Goal: Information Seeking & Learning: Learn about a topic

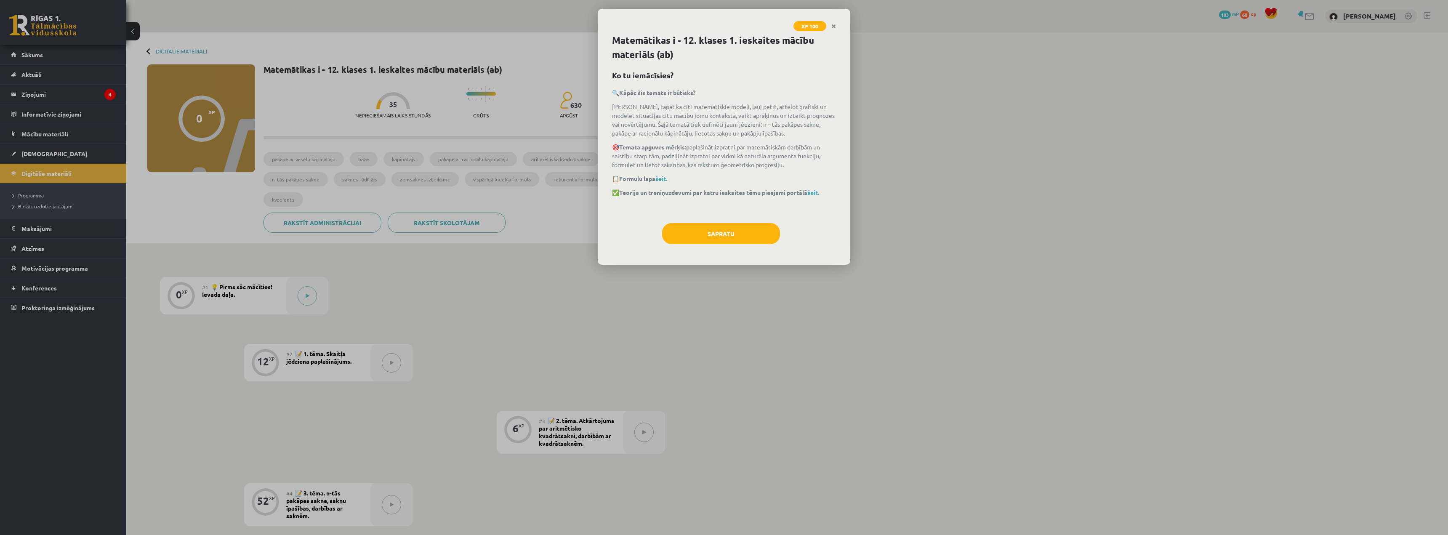
click at [831, 280] on div "XP 100 Matemātikas i - 12. klases 1. ieskaites mācību materiāls (ab) Ko tu iemā…" at bounding box center [724, 267] width 1448 height 535
click at [833, 27] on icon "Close" at bounding box center [833, 27] width 5 height 6
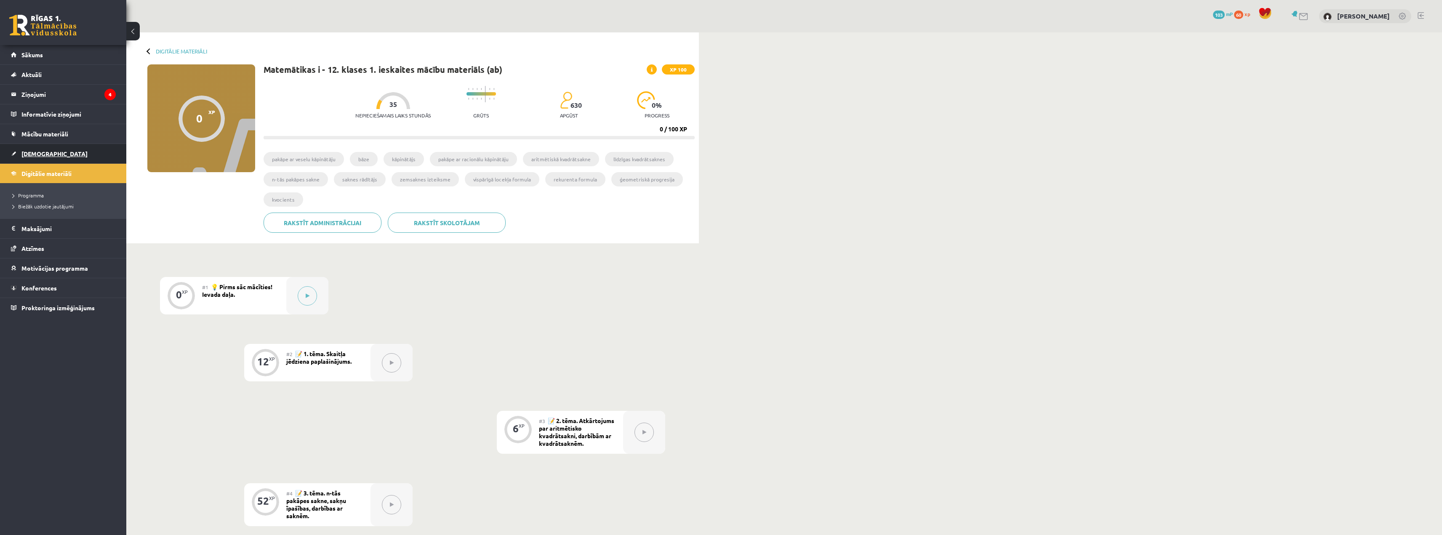
click at [55, 149] on link "[DEMOGRAPHIC_DATA]" at bounding box center [63, 153] width 105 height 19
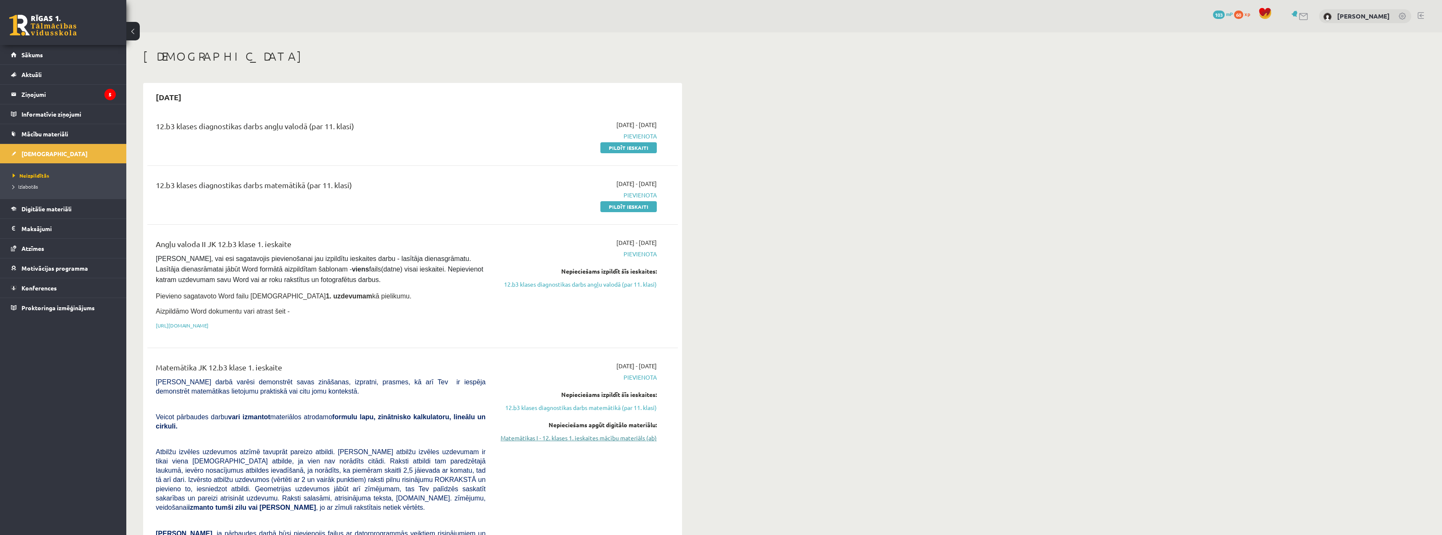
click at [601, 434] on link "Matemātikas I - 12. klases 1. ieskaites mācību materiāls (ab)" at bounding box center [577, 438] width 159 height 9
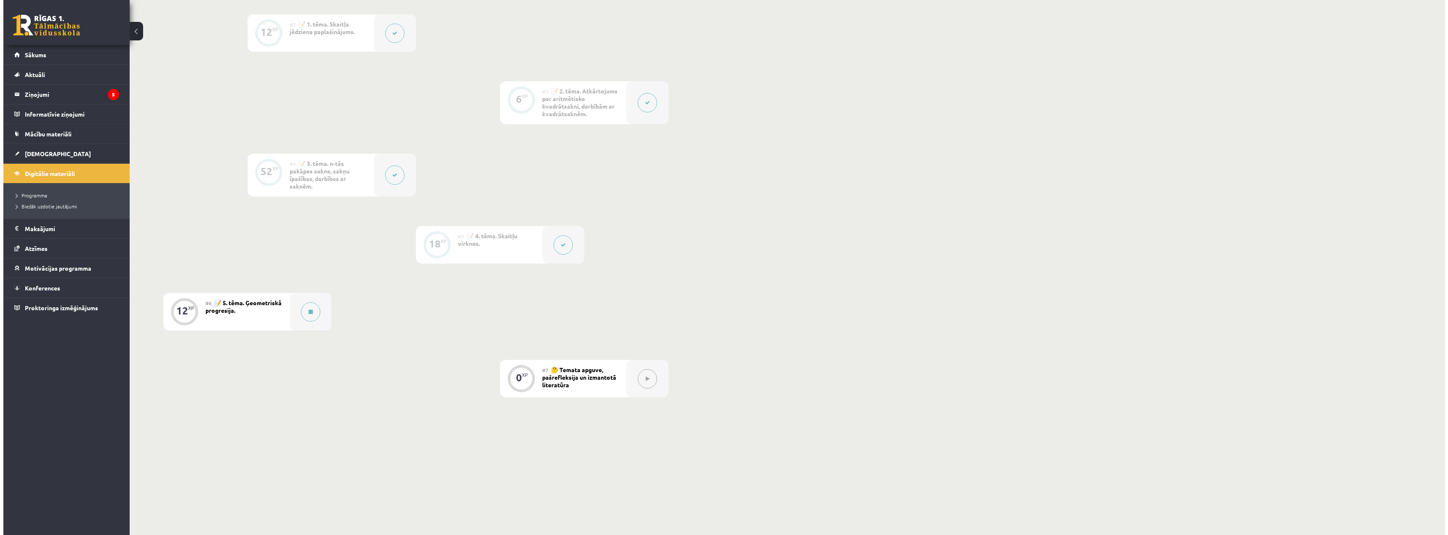
scroll to position [340, 0]
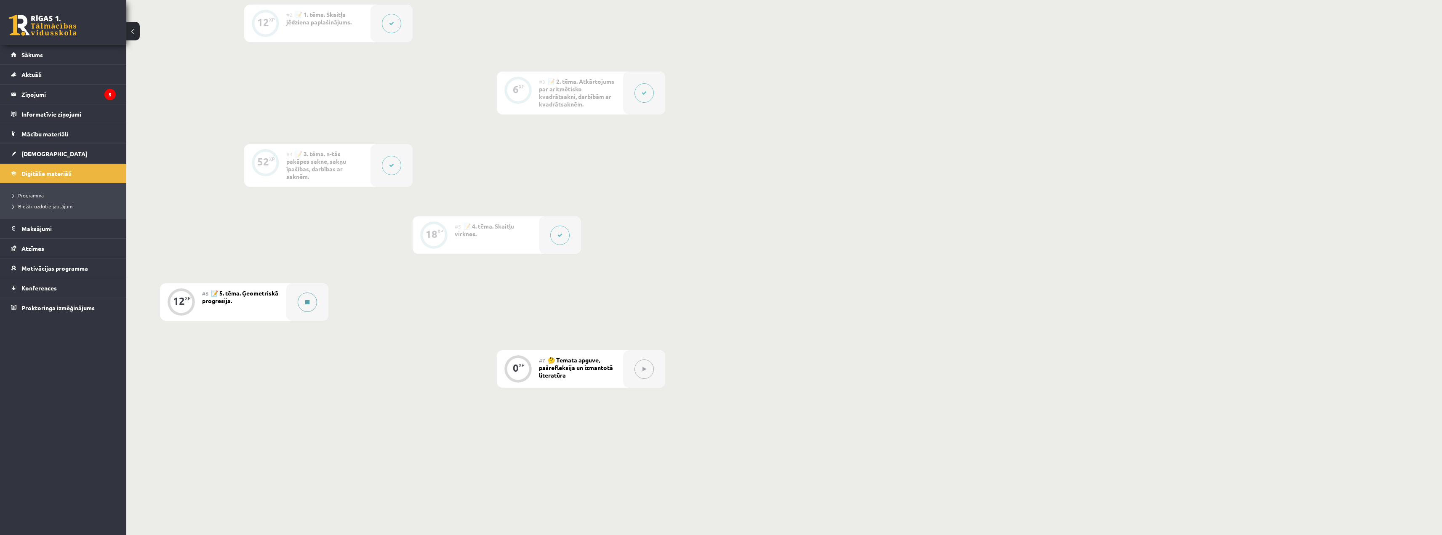
click at [309, 313] on div at bounding box center [307, 301] width 42 height 37
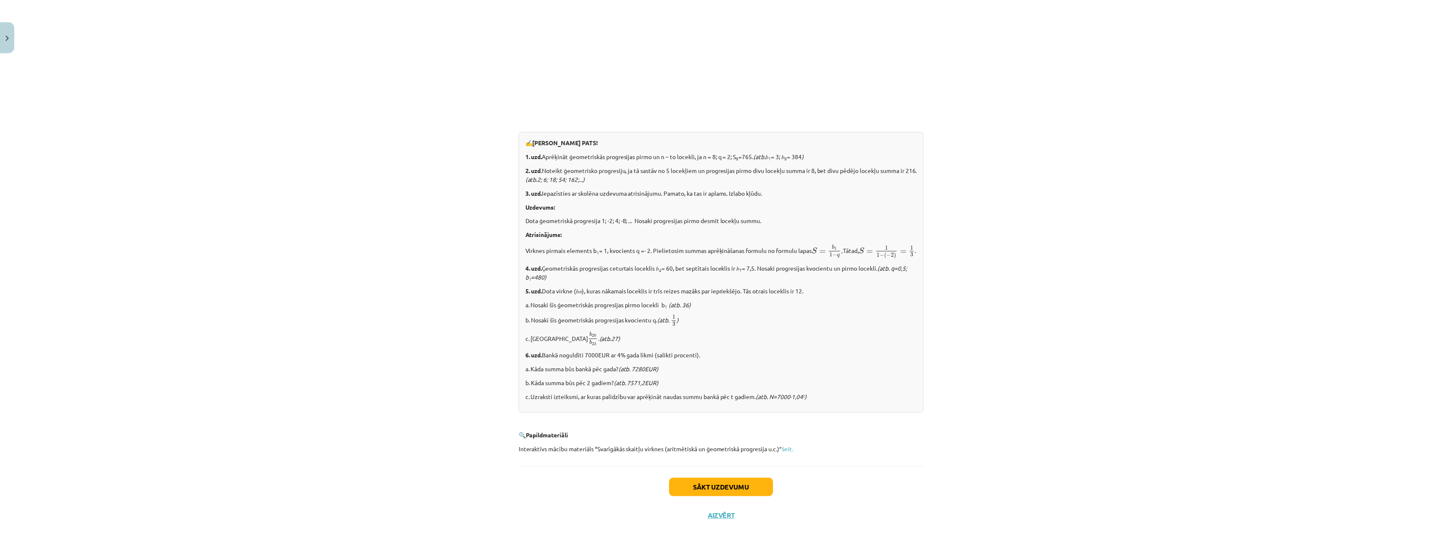
scroll to position [830, 0]
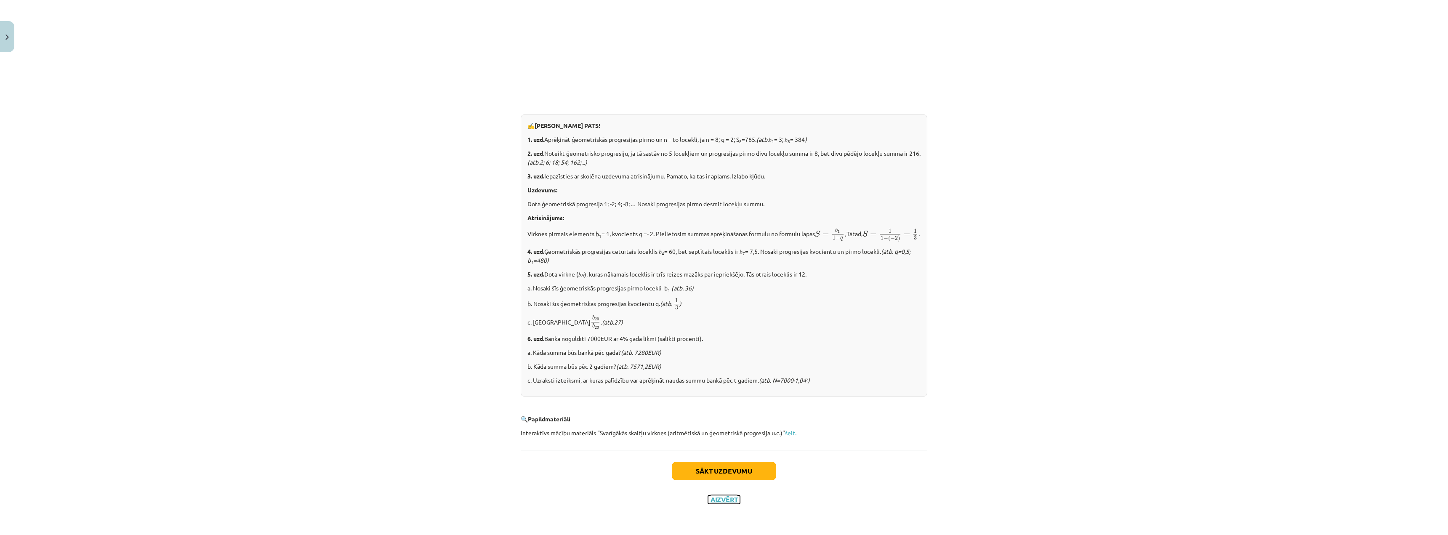
click at [723, 497] on button "Aizvērt" at bounding box center [724, 499] width 32 height 8
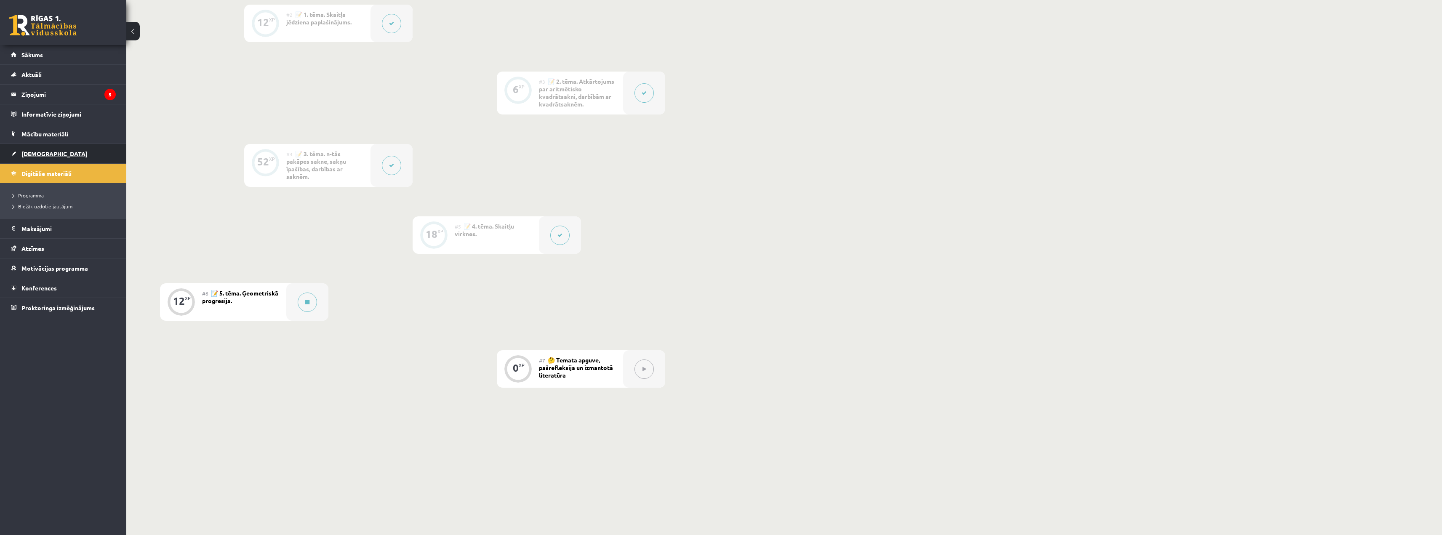
click at [73, 154] on link "[DEMOGRAPHIC_DATA]" at bounding box center [63, 153] width 105 height 19
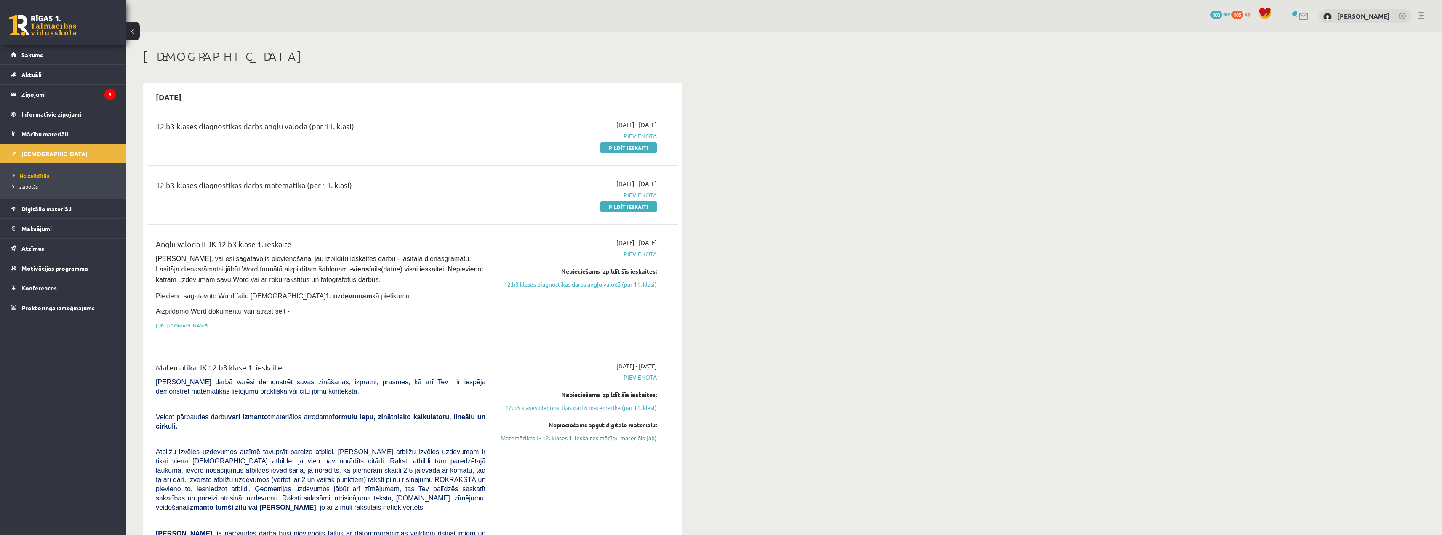
click at [583, 435] on link "Matemātikas I - 12. klases 1. ieskaites mācību materiāls (ab)" at bounding box center [577, 438] width 159 height 9
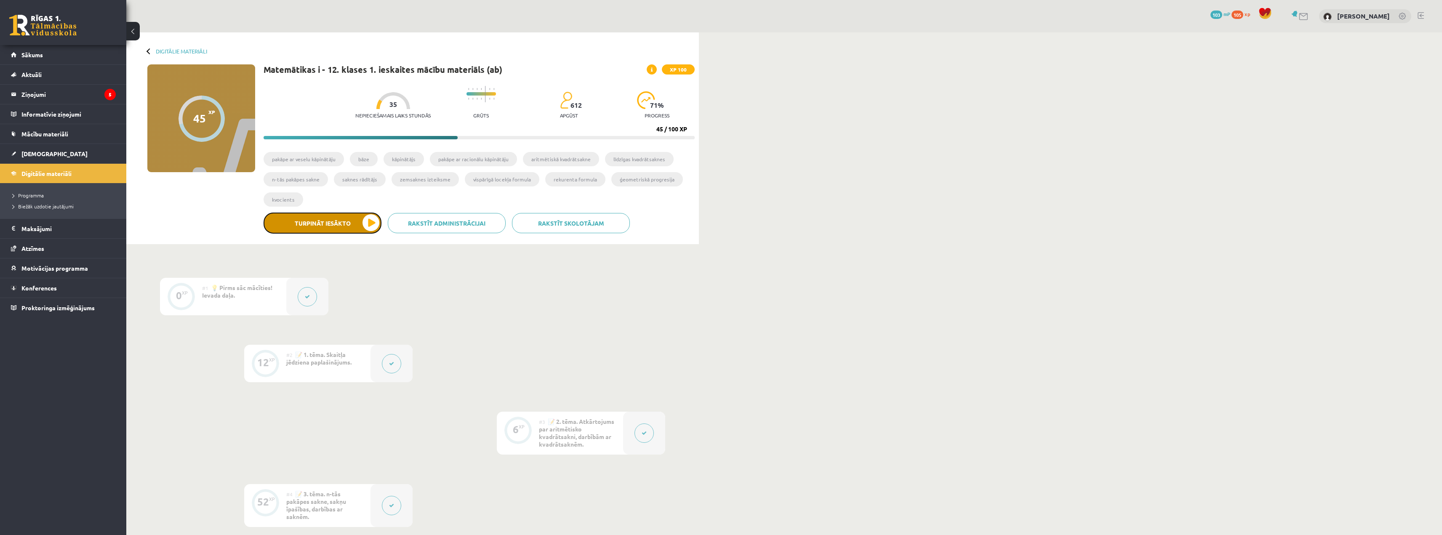
click at [350, 216] on button "Turpināt iesākto" at bounding box center [323, 223] width 118 height 21
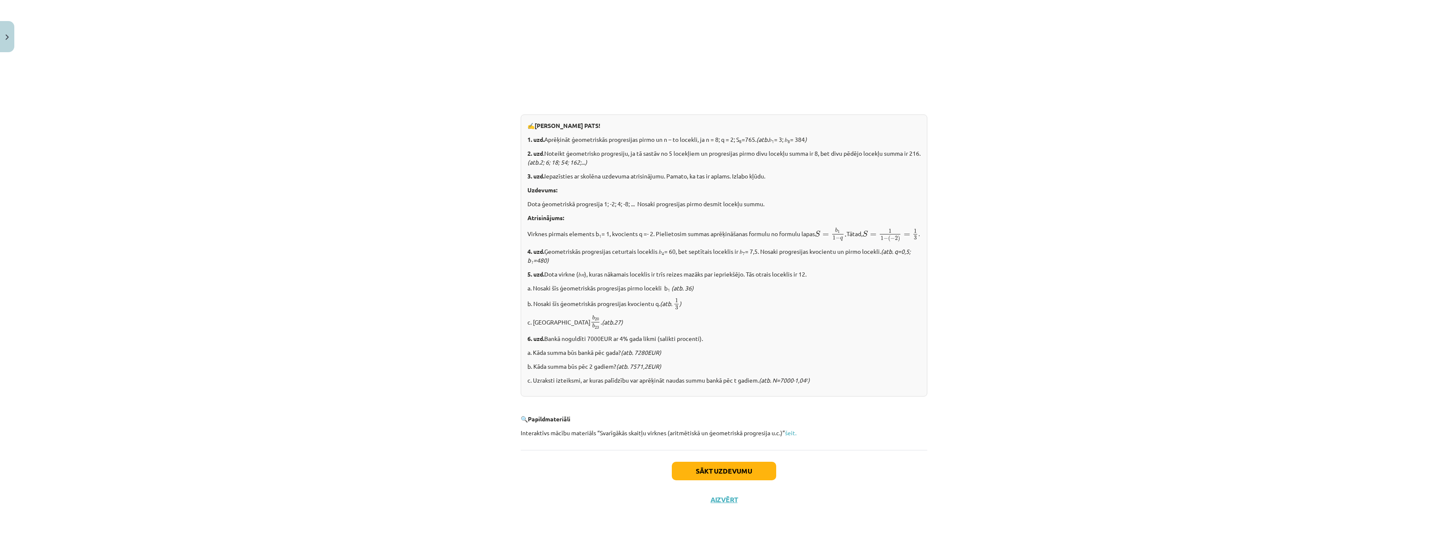
scroll to position [830, 0]
click at [759, 466] on button "Sākt uzdevumu" at bounding box center [724, 471] width 104 height 19
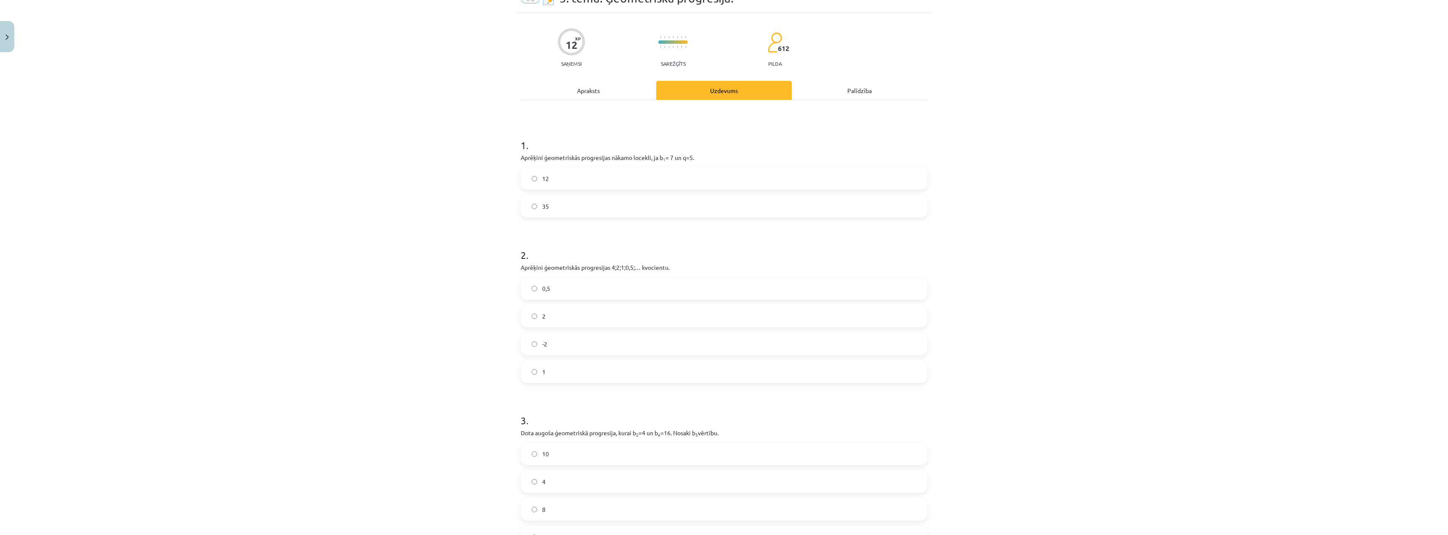
scroll to position [21, 0]
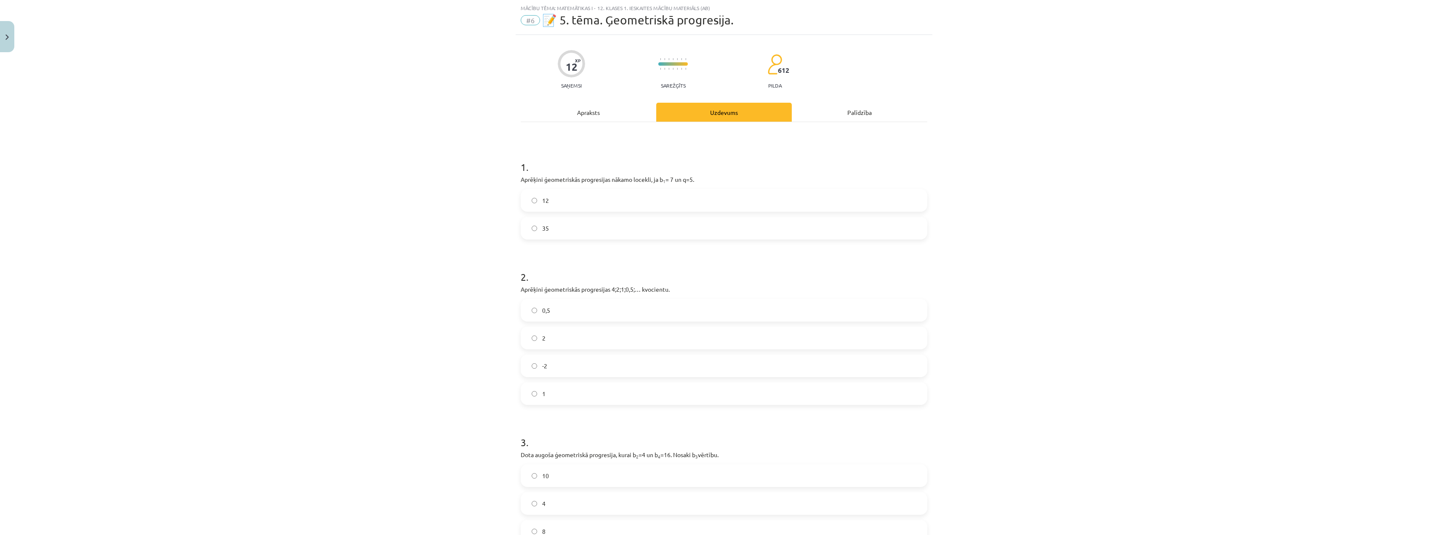
click at [529, 234] on label "35" at bounding box center [724, 228] width 405 height 21
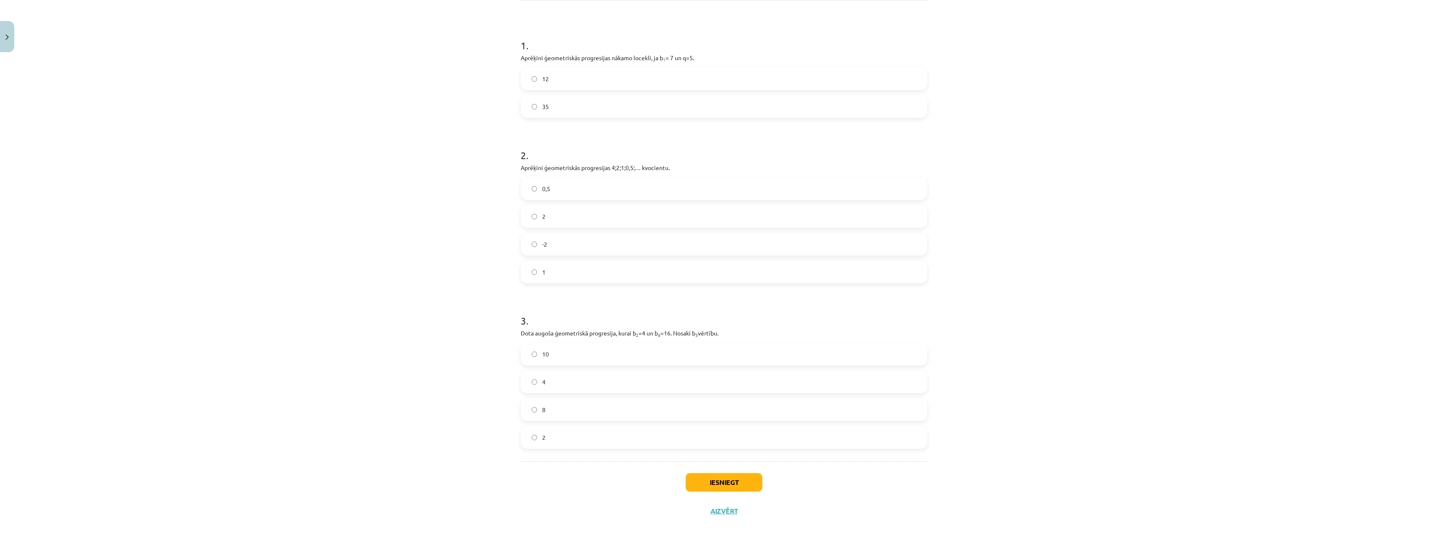
scroll to position [154, 0]
click at [745, 475] on button "Iesniegt" at bounding box center [724, 471] width 77 height 19
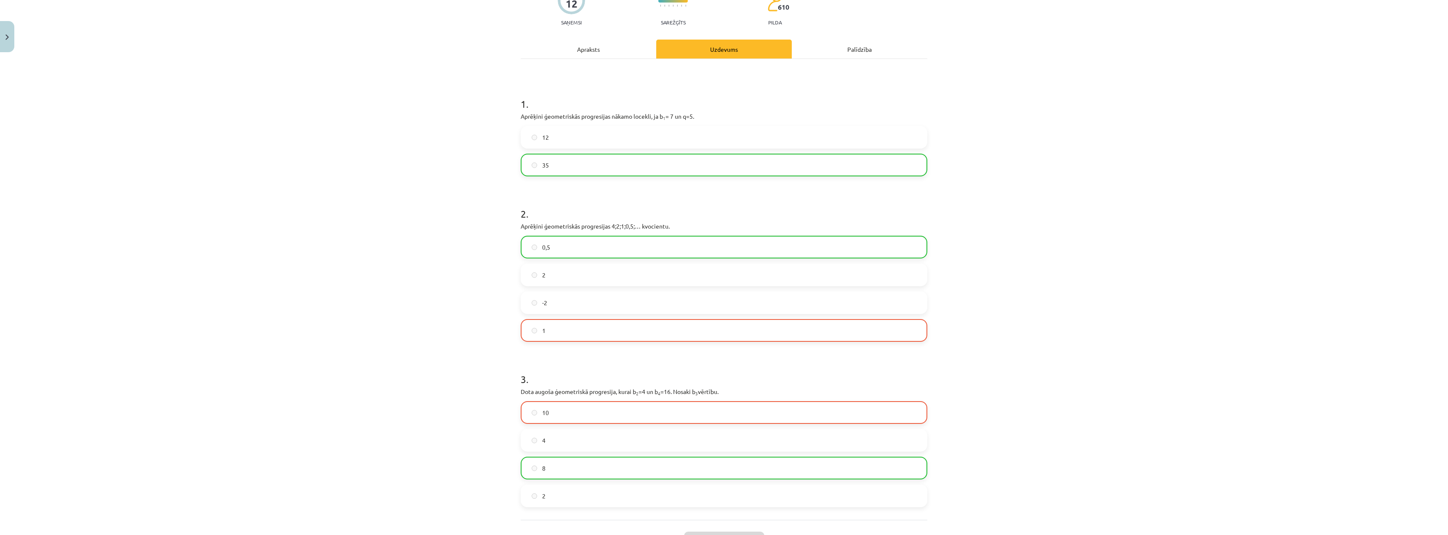
scroll to position [168, 0]
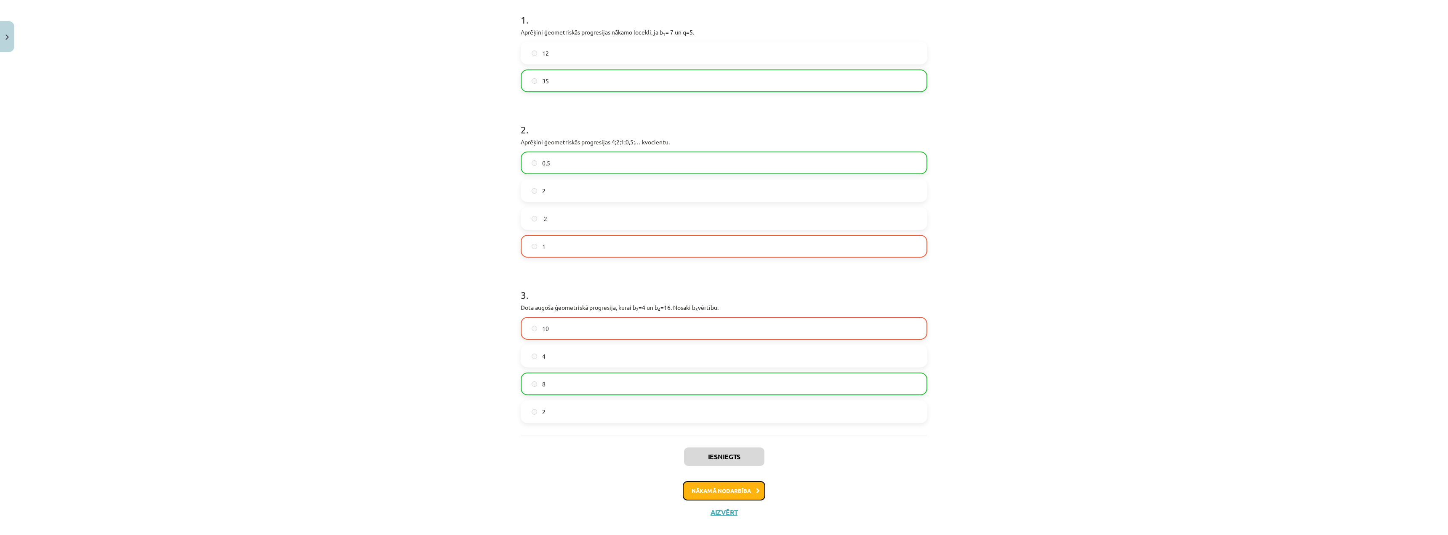
click at [740, 491] on button "Nākamā nodarbība" at bounding box center [724, 490] width 83 height 19
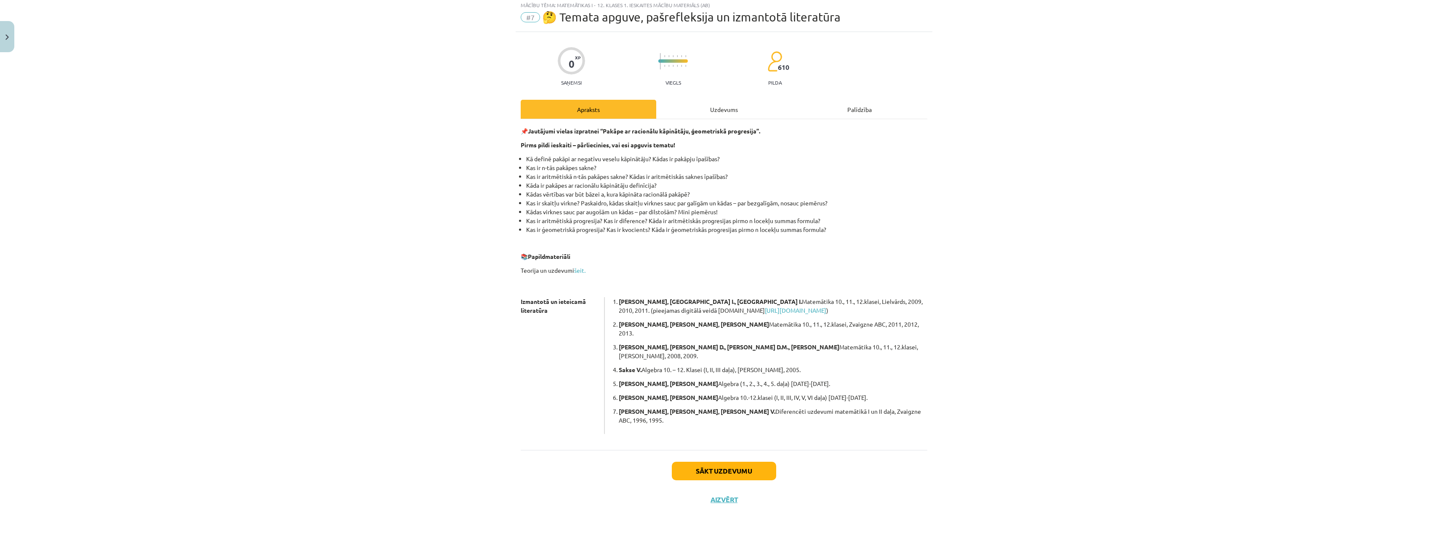
scroll to position [0, 0]
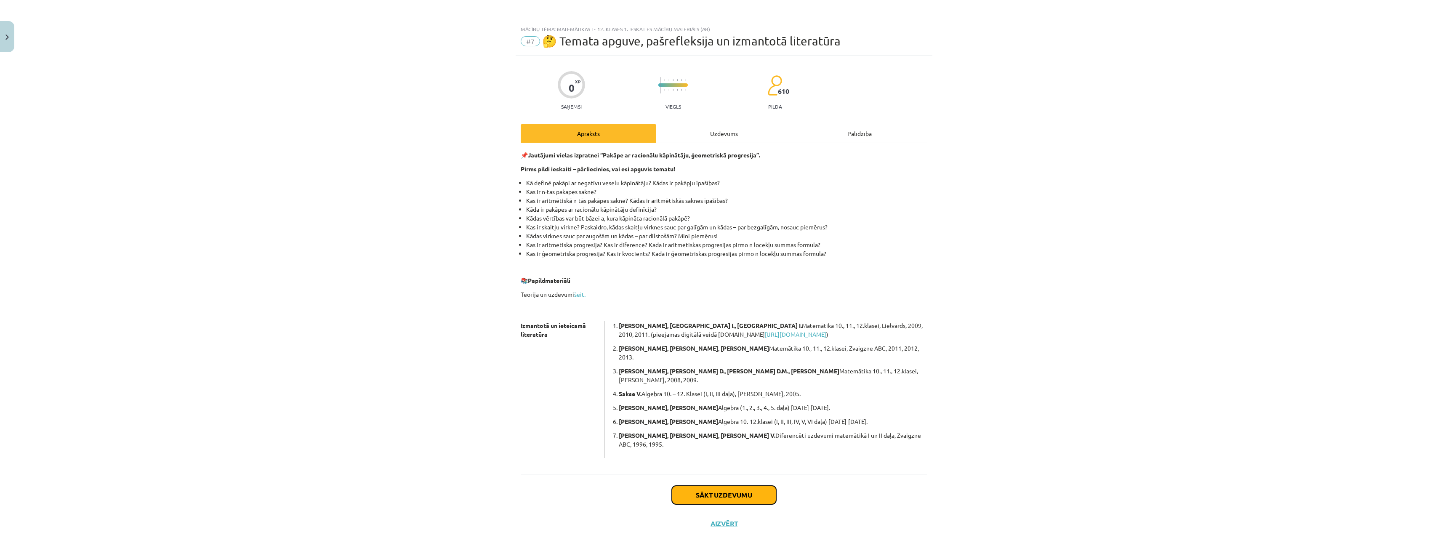
click at [739, 486] on button "Sākt uzdevumu" at bounding box center [724, 495] width 104 height 19
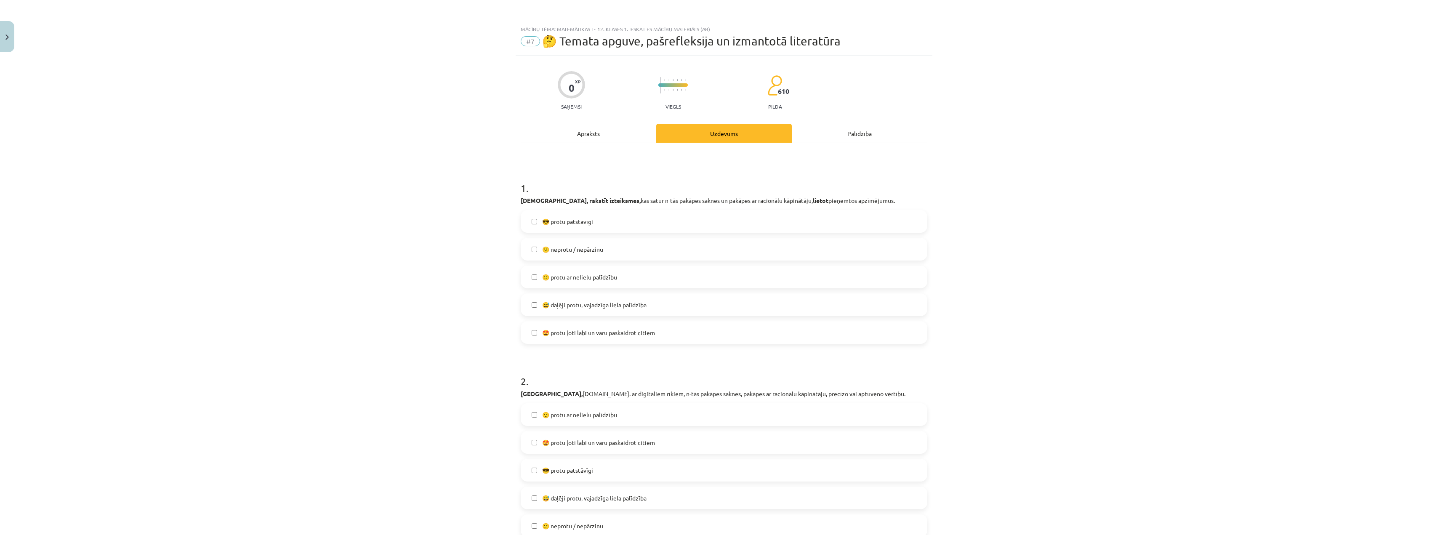
click at [538, 276] on label "🙂 protu ar nelielu palīdzību" at bounding box center [724, 276] width 405 height 21
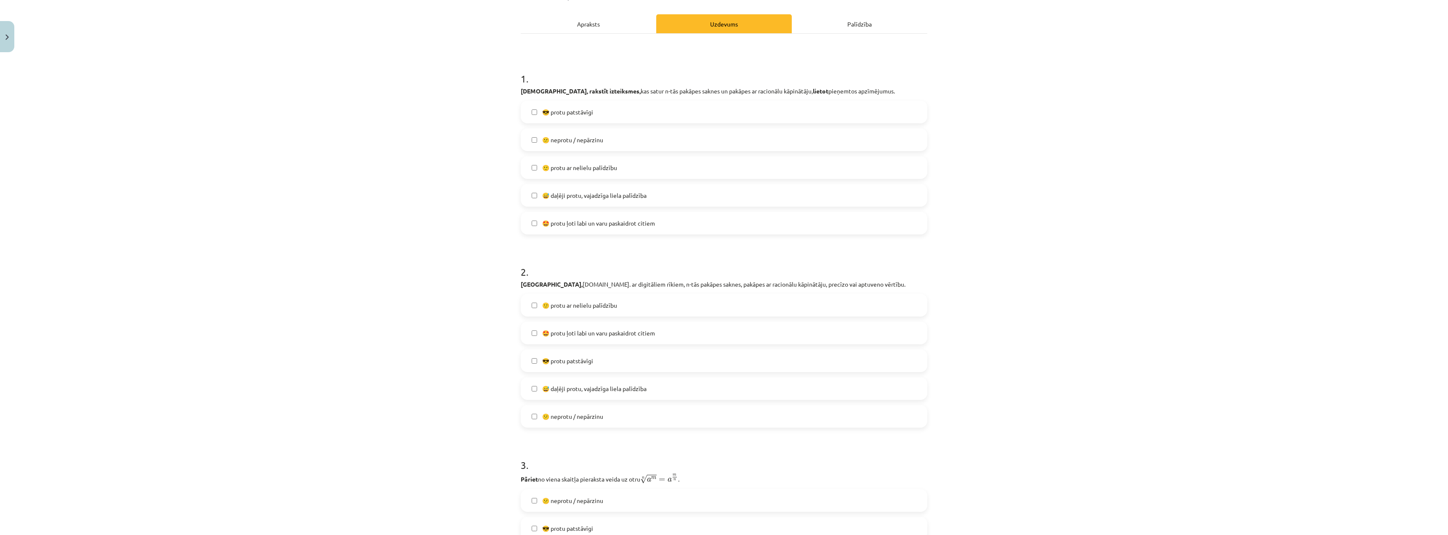
scroll to position [168, 0]
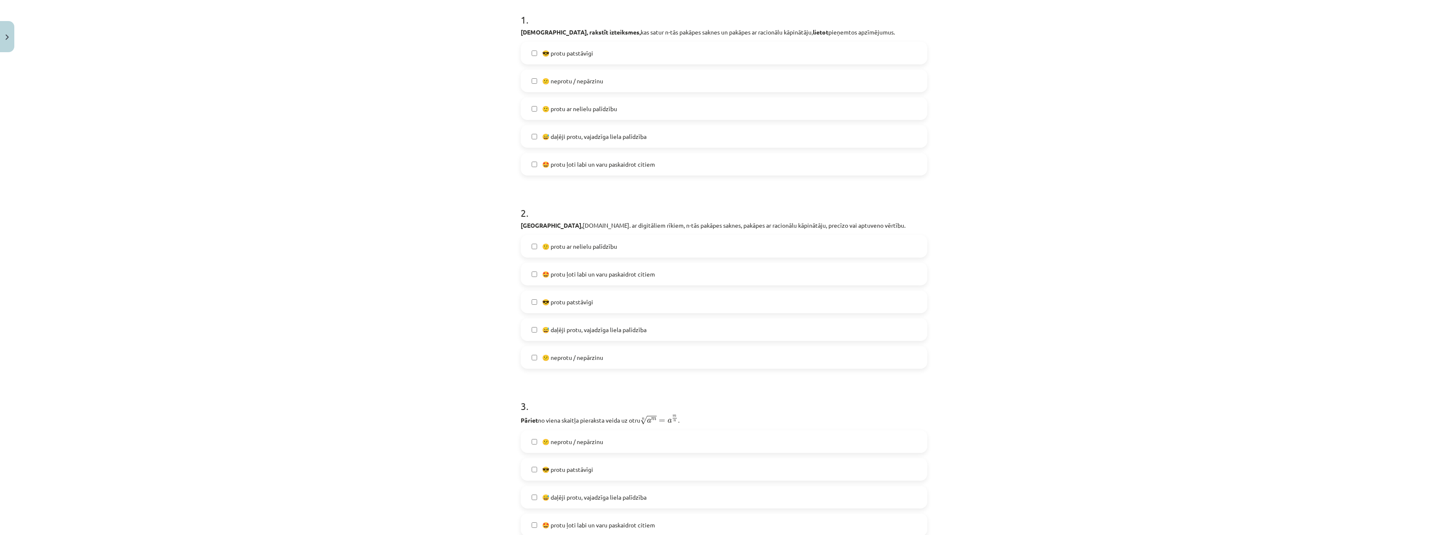
click at [536, 248] on label "🙂 protu ar nelielu palīdzību" at bounding box center [724, 246] width 405 height 21
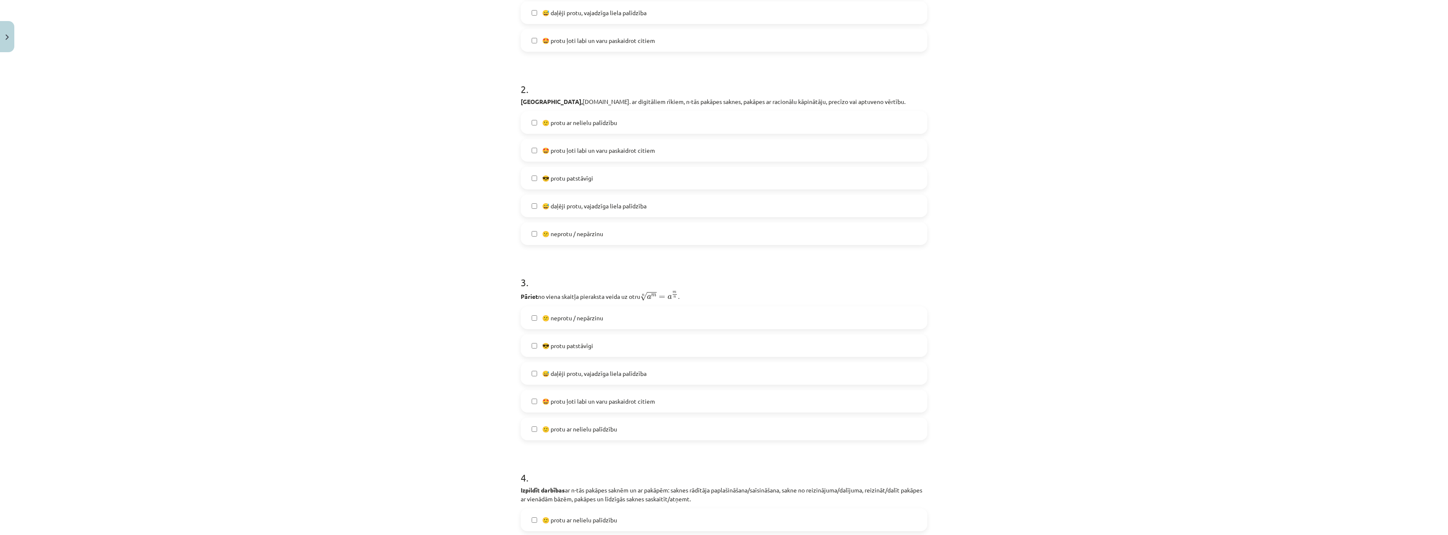
scroll to position [295, 0]
click at [575, 429] on span "🙂 protu ar nelielu palīdzību" at bounding box center [579, 426] width 75 height 9
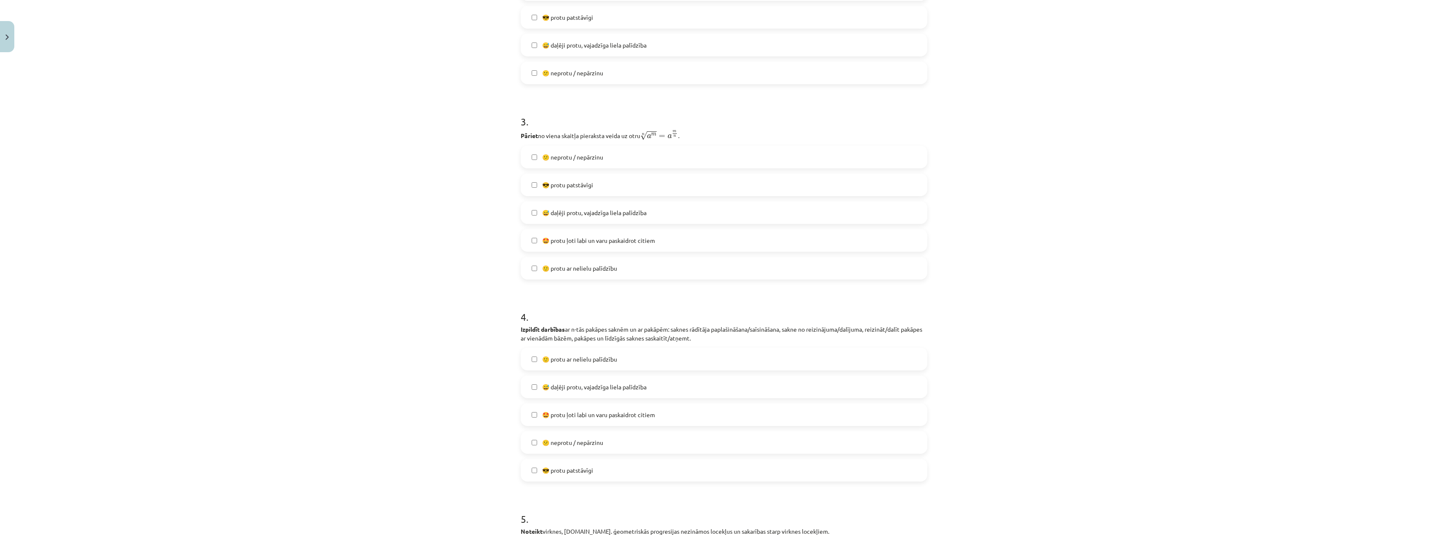
scroll to position [463, 0]
click at [529, 354] on label "🙂 protu ar nelielu palīdzību" at bounding box center [724, 348] width 405 height 21
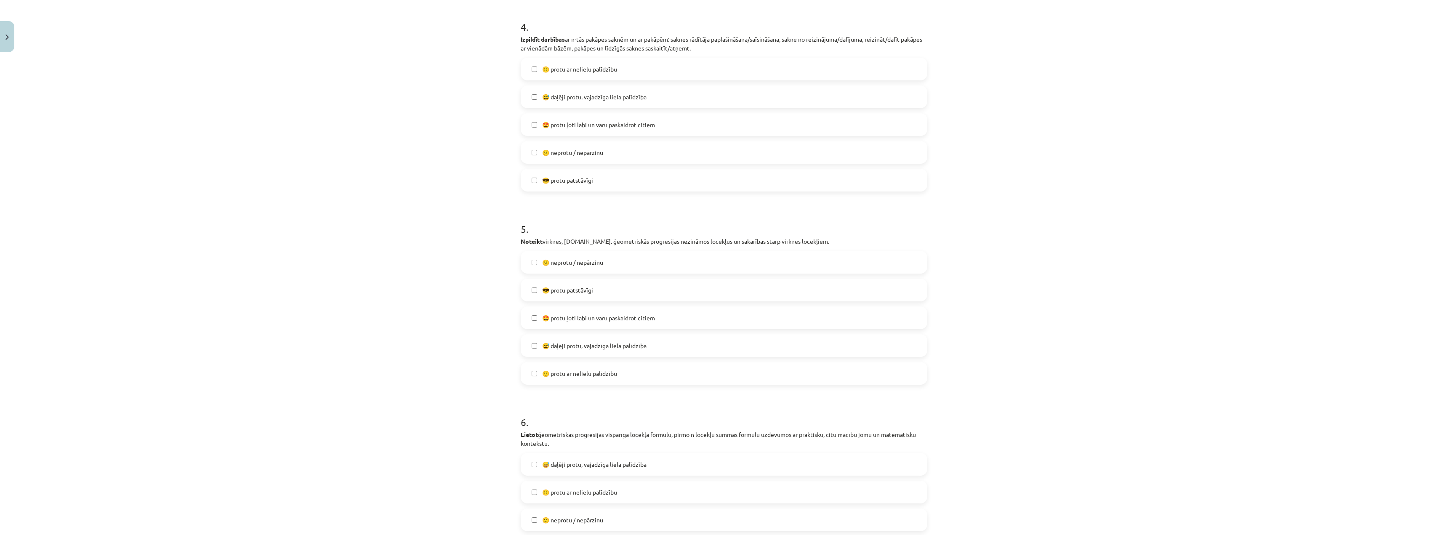
scroll to position [884, 0]
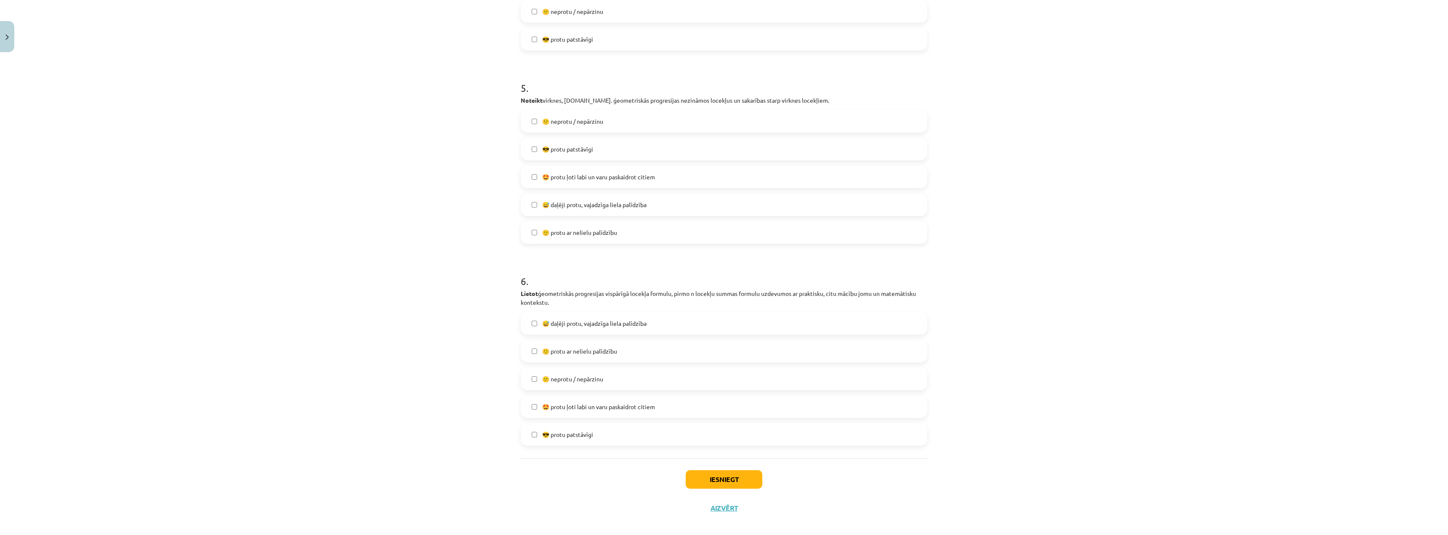
click at [531, 359] on label "🙂 protu ar nelielu palīdzību" at bounding box center [724, 351] width 405 height 21
click at [727, 480] on button "Iesniegt" at bounding box center [724, 479] width 77 height 19
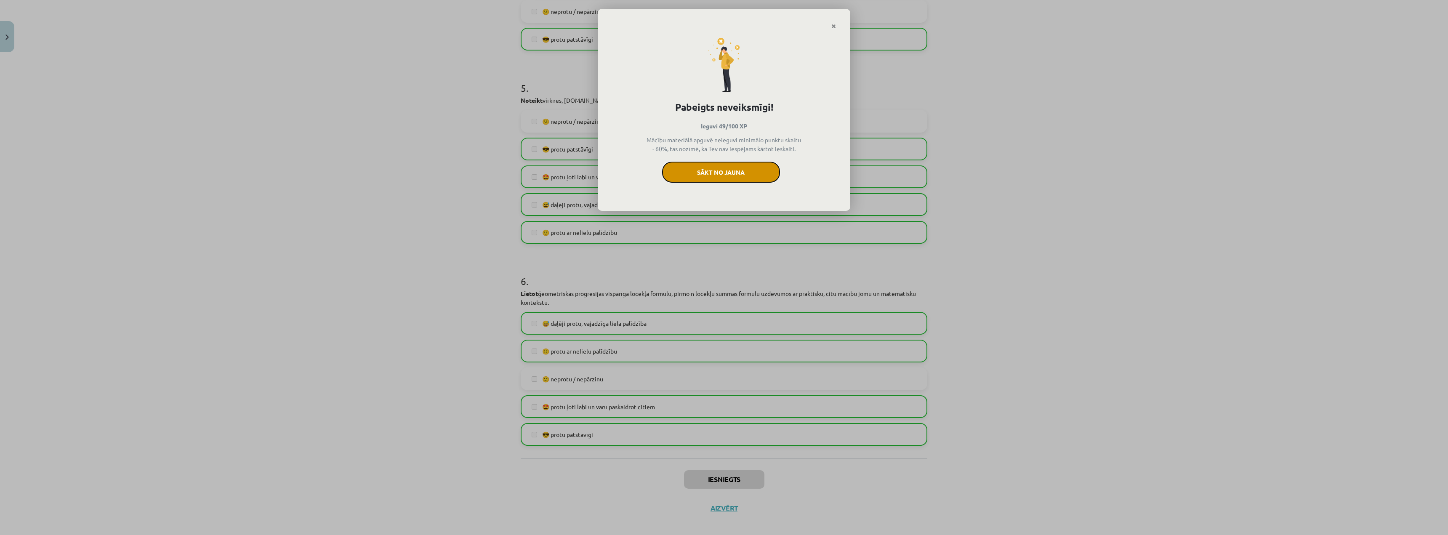
click at [745, 177] on button "Sākt no jauna" at bounding box center [721, 172] width 118 height 21
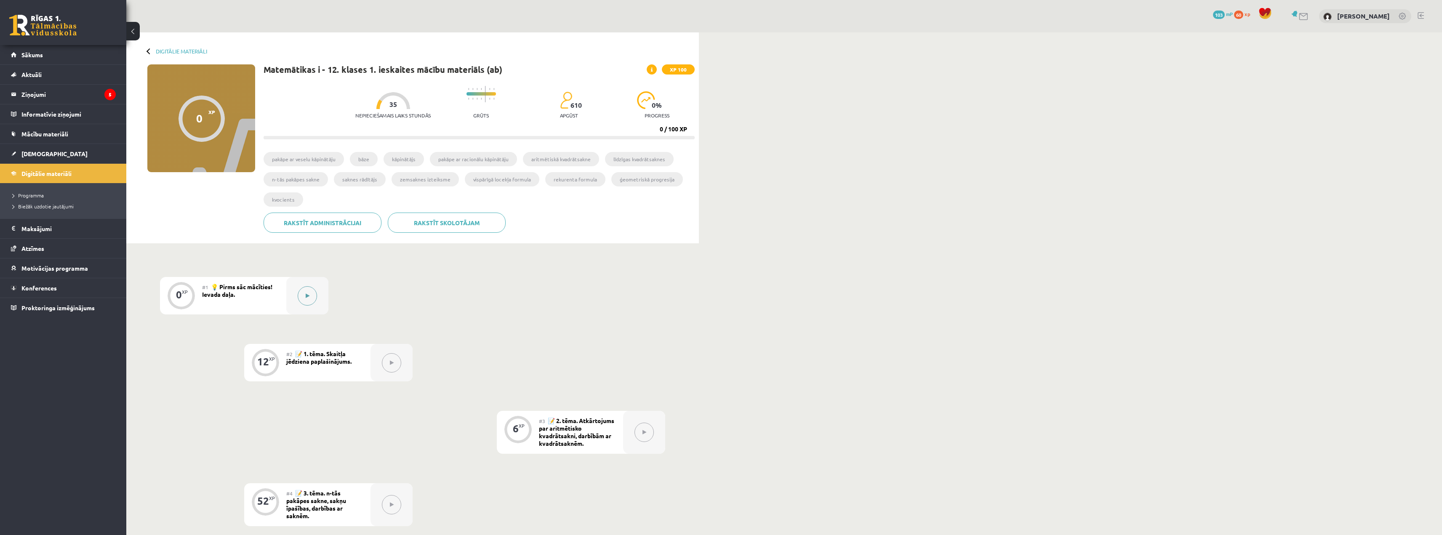
click at [310, 292] on button at bounding box center [307, 295] width 19 height 19
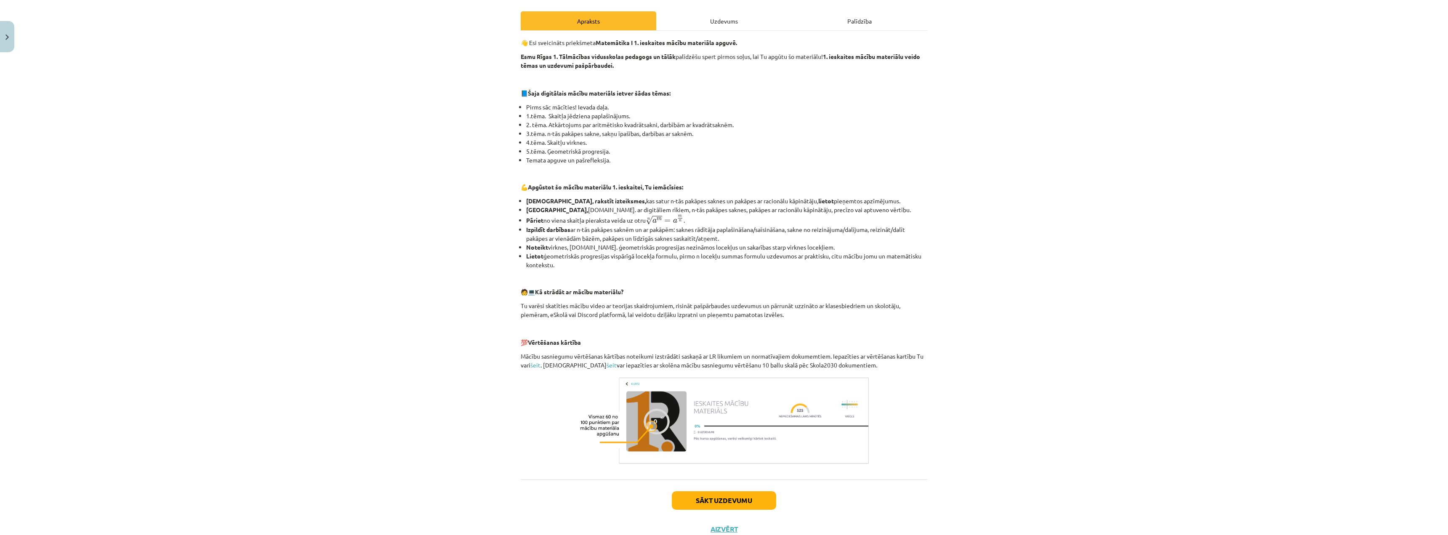
scroll to position [142, 0]
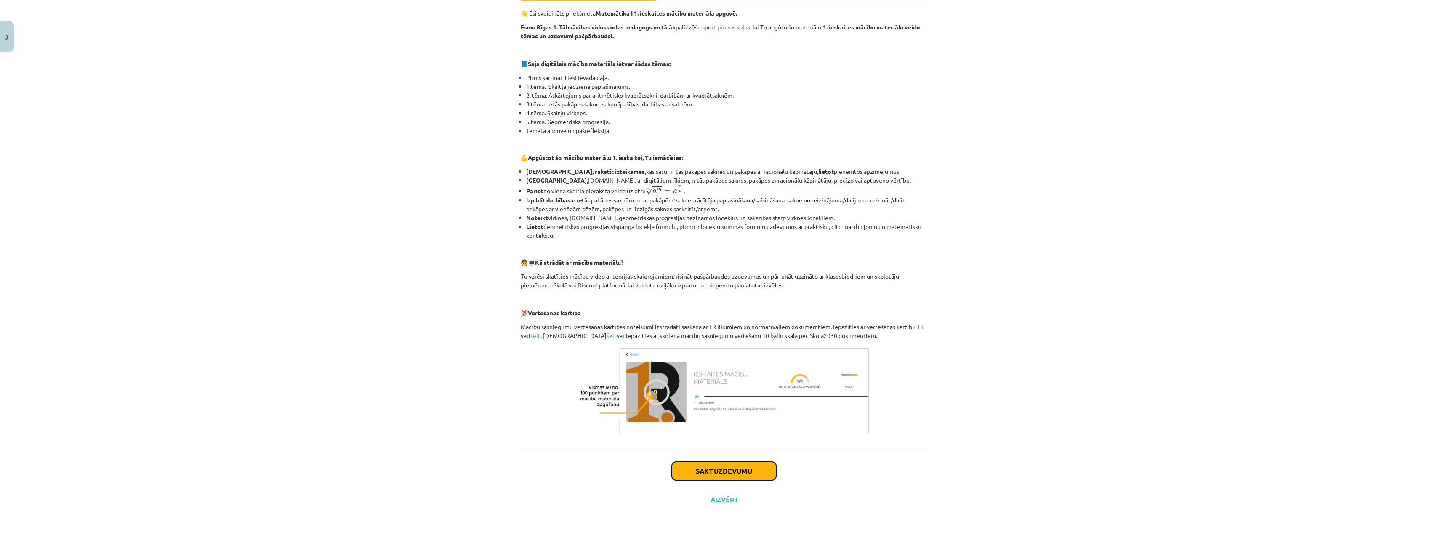
click at [725, 462] on button "Sākt uzdevumu" at bounding box center [724, 471] width 104 height 19
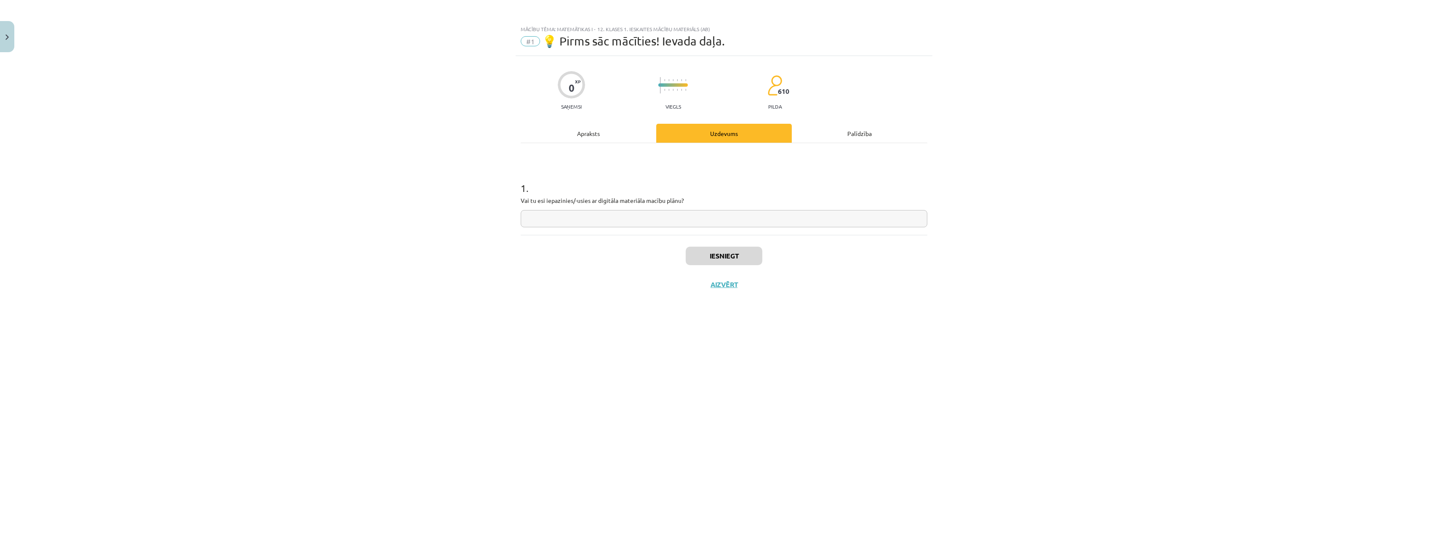
click at [577, 217] on input "text" at bounding box center [724, 218] width 407 height 17
type input "**"
click at [745, 253] on button "Iesniegt" at bounding box center [724, 256] width 77 height 19
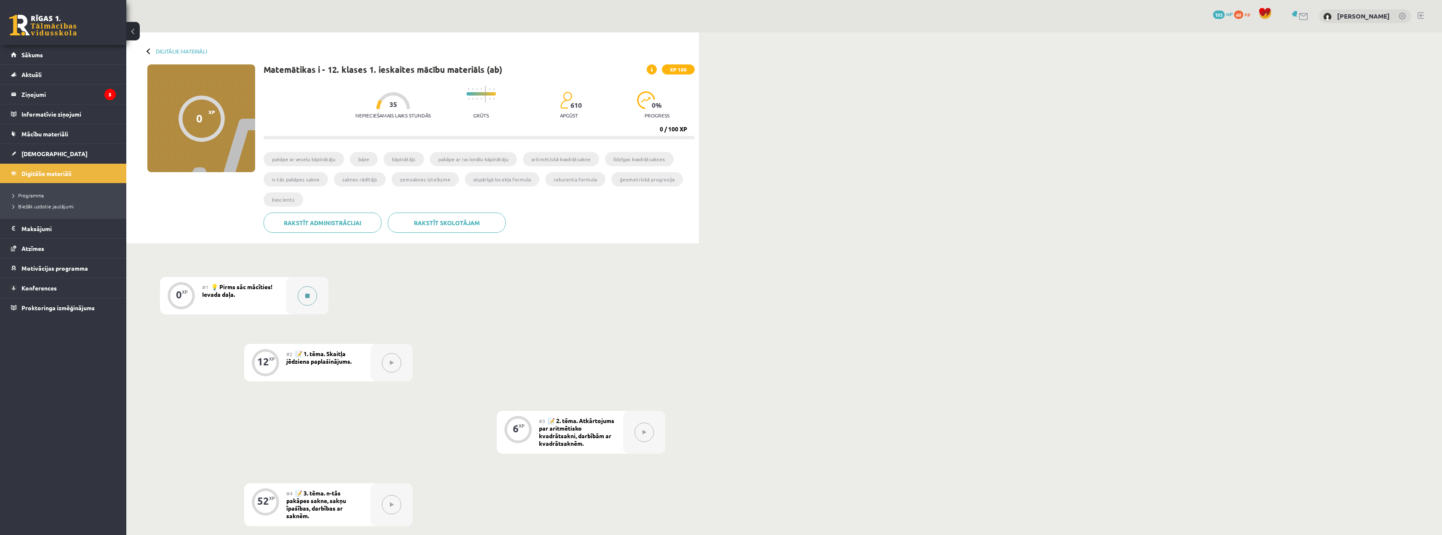
click at [317, 296] on button at bounding box center [307, 295] width 19 height 19
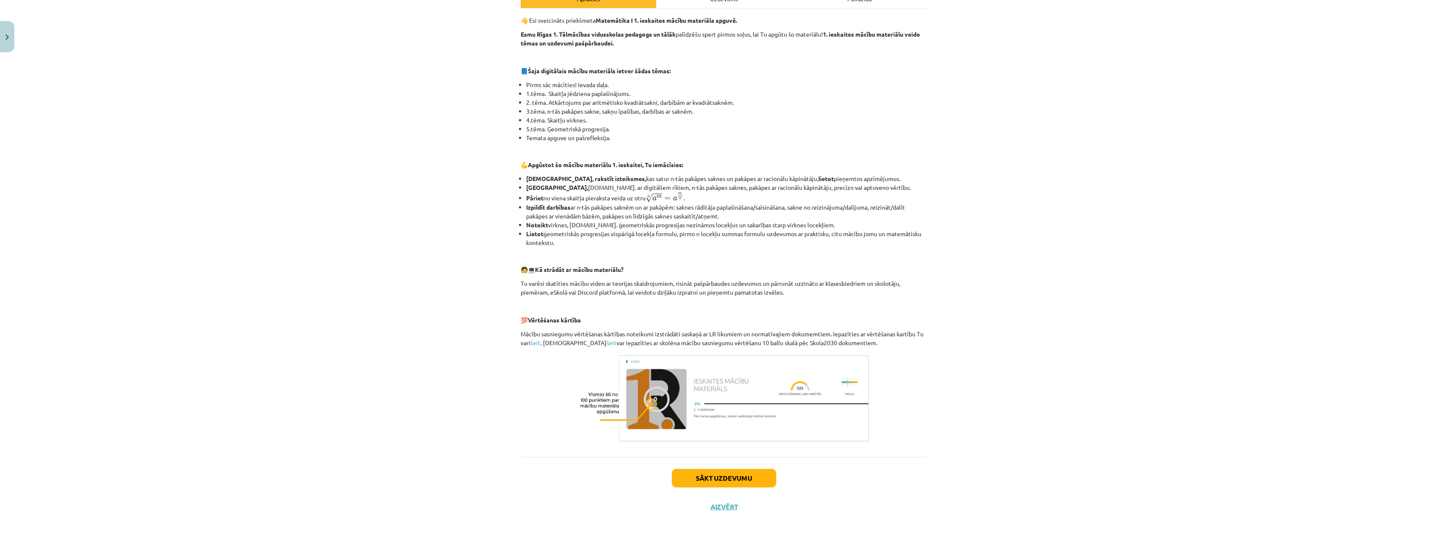
scroll to position [142, 0]
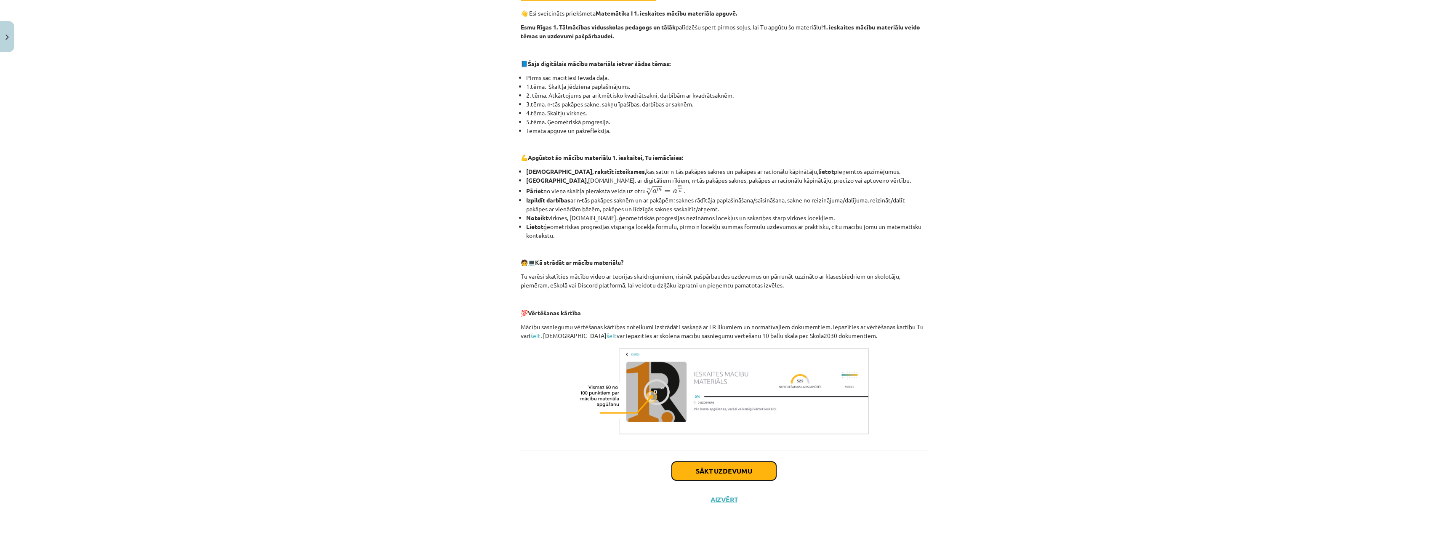
click at [730, 475] on button "Sākt uzdevumu" at bounding box center [724, 471] width 104 height 19
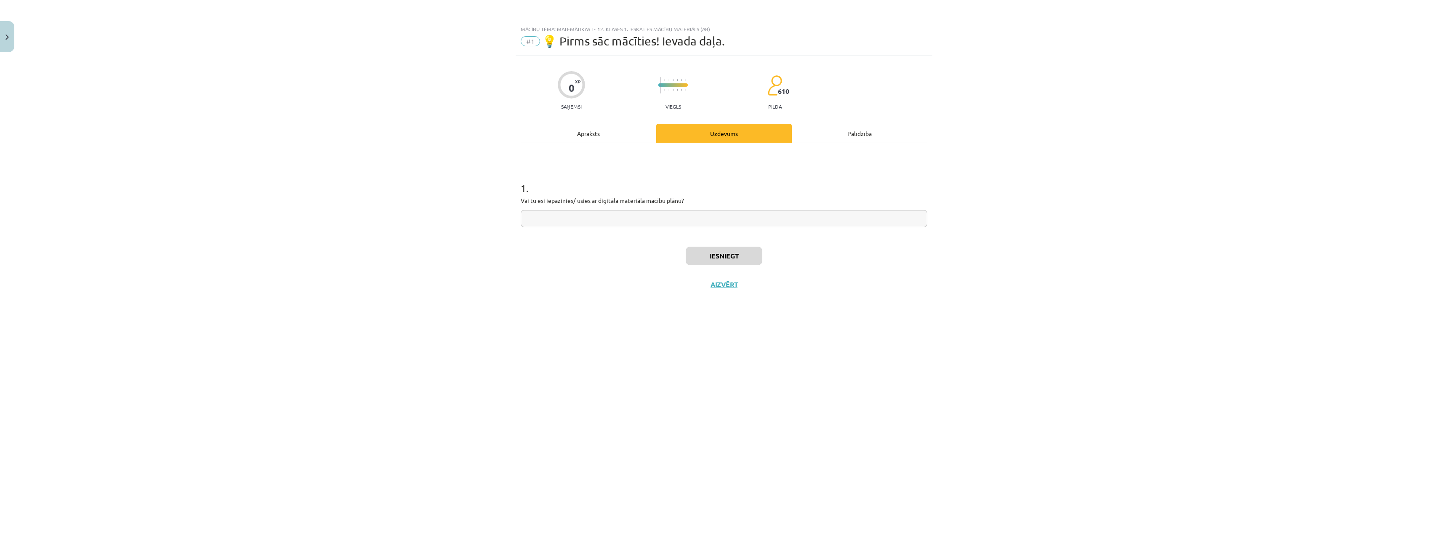
scroll to position [0, 0]
click at [619, 217] on input "text" at bounding box center [724, 218] width 407 height 17
type input "**"
click at [721, 259] on button "Iesniegt" at bounding box center [724, 256] width 77 height 19
click at [740, 291] on button "Nākamā nodarbība" at bounding box center [724, 289] width 83 height 19
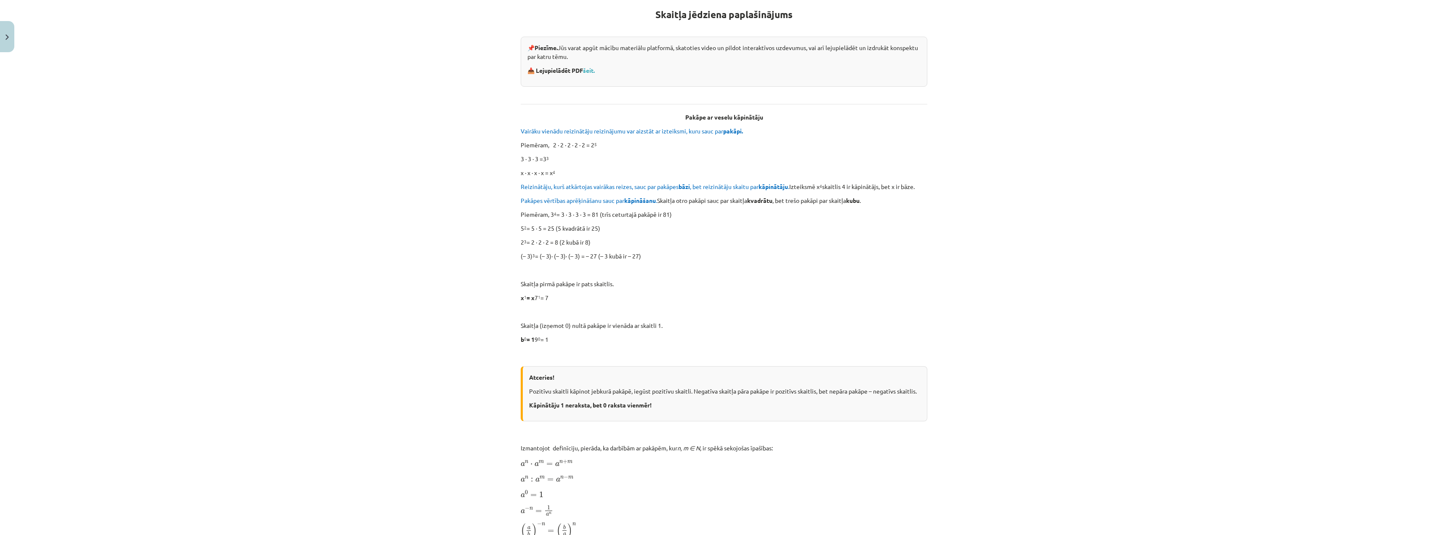
scroll to position [156, 0]
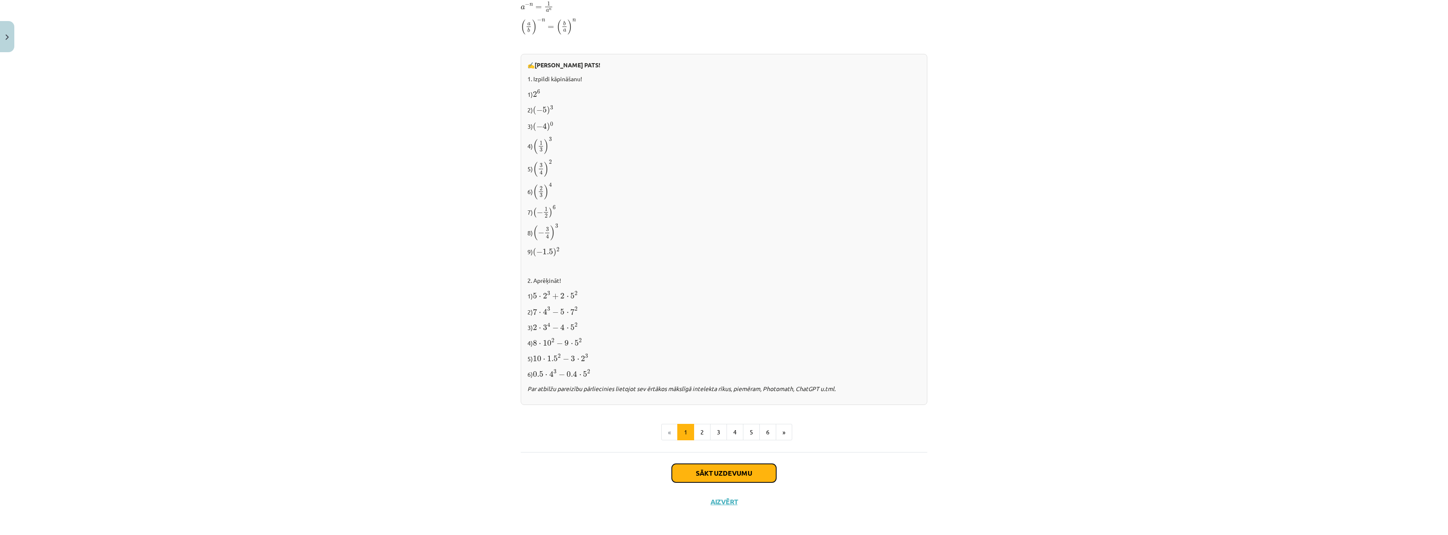
click at [736, 472] on button "Sākt uzdevumu" at bounding box center [724, 473] width 104 height 19
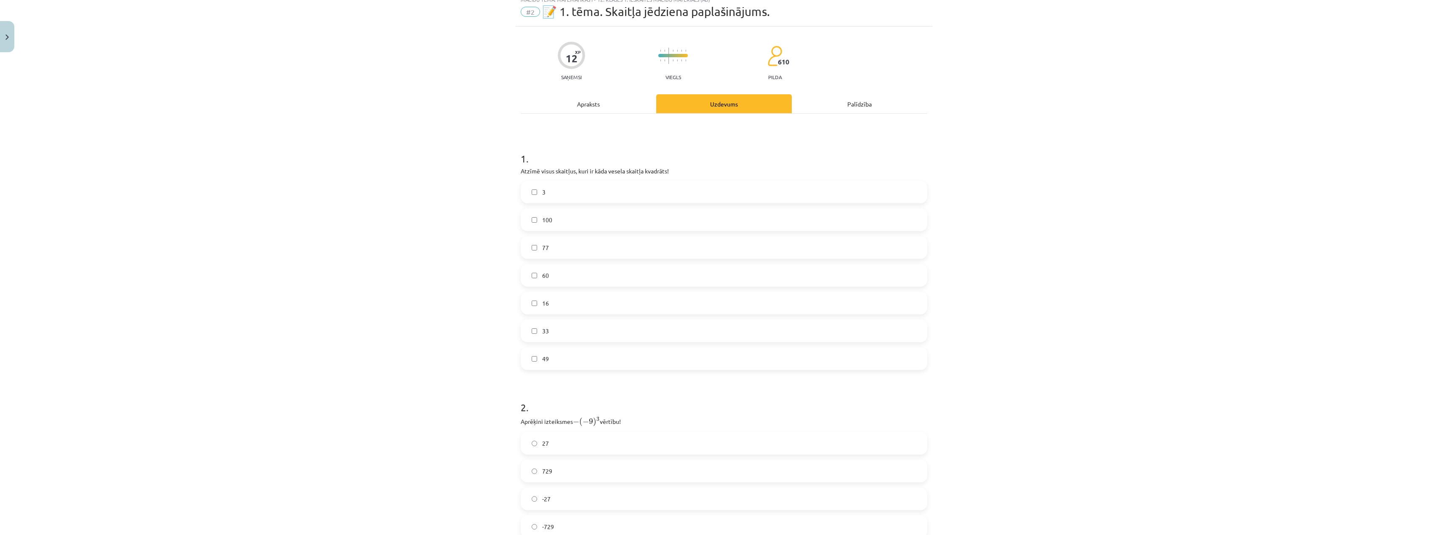
scroll to position [21, 0]
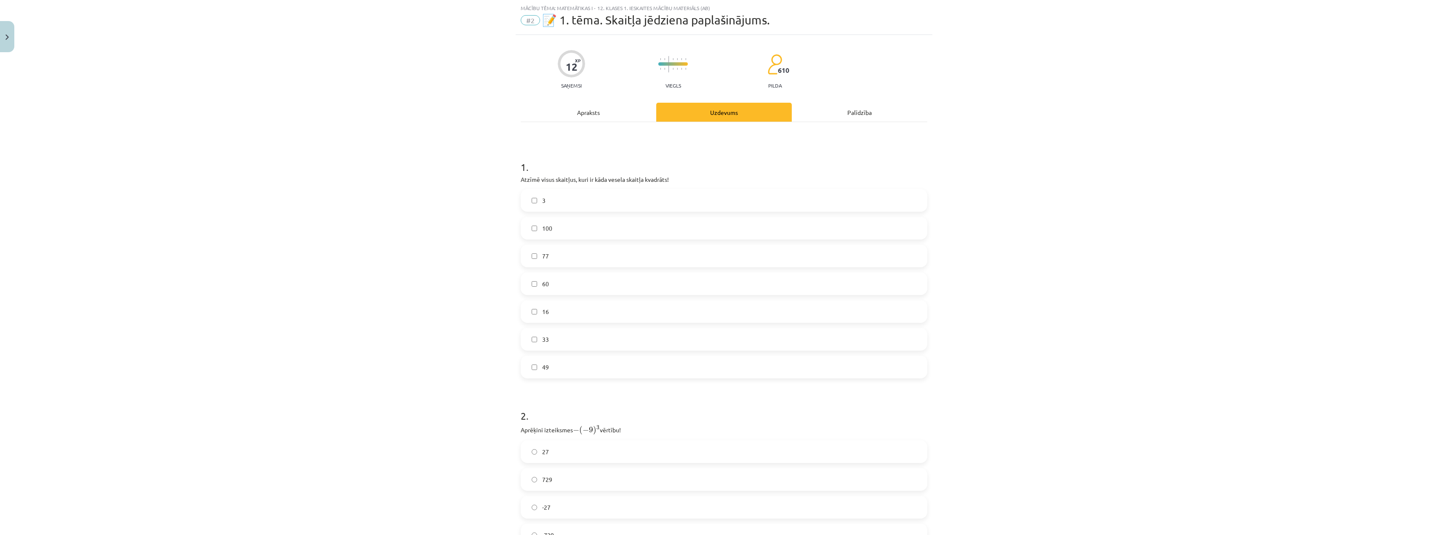
click at [532, 343] on label "33" at bounding box center [724, 339] width 405 height 21
click at [537, 375] on label "49" at bounding box center [724, 367] width 405 height 21
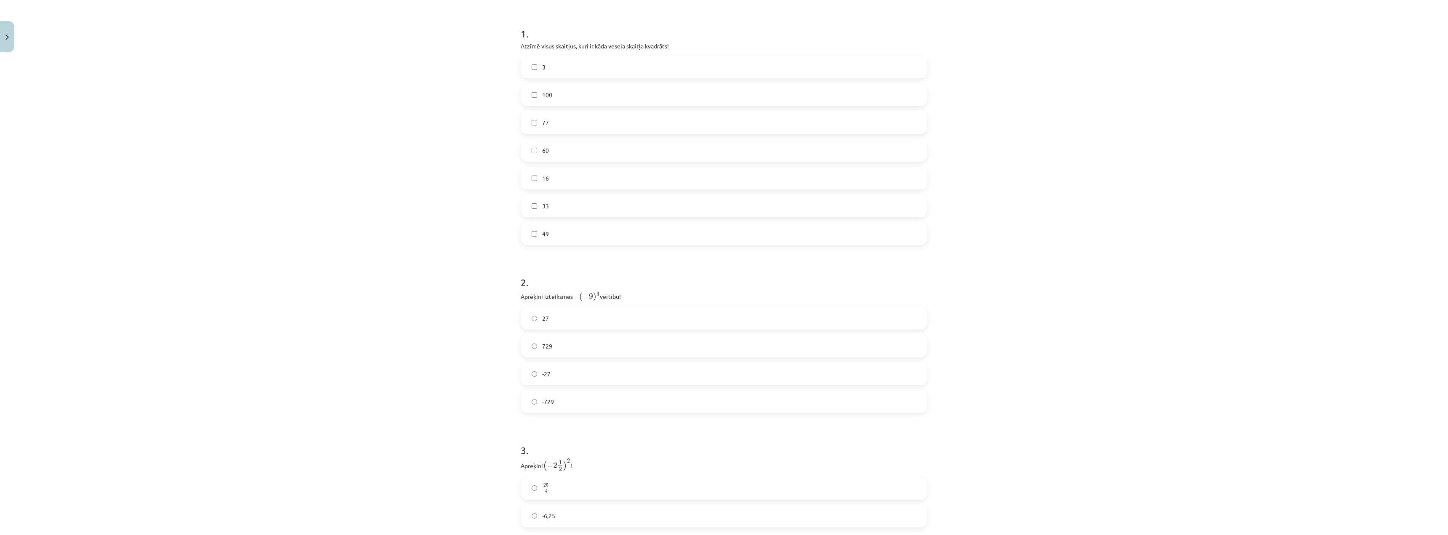
scroll to position [232, 0]
click at [548, 273] on span "729" at bounding box center [547, 269] width 10 height 9
click at [534, 367] on label "25 4 25 4" at bounding box center [724, 370] width 405 height 21
click at [735, 467] on button "Iesniegt" at bounding box center [724, 471] width 77 height 19
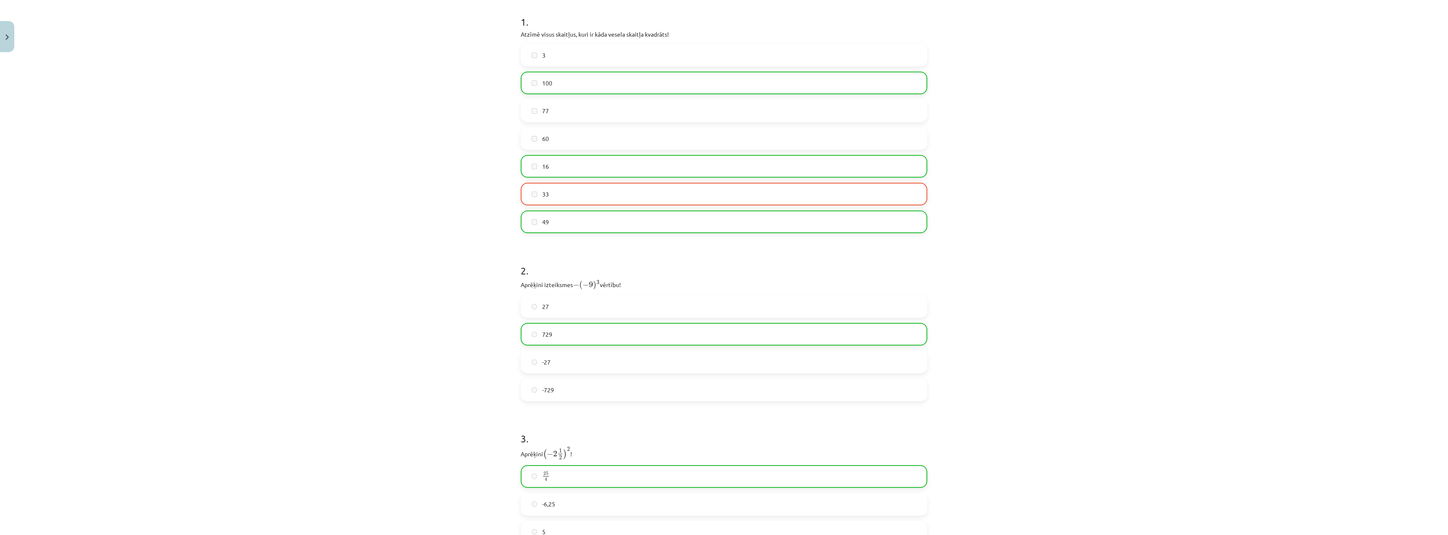
scroll to position [298, 0]
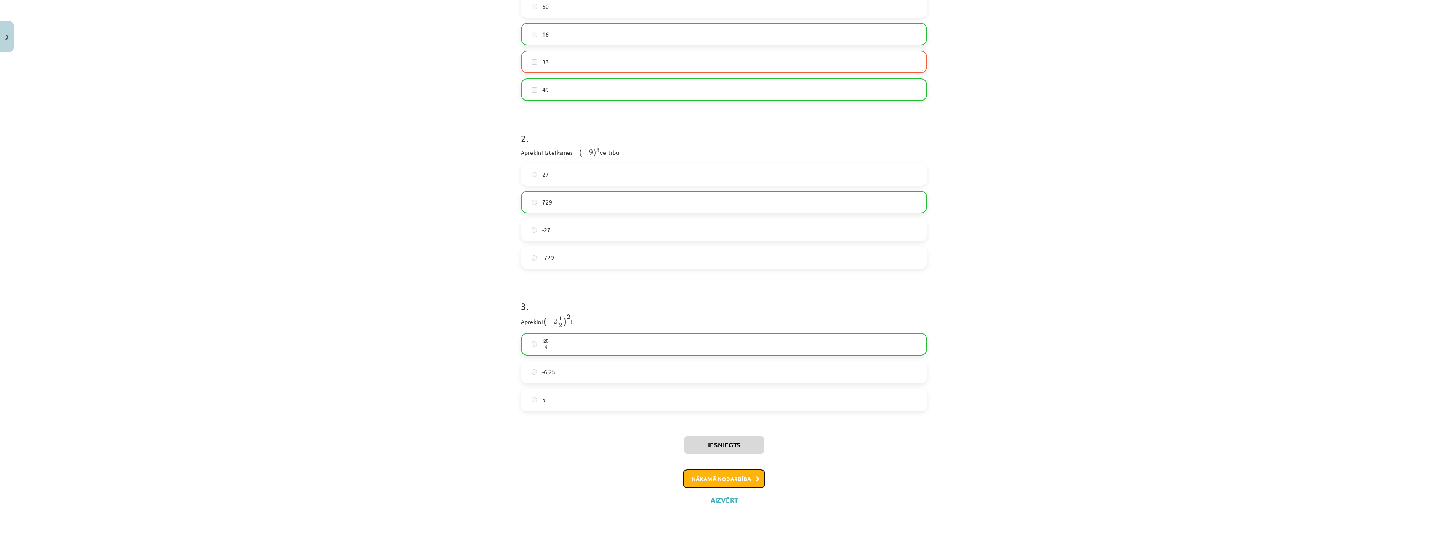
click at [745, 483] on button "Nākamā nodarbība" at bounding box center [724, 478] width 83 height 19
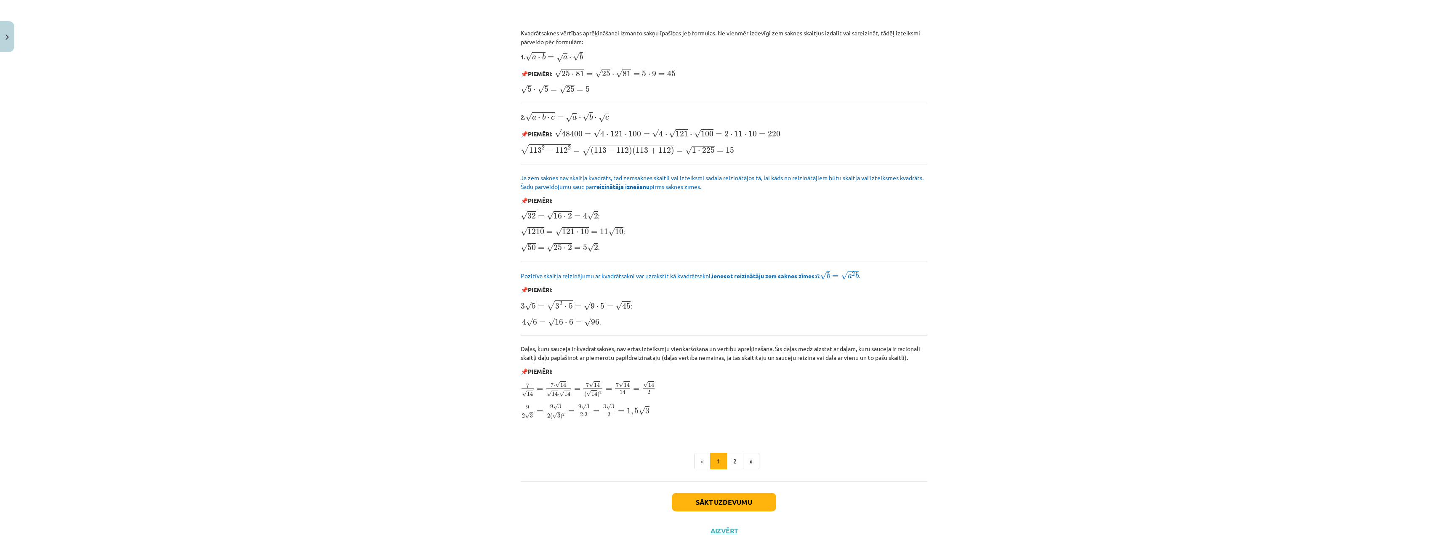
scroll to position [783, 0]
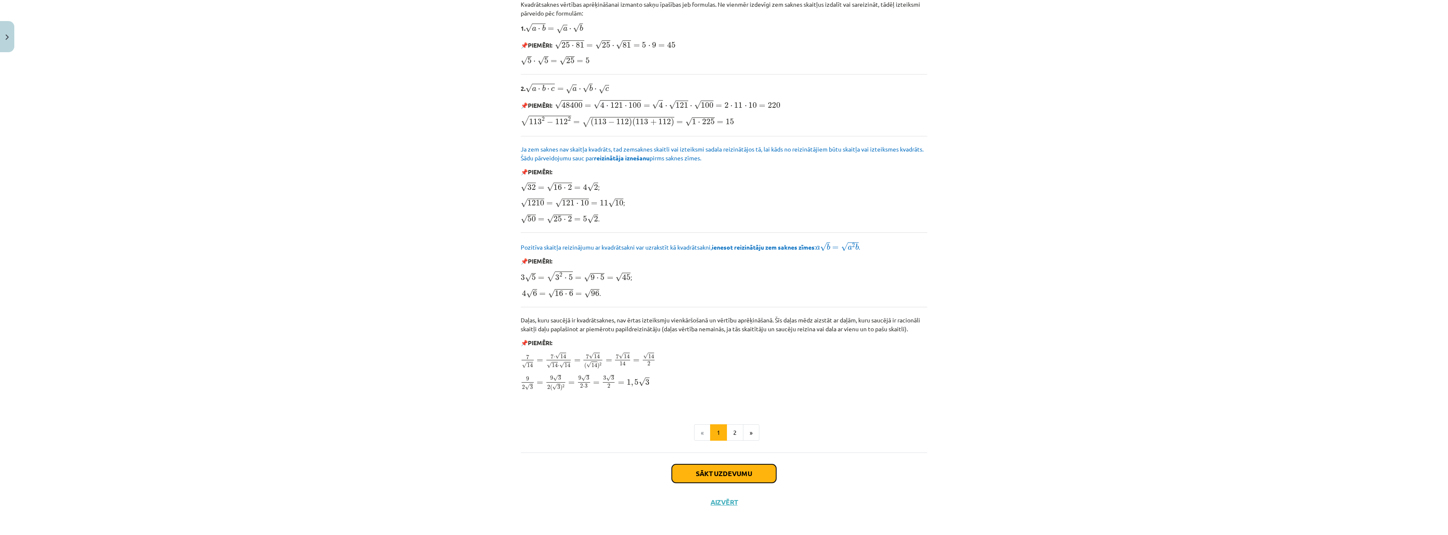
click at [728, 471] on button "Sākt uzdevumu" at bounding box center [724, 473] width 104 height 19
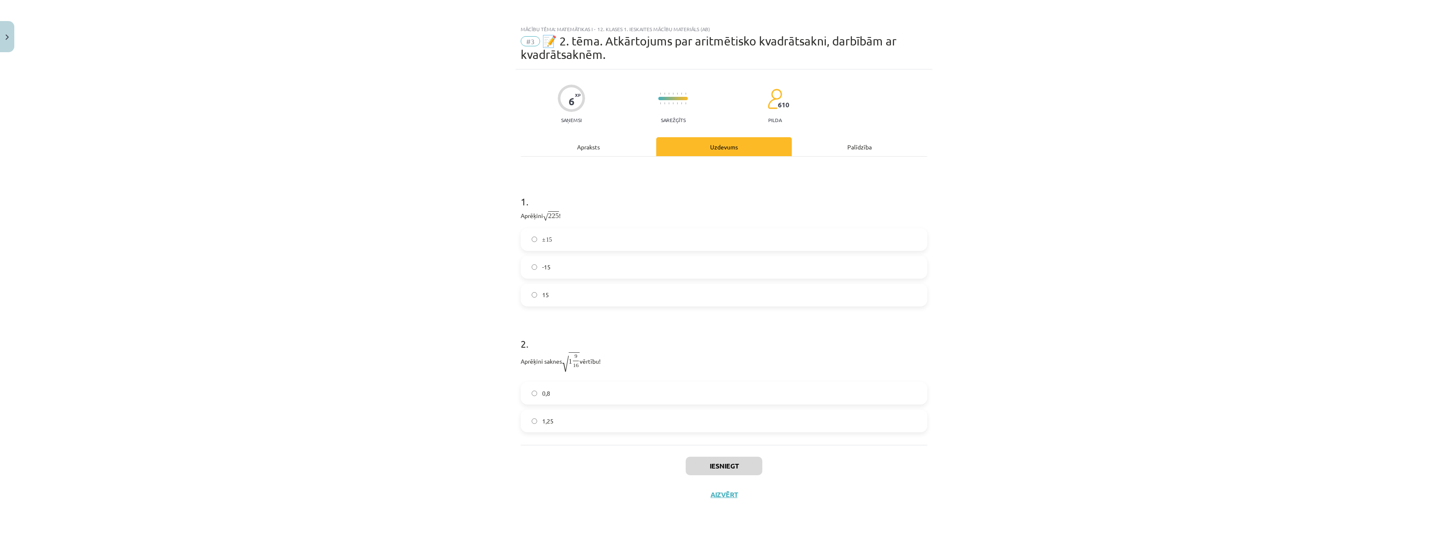
scroll to position [0, 0]
click at [561, 290] on label "15" at bounding box center [724, 292] width 405 height 21
drag, startPoint x: 563, startPoint y: 354, endPoint x: 586, endPoint y: 359, distance: 23.5
click at [586, 359] on p "Aprēķini saknes √ 1 9 16 1 9 16 vērtību!" at bounding box center [724, 357] width 407 height 16
copy p "√ 1 9 16 1 9 16"
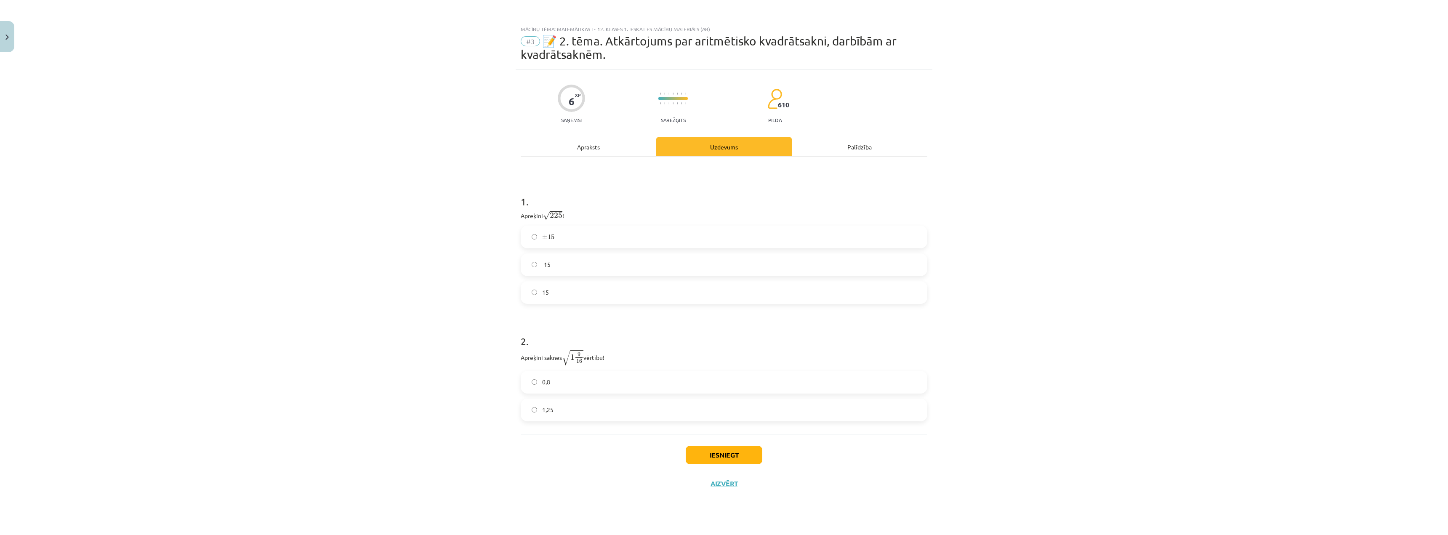
click at [343, 175] on div "Mācību tēma: Matemātikas i - 12. klases 1. ieskaites mācību materiāls (ab) #3 📝…" at bounding box center [724, 267] width 1448 height 535
click at [538, 385] on label "0,8" at bounding box center [724, 382] width 405 height 21
click at [719, 456] on button "Iesniegt" at bounding box center [724, 455] width 77 height 19
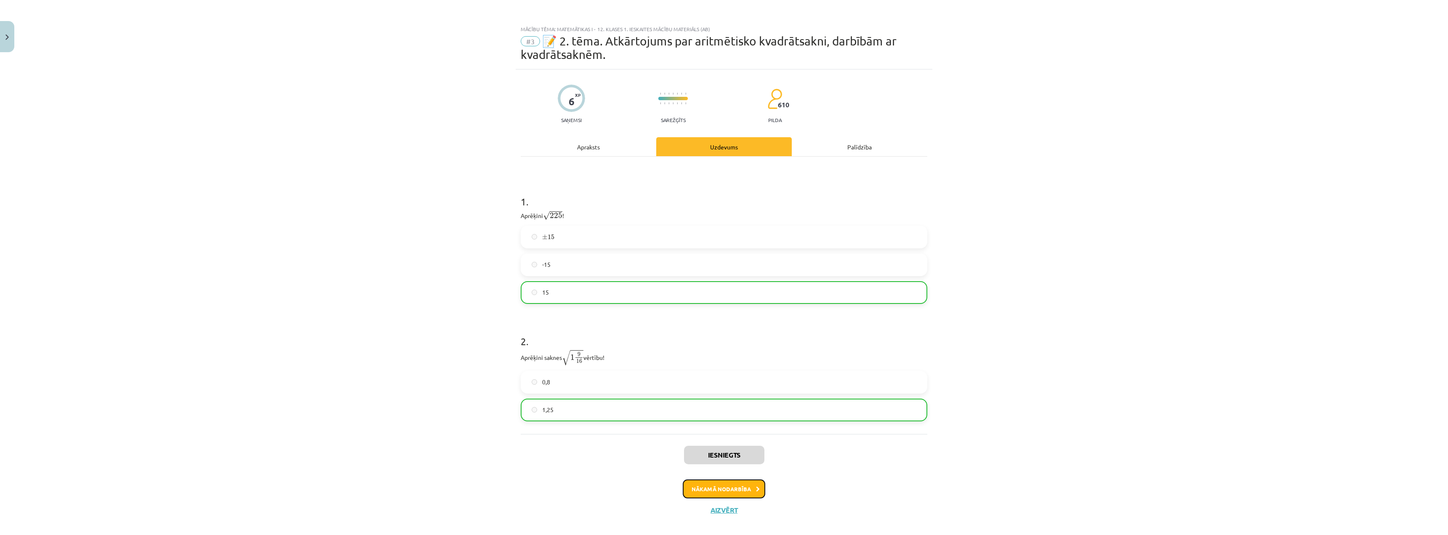
click at [735, 491] on button "Nākamā nodarbība" at bounding box center [724, 488] width 83 height 19
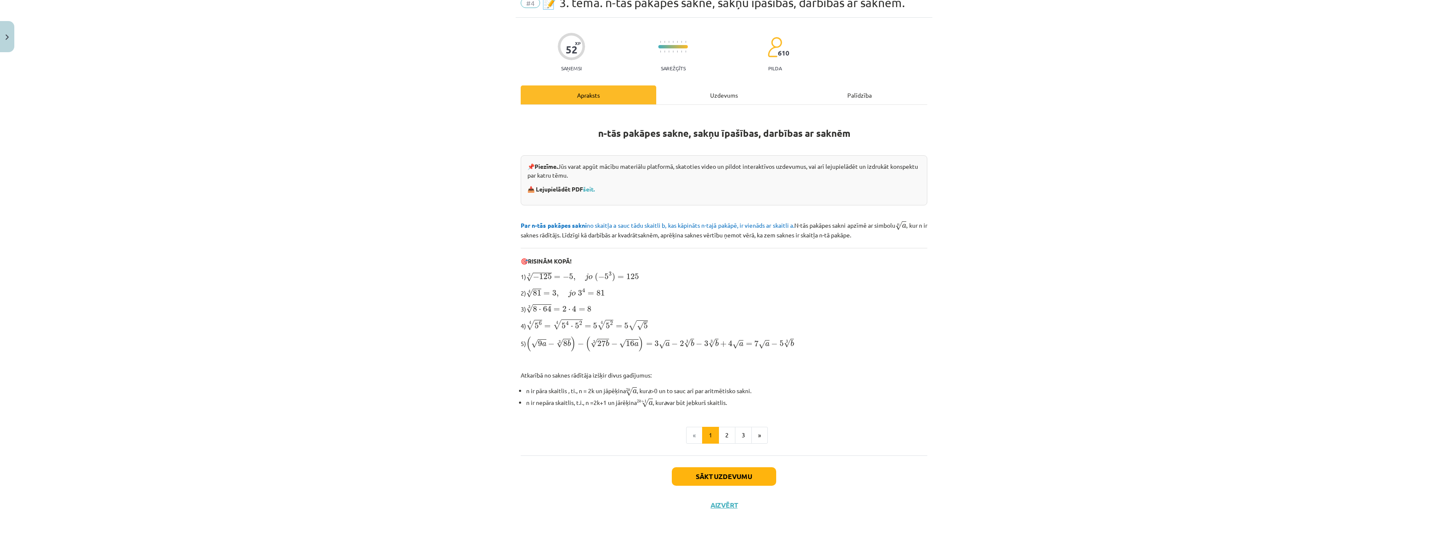
scroll to position [41, 0]
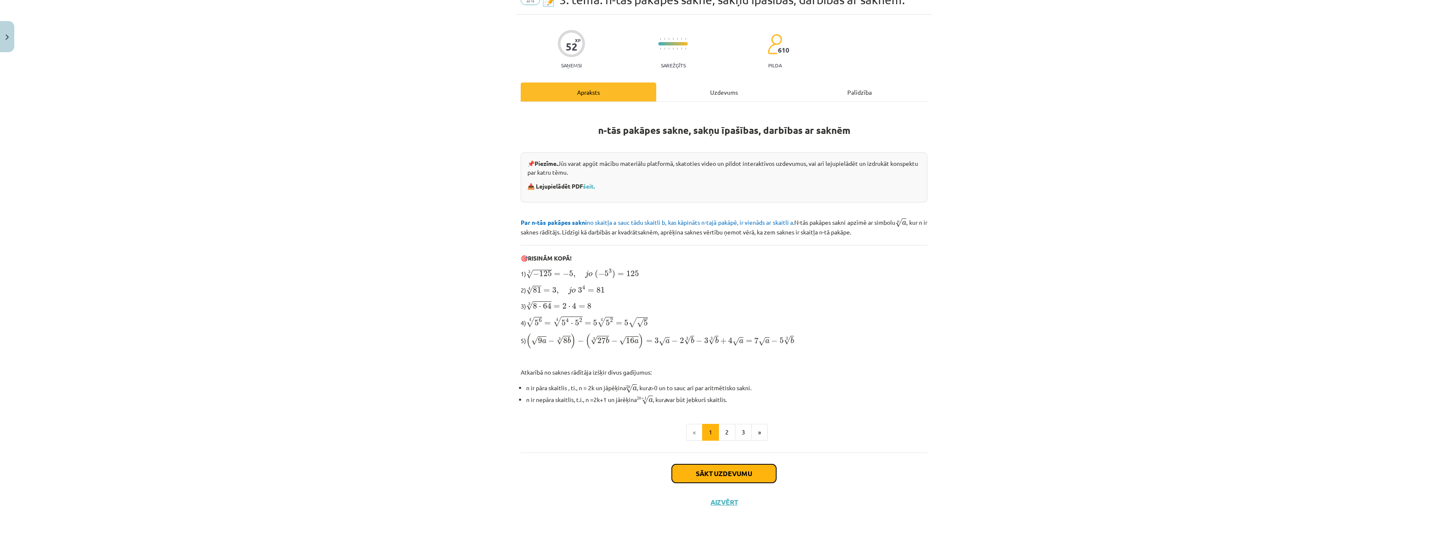
click at [691, 464] on button "Sākt uzdevumu" at bounding box center [724, 473] width 104 height 19
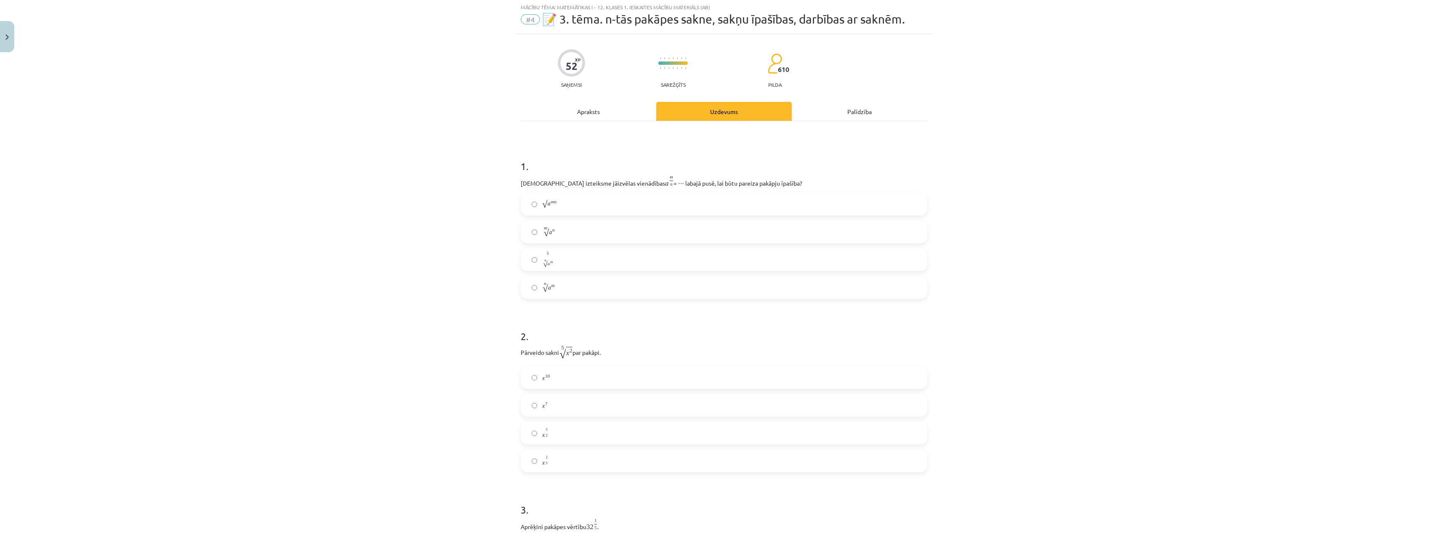
scroll to position [21, 0]
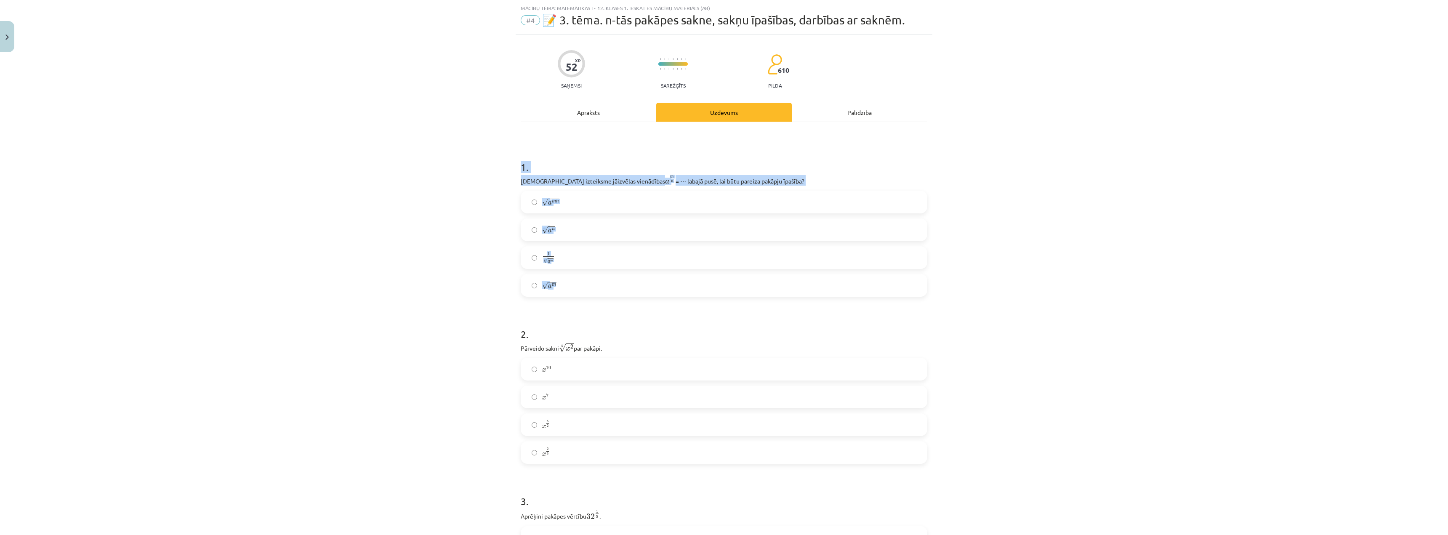
drag, startPoint x: 506, startPoint y: 157, endPoint x: 607, endPoint y: 282, distance: 160.7
click at [607, 282] on div "Mācību tēma: Matemātikas i - 12. klases 1. ieskaites mācību materiāls (ab) #4 📝…" at bounding box center [724, 267] width 1448 height 535
copy div "1 . [DEMOGRAPHIC_DATA] izteiksme jāizvēlas vienādības a m n a m n = ⋯ labajā pu…"
click at [351, 165] on div "Mācību tēma: Matemātikas i - 12. klases 1. ieskaites mācību materiāls (ab) #4 📝…" at bounding box center [724, 267] width 1448 height 535
click at [527, 286] on label "n √ a m a m n" at bounding box center [724, 285] width 405 height 21
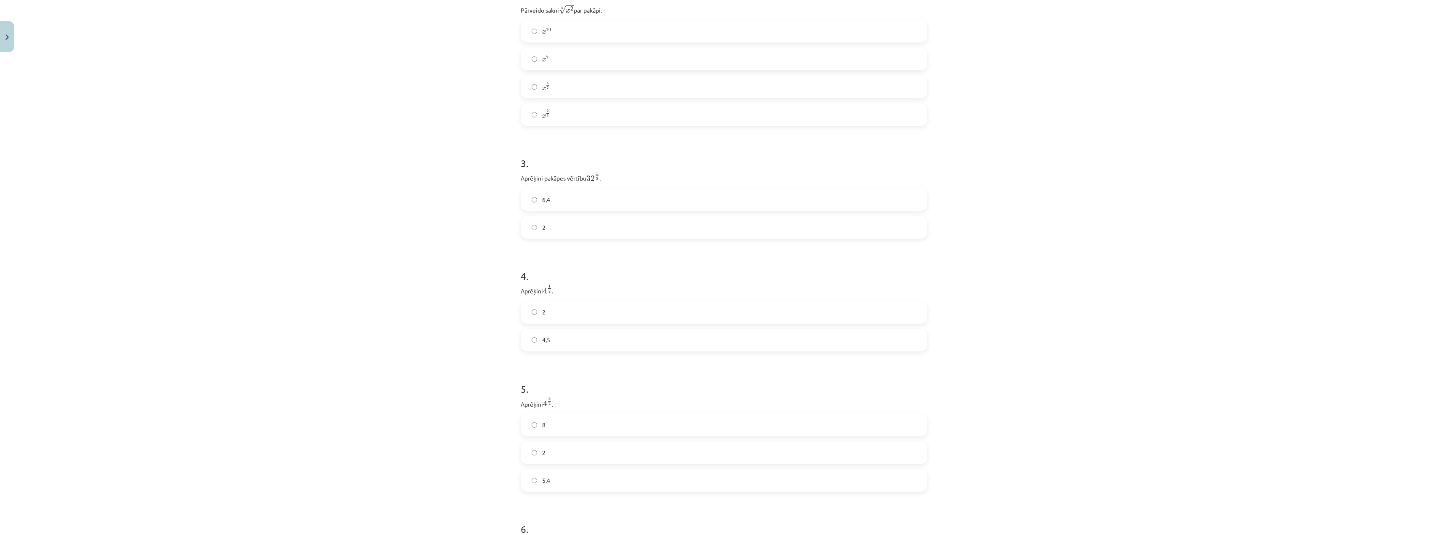
scroll to position [400, 0]
drag, startPoint x: 516, startPoint y: 138, endPoint x: 576, endPoint y: 187, distance: 77.8
copy div "Aprēķini pakāpes vērtību 32 1 5 32 1 5 . 6,4 2"
click at [475, 197] on div "Mācību tēma: Matemātikas i - 12. klases 1. ieskaites mācību materiāls (ab) #4 📝…" at bounding box center [724, 267] width 1448 height 535
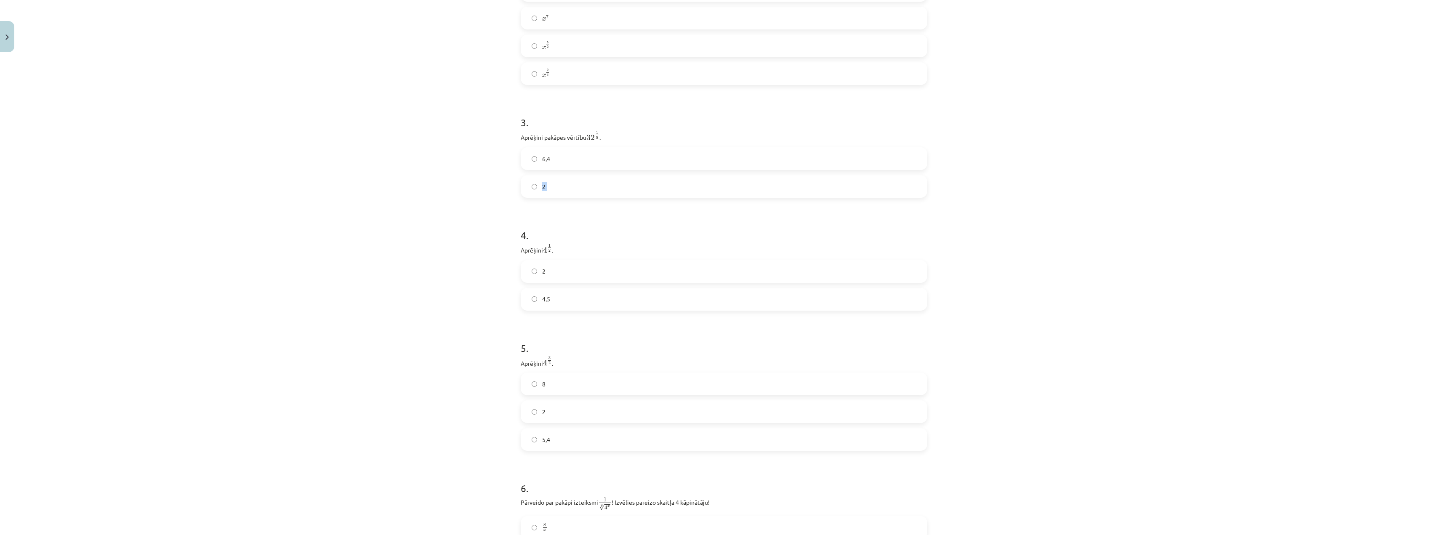
click at [416, 198] on div "Mācību tēma: Matemātikas i - 12. klases 1. ieskaites mācību materiāls (ab) #4 📝…" at bounding box center [724, 267] width 1448 height 535
click at [533, 192] on label "2" at bounding box center [724, 186] width 405 height 21
drag, startPoint x: 512, startPoint y: 235, endPoint x: 570, endPoint y: 306, distance: 91.8
click at [570, 306] on div "Mācību tēma: Matemātikas i - 12. klases 1. ieskaites mācību materiāls (ab) #4 📝…" at bounding box center [724, 267] width 1448 height 535
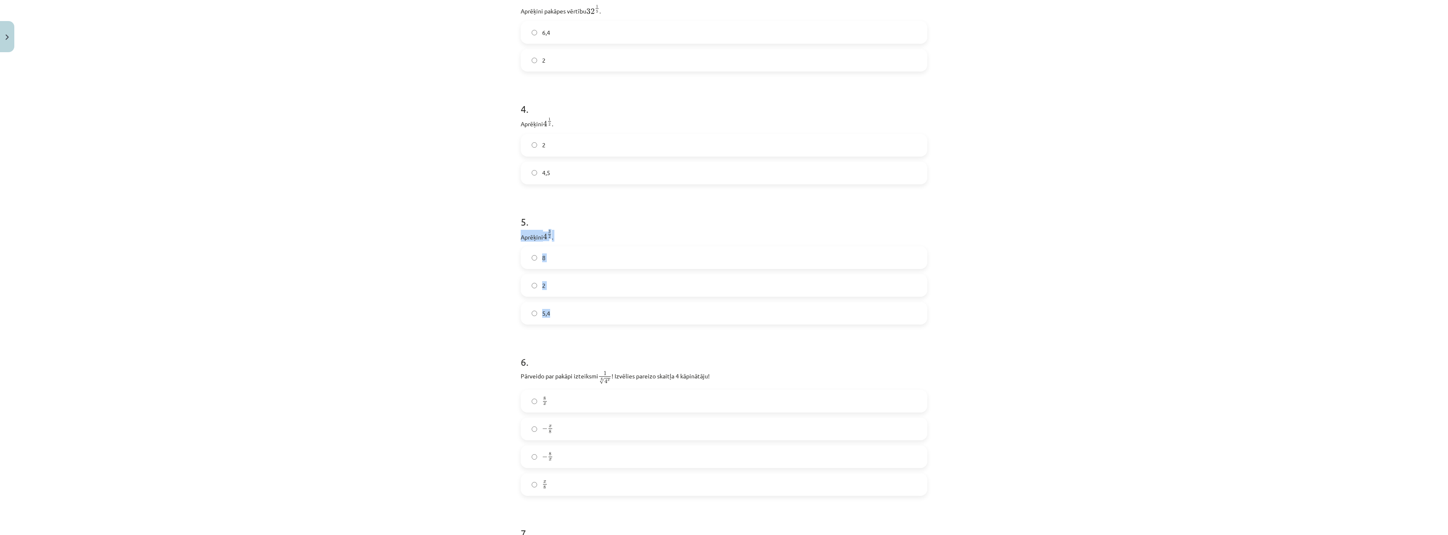
click at [597, 244] on div "5 . Aprēķini 4 3 2 4 3 2 . 8 2 5,4" at bounding box center [724, 263] width 407 height 124
click at [526, 252] on label "8" at bounding box center [724, 257] width 405 height 21
click at [546, 243] on div "5 . Aprēķini 4 3 2 4 3 2 . 8 2 5,4" at bounding box center [724, 263] width 407 height 124
click at [542, 280] on label "2" at bounding box center [724, 285] width 405 height 21
click at [542, 288] on span "2" at bounding box center [543, 285] width 3 height 9
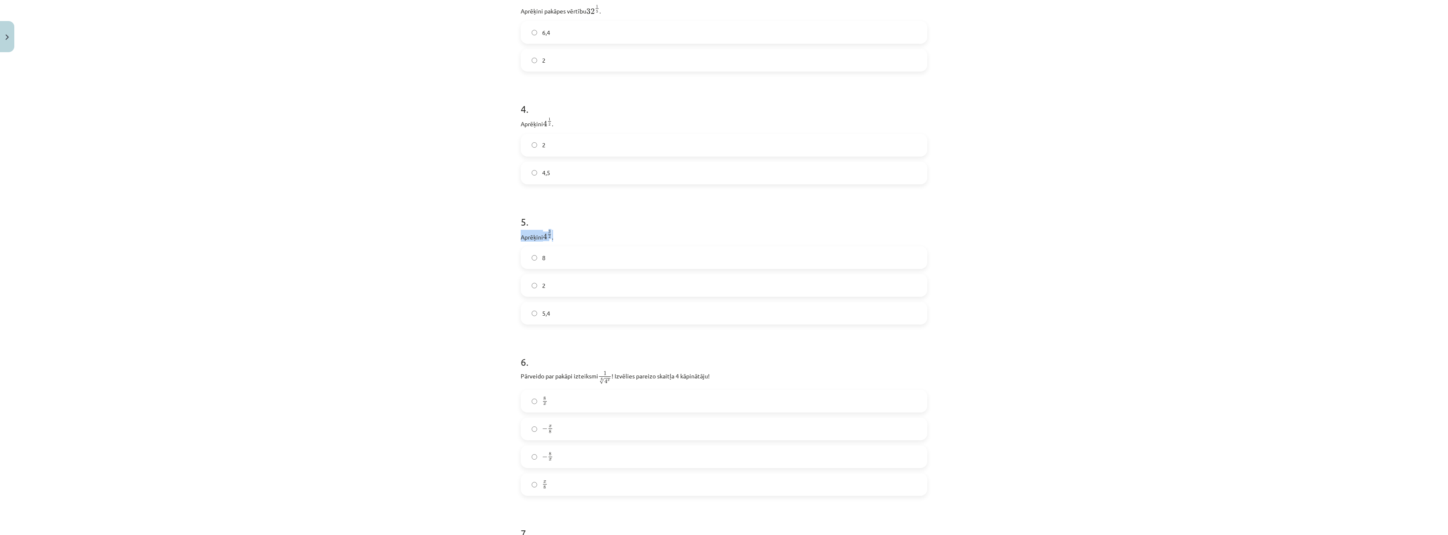
drag, startPoint x: 517, startPoint y: 239, endPoint x: 552, endPoint y: 239, distance: 34.5
click at [552, 239] on p "Aprēķini 4 3 2 4 3 2 ." at bounding box center [724, 236] width 407 height 12
copy p "Aprēķini 4 3 2 4 3 2 ."
click at [459, 250] on div "Mācību tēma: Matemātikas i - 12. klases 1. ieskaites mācību materiāls (ab) #4 📝…" at bounding box center [724, 267] width 1448 height 535
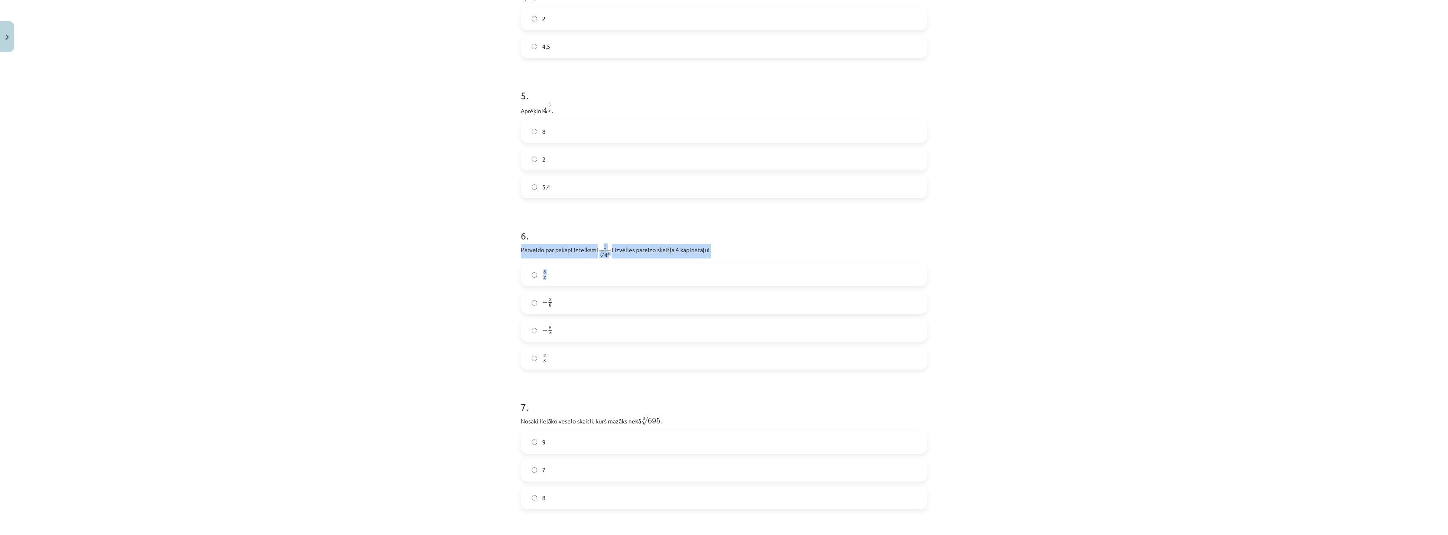
drag, startPoint x: 511, startPoint y: 253, endPoint x: 713, endPoint y: 268, distance: 202.2
click at [713, 268] on div "Mācību tēma: Matemātikas i - 12. klases 1. ieskaites mācību materiāls (ab) #4 📝…" at bounding box center [724, 267] width 1448 height 535
drag, startPoint x: 690, startPoint y: 270, endPoint x: 706, endPoint y: 263, distance: 17.9
click at [690, 270] on label "8 x 8 x" at bounding box center [724, 274] width 405 height 21
click at [711, 254] on p "Pārveido par pakāpi izteiksmi 1 8 √ 4 x 1 4 x 8 ! Izvēlies pareizo skaitļa 4 kā…" at bounding box center [724, 251] width 407 height 15
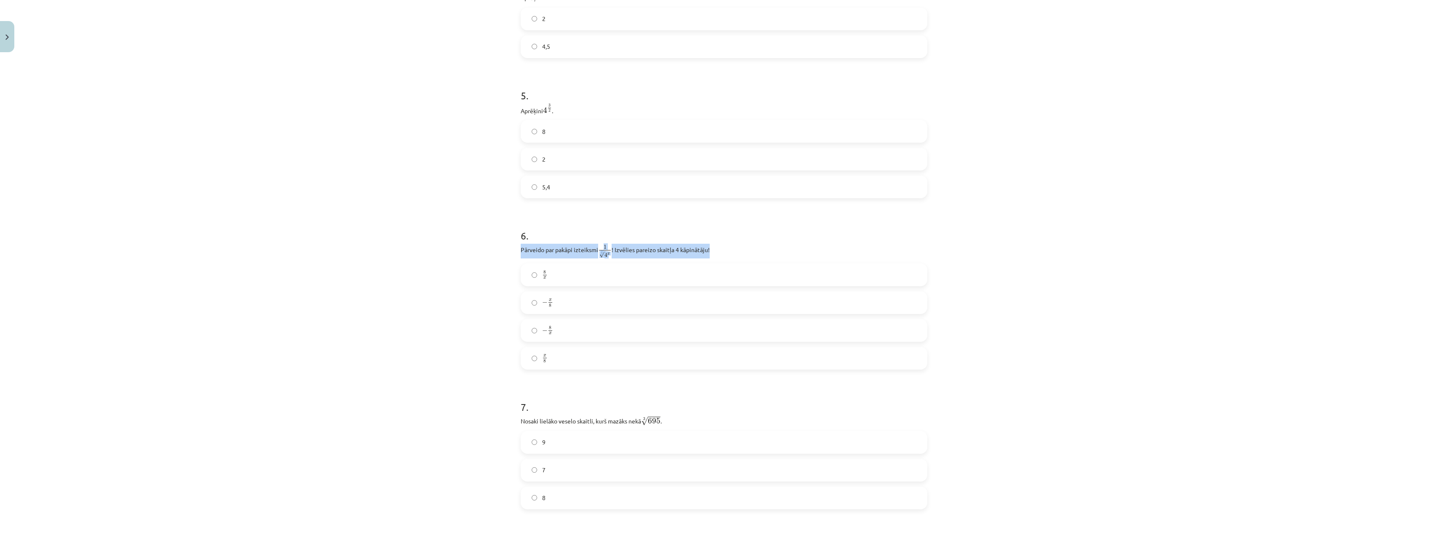
drag, startPoint x: 517, startPoint y: 252, endPoint x: 713, endPoint y: 258, distance: 196.7
click at [713, 258] on div "52 XP Saņemsi Sarežģīts 610 pilda Apraksts Uzdevums Palīdzība 1 . [DEMOGRAPHIC_…" at bounding box center [724, 460] width 417 height 2113
copy p "Pārveido par pakāpi izteiksmi 1 8 √ 4 x 1 4 x 8 ! Izvēlies pareizo skaitļa 4 kā…"
click at [482, 168] on div "Mācību tēma: Matemātikas i - 12. klases 1. ieskaites mācību materiāls (ab) #4 📝…" at bounding box center [724, 267] width 1448 height 535
click at [528, 359] on label "x 8 x 8" at bounding box center [724, 358] width 405 height 21
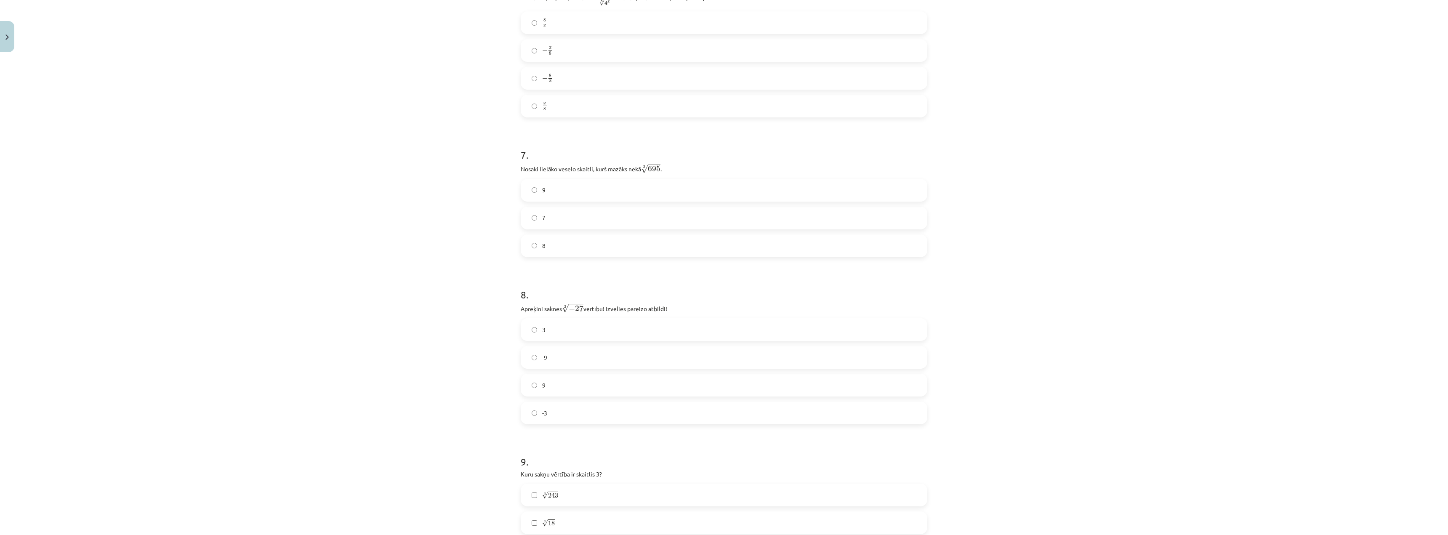
scroll to position [905, 0]
drag, startPoint x: 517, startPoint y: 171, endPoint x: 662, endPoint y: 170, distance: 144.4
click at [662, 170] on p "Nosaki lielāko veselo skaitli, kurš mazāks nekā 3 √ 695 695 3 ." at bounding box center [724, 167] width 407 height 11
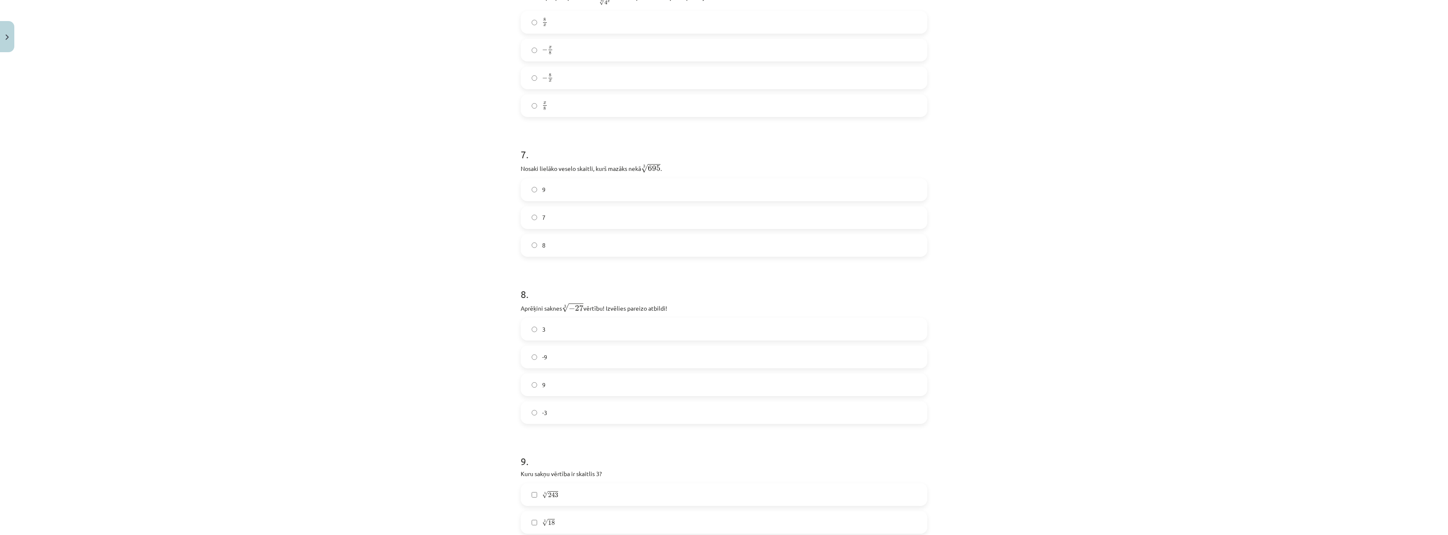
click at [657, 169] on span "695" at bounding box center [654, 168] width 13 height 6
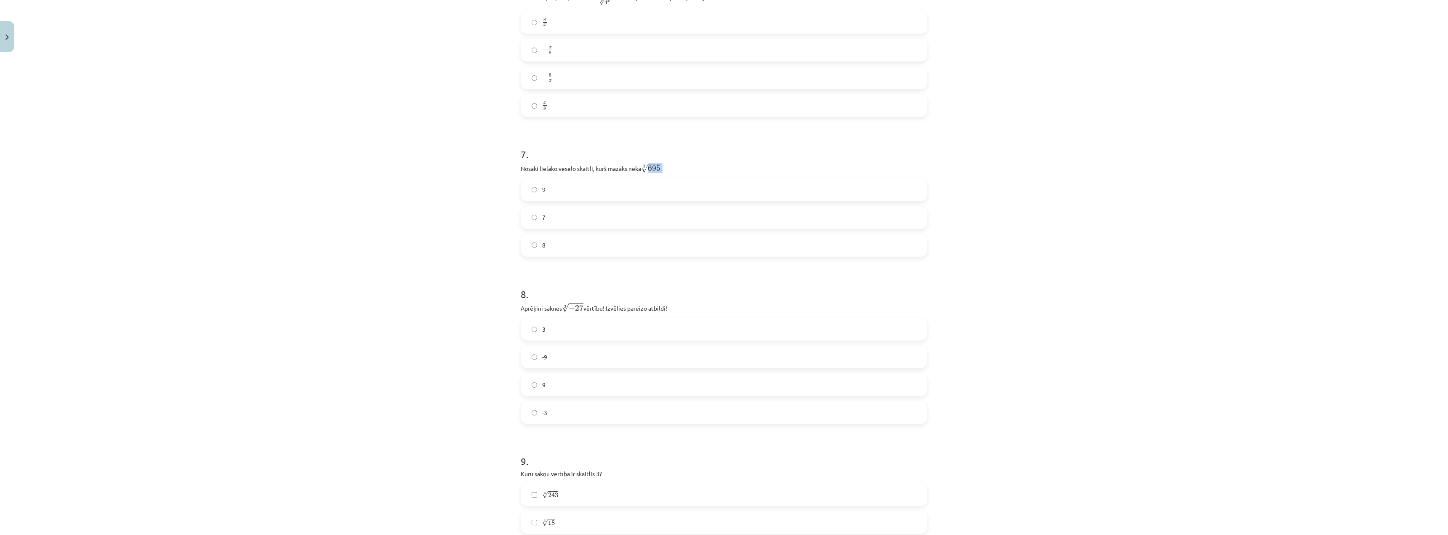
click at [657, 169] on span "695" at bounding box center [654, 168] width 13 height 6
drag, startPoint x: 514, startPoint y: 170, endPoint x: 660, endPoint y: 173, distance: 145.7
click at [660, 173] on div "52 XP Saņemsi Sarežģīts 610 pilda Apraksts Uzdevums Palīdzība 1 . [DEMOGRAPHIC_…" at bounding box center [724, 207] width 417 height 2113
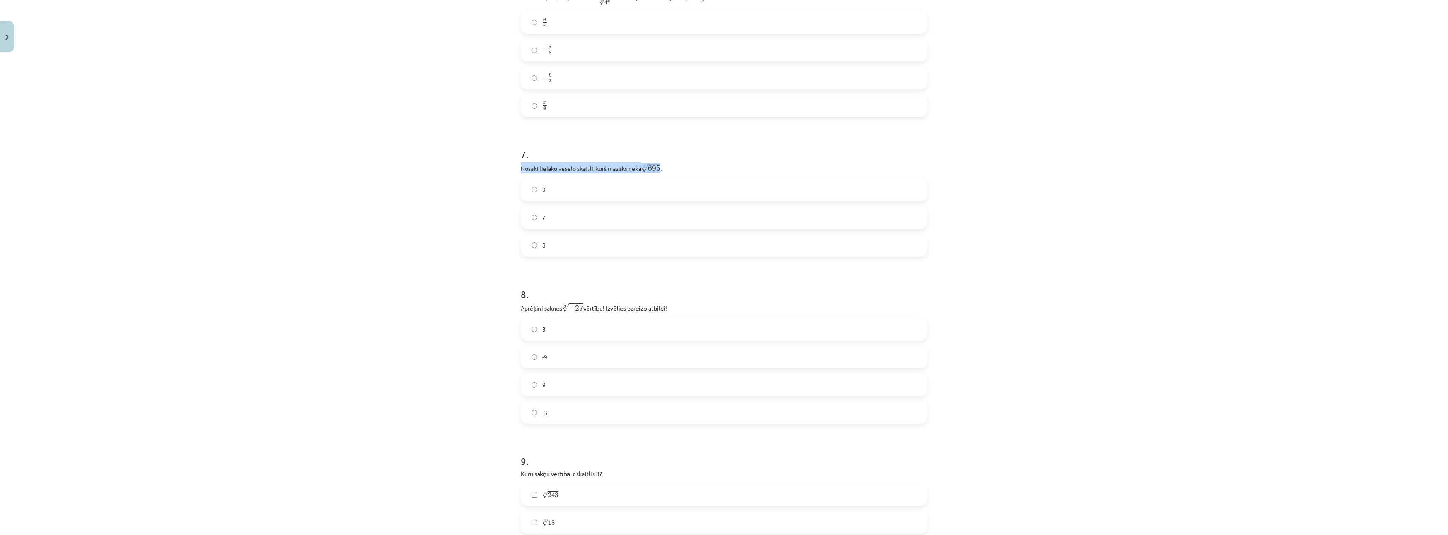
copy p "Nosaki lielāko veselo skaitli, kurš mazāks nekā 3 √ 695"
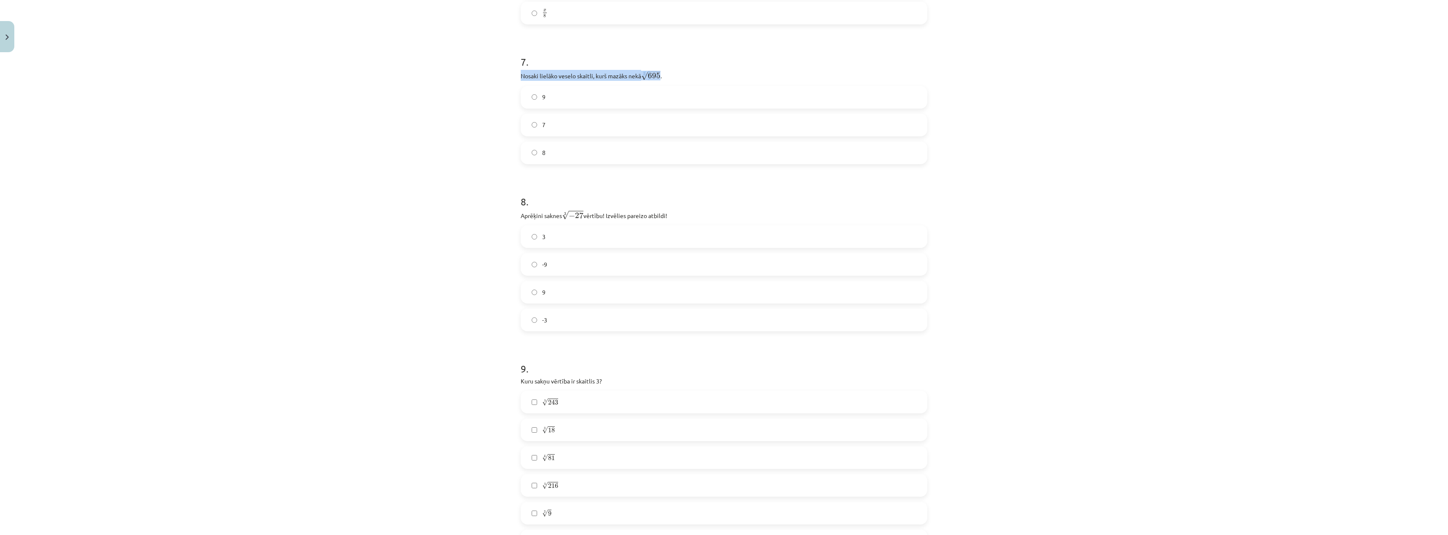
scroll to position [1031, 0]
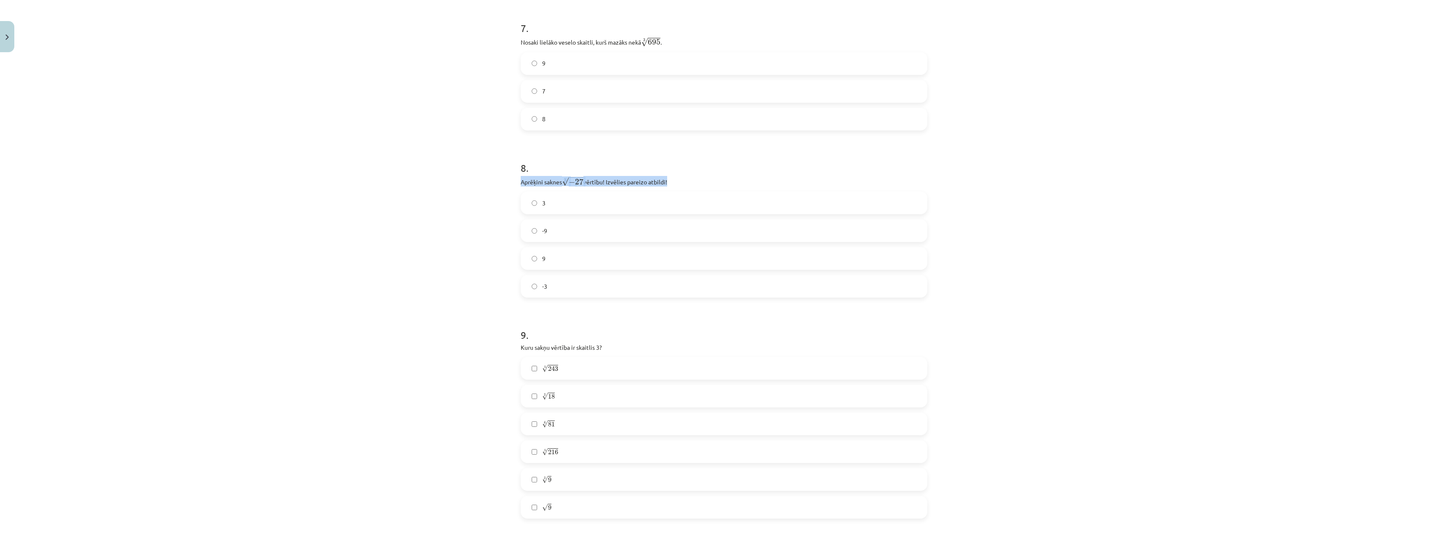
drag, startPoint x: 519, startPoint y: 186, endPoint x: 679, endPoint y: 184, distance: 160.0
click at [679, 184] on div "52 XP Saņemsi Sarežģīts 610 pilda Apraksts Uzdevums Palīdzība 1 . [DEMOGRAPHIC_…" at bounding box center [724, 81] width 417 height 2113
copy p "Aprēķini saknes 3 √ − 27 − 27 3 vērtību! Izvēlies pareizo atbildi!"
click at [530, 293] on label "-3" at bounding box center [724, 286] width 405 height 21
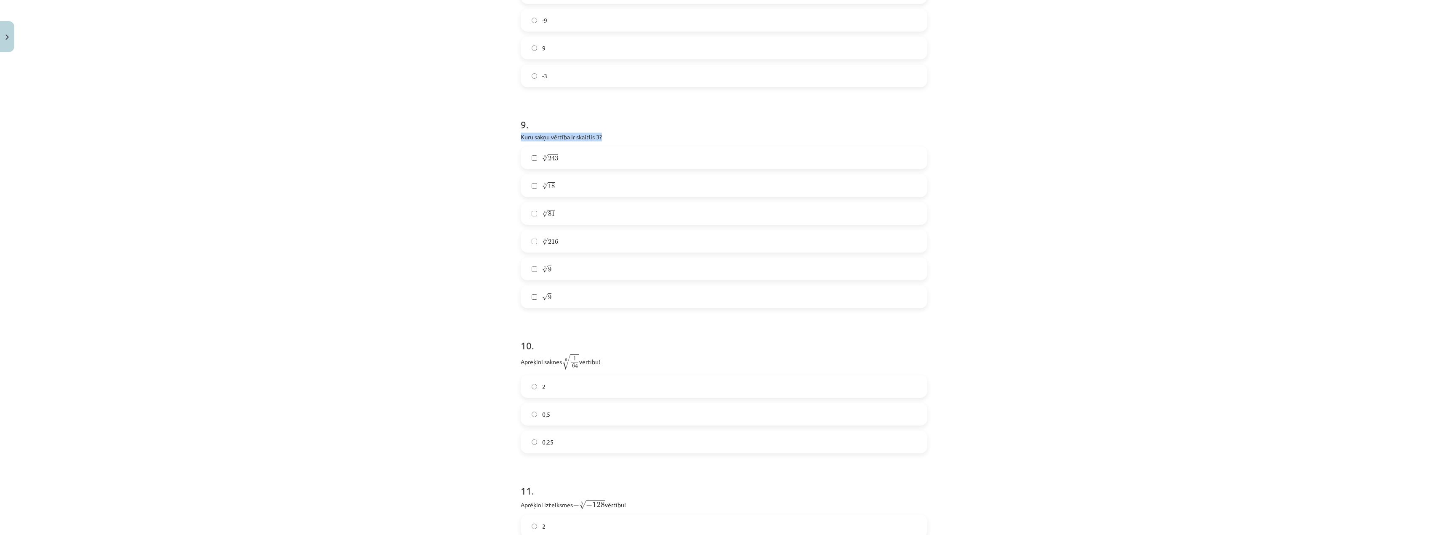
drag, startPoint x: 517, startPoint y: 140, endPoint x: 599, endPoint y: 140, distance: 81.2
click at [599, 140] on p "Kuru sakņu vērtība ir skaitlis 3?" at bounding box center [724, 137] width 407 height 9
copy p "Kuru sakņu vērtība ir skaitlis 3?"
click at [695, 134] on p "Kuru sakņu vērtība ir skaitlis 3?" at bounding box center [724, 137] width 407 height 9
click at [538, 296] on label "√ 9 9" at bounding box center [724, 296] width 405 height 21
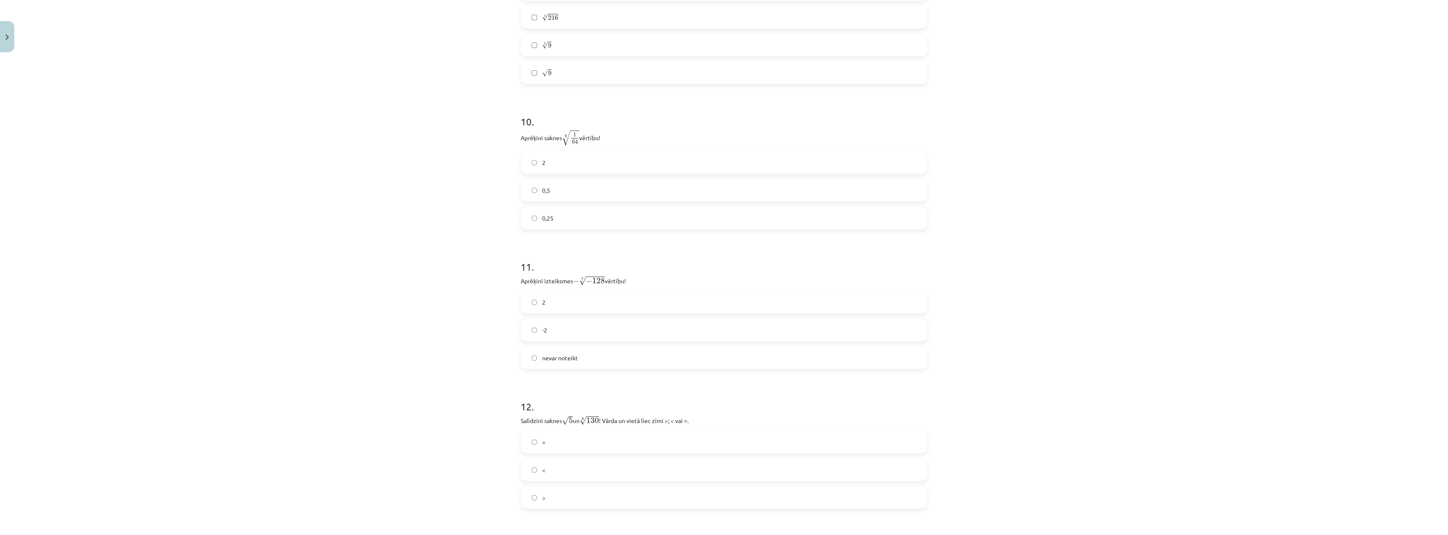
scroll to position [1494, 0]
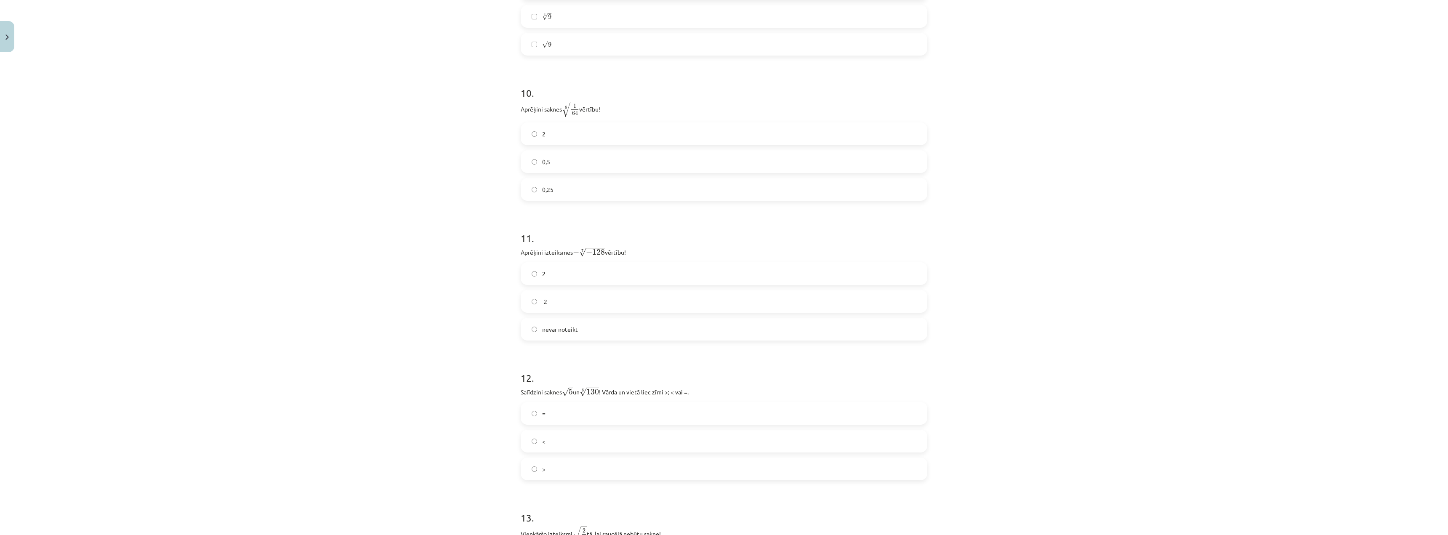
drag, startPoint x: 512, startPoint y: 109, endPoint x: 607, endPoint y: 115, distance: 94.5
copy p "Aprēķini saknes 6 √ 1 64 1 64 6 vērtību!"
click at [553, 193] on label "0,25" at bounding box center [724, 189] width 405 height 21
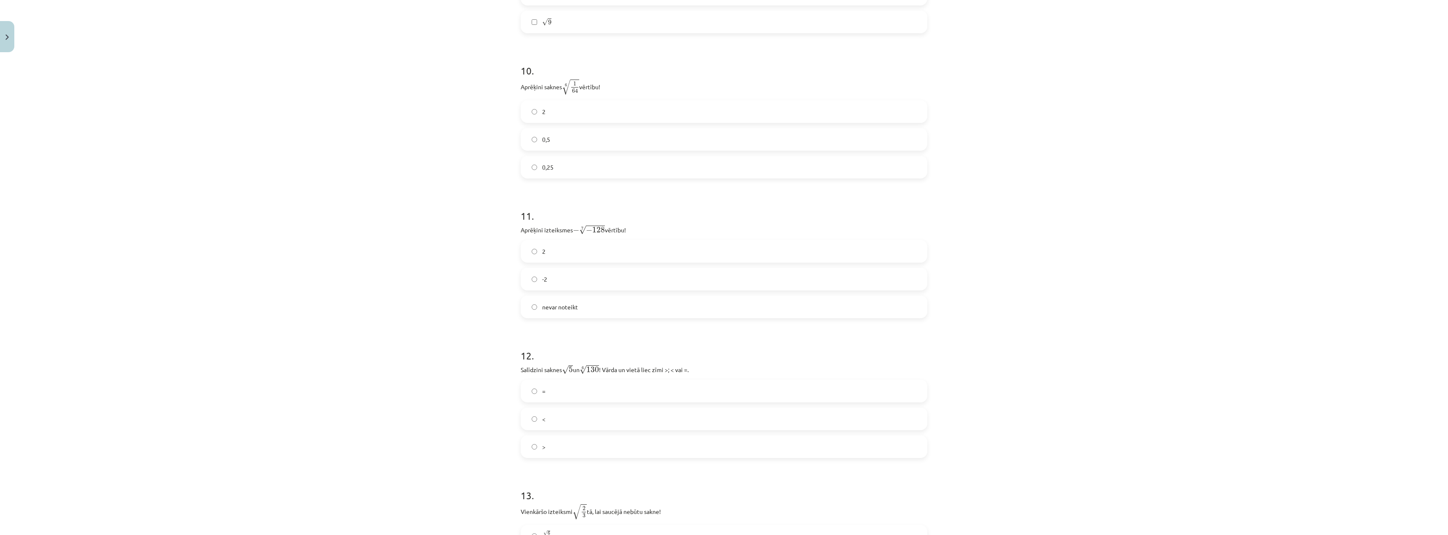
scroll to position [1621, 0]
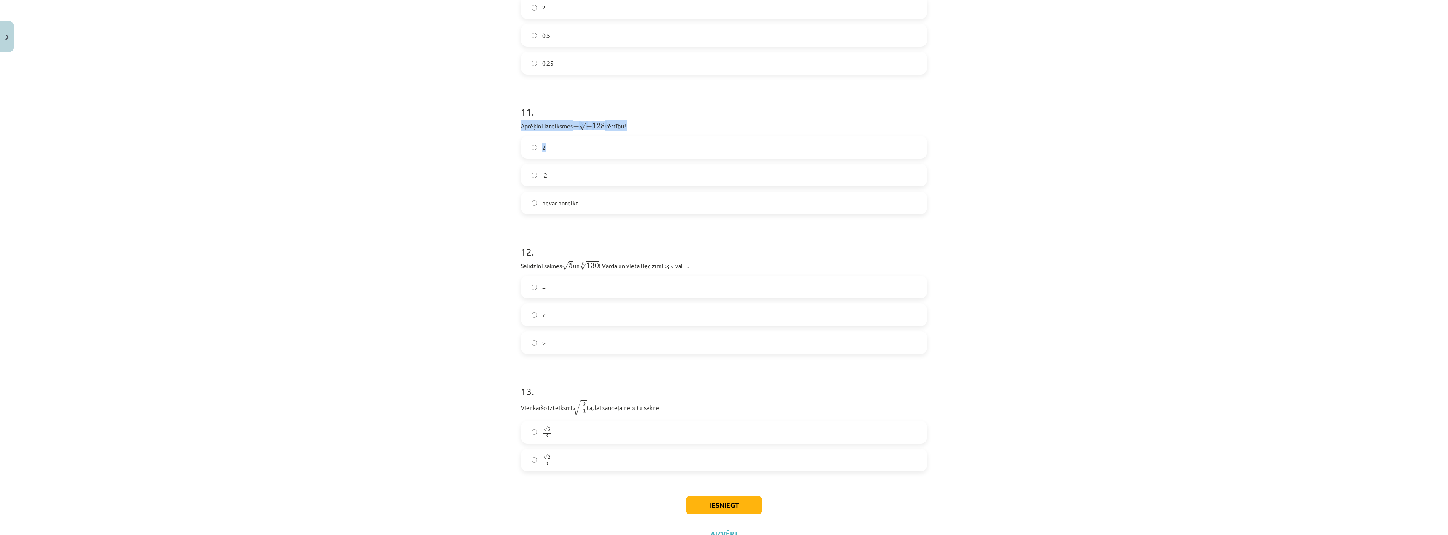
drag, startPoint x: 517, startPoint y: 129, endPoint x: 610, endPoint y: 131, distance: 92.2
click at [610, 131] on div "11 . Aprēķini izteiksmes − 7 √ − 128 − − 128 7 vērtību! 2 -2 nevar noteikt" at bounding box center [724, 152] width 407 height 123
click at [619, 128] on p "Aprēķini izteiksmes − 7 √ − 128 − − 128 7 vērtību!" at bounding box center [724, 125] width 407 height 11
drag, startPoint x: 626, startPoint y: 124, endPoint x: 515, endPoint y: 130, distance: 111.3
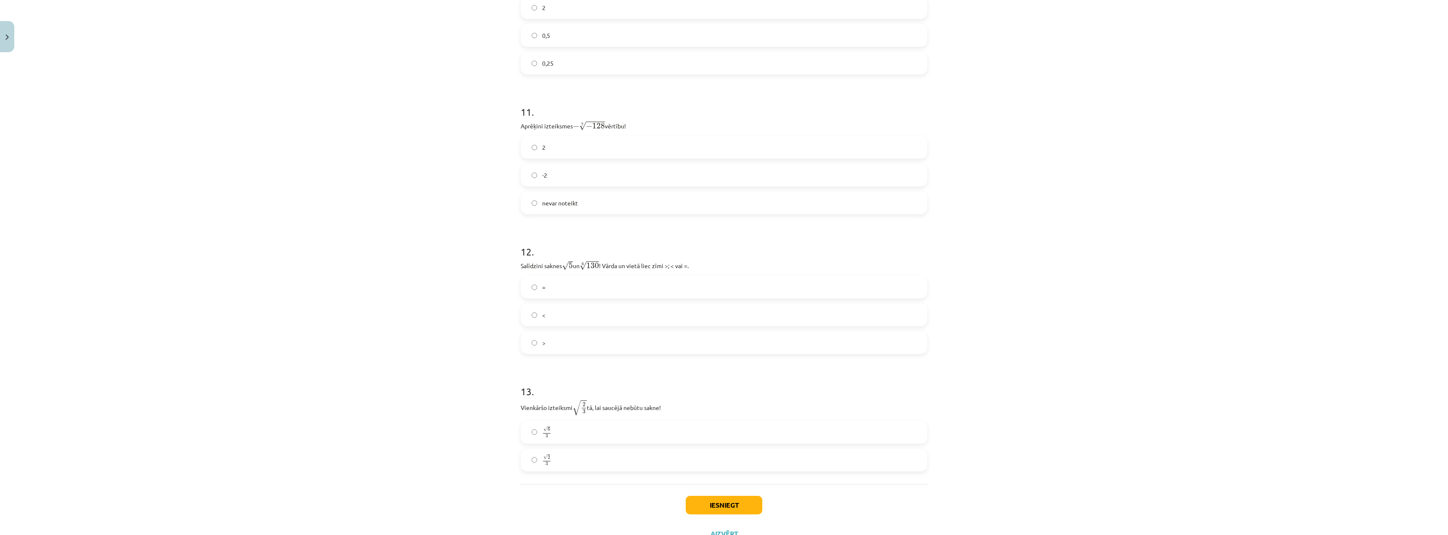
copy p "Aprēķini izteiksmes − 7 √ − 128 − − 128 7 vērtību!"
click at [521, 123] on p "Aprēķini izteiksmes − 7 √ − 128 − − 128 7 vērtību!" at bounding box center [724, 125] width 407 height 11
drag, startPoint x: 514, startPoint y: 124, endPoint x: 603, endPoint y: 211, distance: 125.3
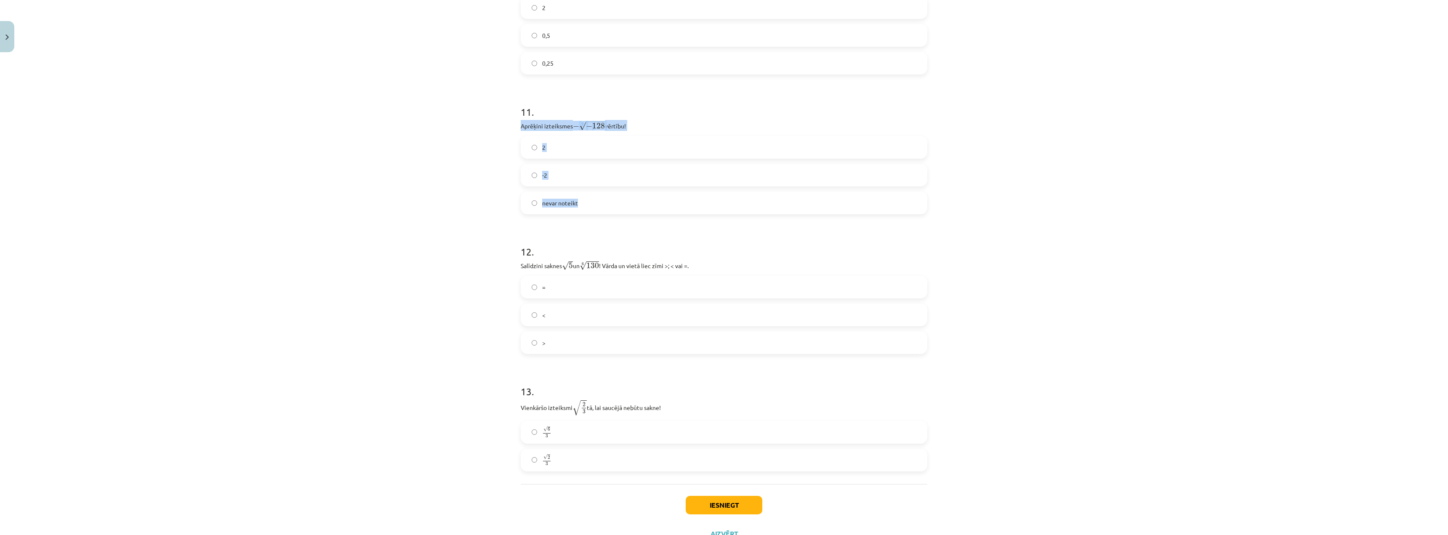
click at [528, 181] on label "-2" at bounding box center [724, 175] width 405 height 21
drag, startPoint x: 514, startPoint y: 264, endPoint x: 584, endPoint y: 342, distance: 105.5
click at [481, 334] on div "Mācību tēma: Matemātikas i - 12. klases 1. ieskaites mācību materiāls (ab) #4 📝…" at bounding box center [724, 267] width 1448 height 535
drag, startPoint x: 515, startPoint y: 410, endPoint x: 567, endPoint y: 455, distance: 68.9
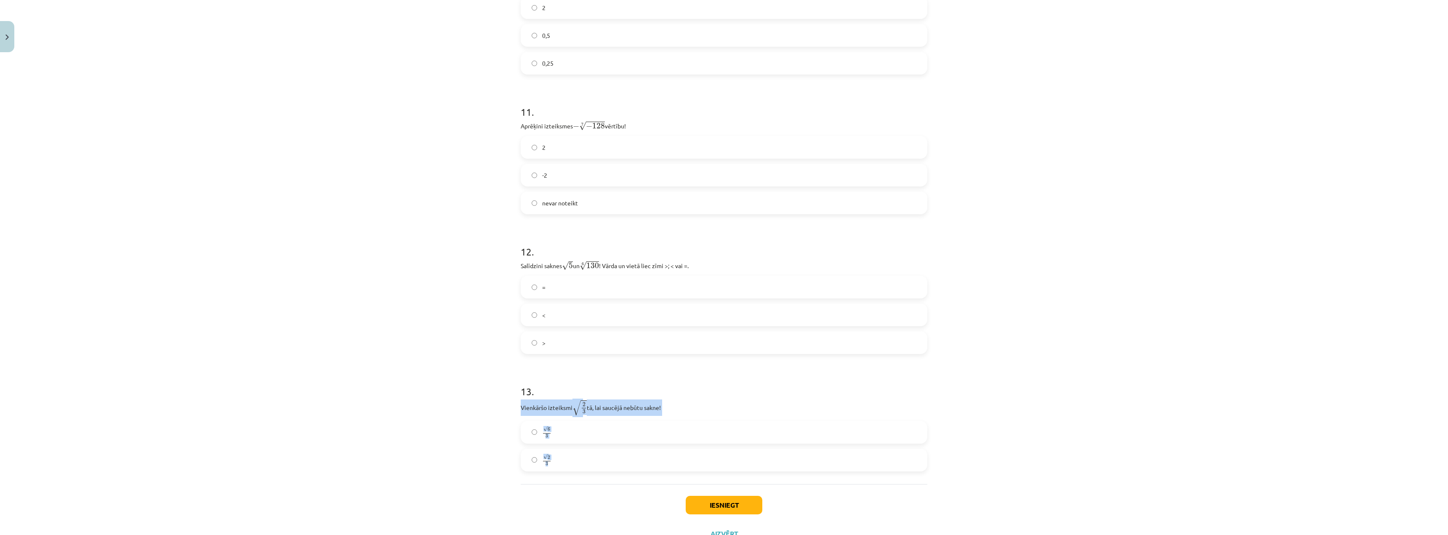
click at [466, 293] on div "Mācību tēma: Matemātikas i - 12. klases 1. ieskaites mācību materiāls (ab) #4 📝…" at bounding box center [724, 267] width 1448 height 535
click at [537, 463] on label "√ 2 3 2 3" at bounding box center [724, 460] width 405 height 21
click at [713, 504] on button "Iesniegt" at bounding box center [724, 505] width 77 height 19
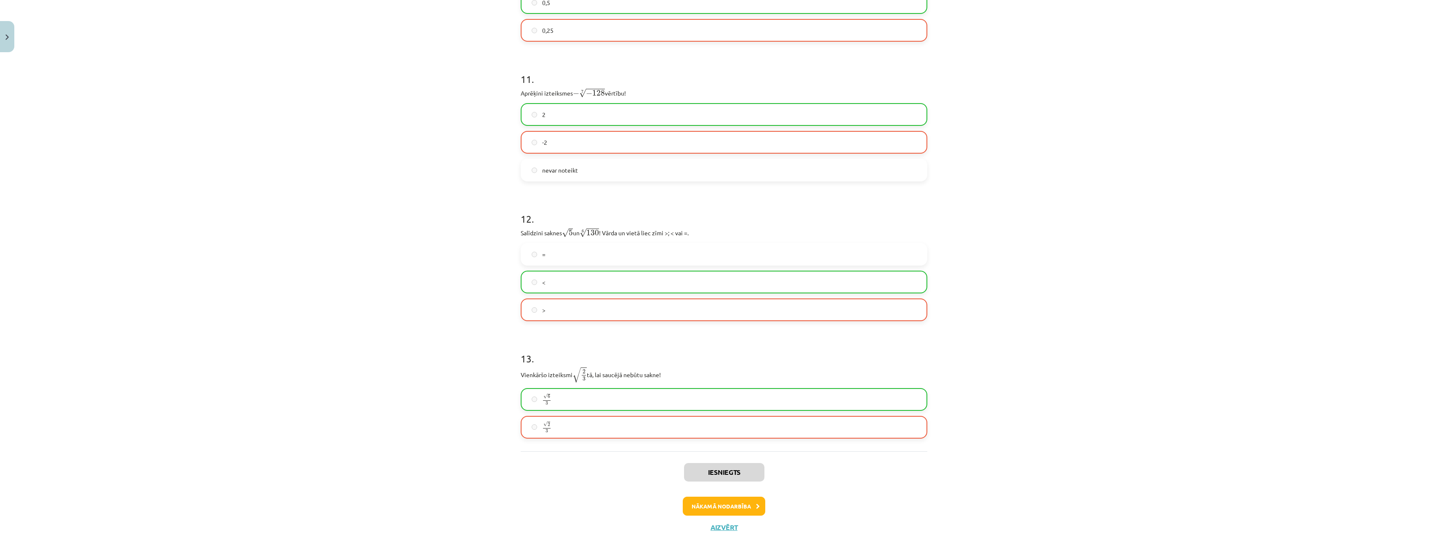
scroll to position [1682, 0]
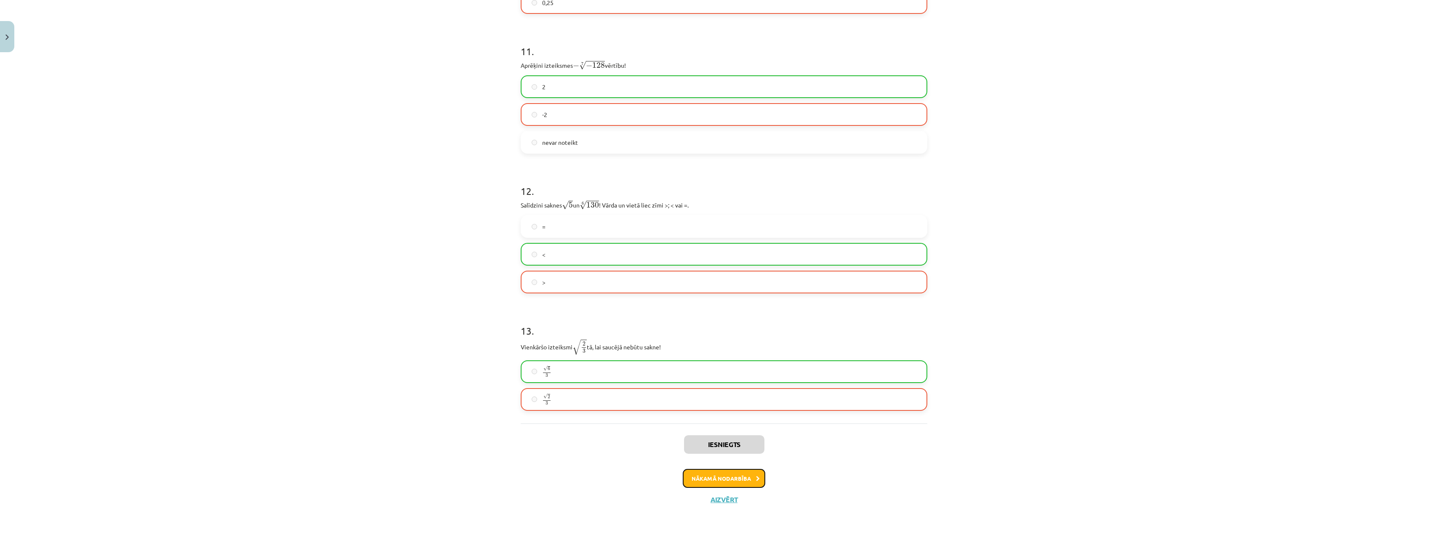
click at [746, 480] on button "Nākamā nodarbība" at bounding box center [724, 478] width 83 height 19
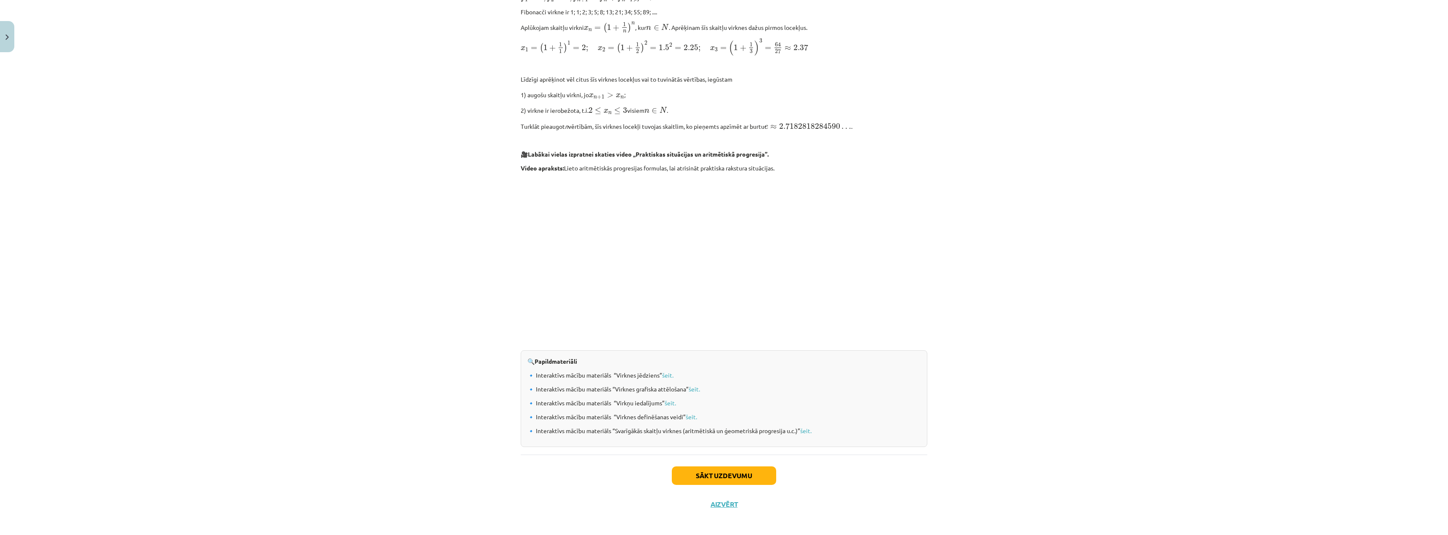
scroll to position [645, 0]
click at [701, 471] on button "Sākt uzdevumu" at bounding box center [724, 472] width 104 height 19
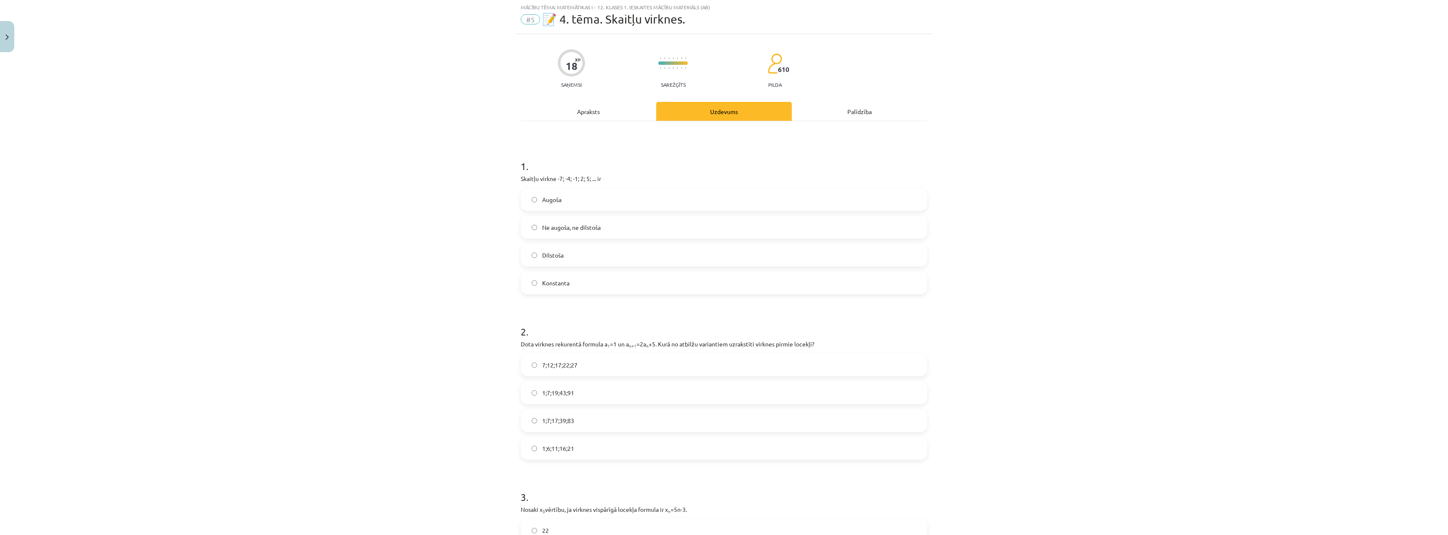
scroll to position [21, 0]
drag, startPoint x: 516, startPoint y: 180, endPoint x: 583, endPoint y: 279, distance: 119.4
click at [428, 208] on div "Mācību tēma: Matemātikas i - 12. klases 1. ieskaites mācību materiāls (ab) #5 📝…" at bounding box center [724, 267] width 1448 height 535
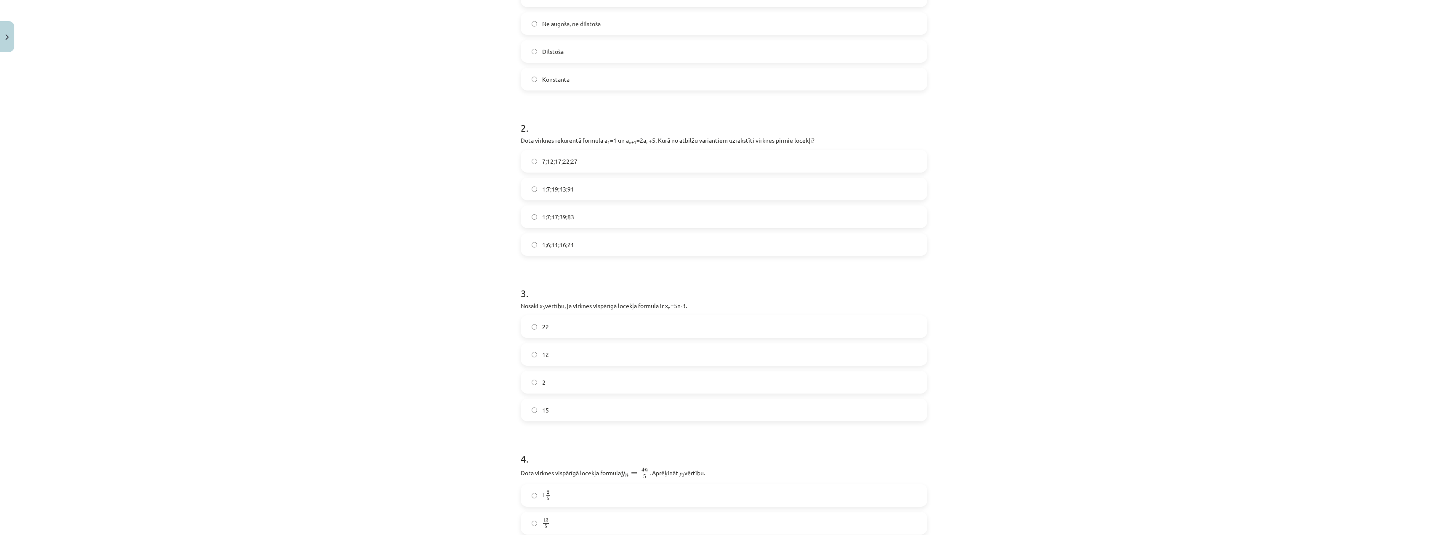
scroll to position [232, 0]
drag, startPoint x: 515, startPoint y: 136, endPoint x: 596, endPoint y: 225, distance: 120.7
click at [596, 225] on div "18 XP Saņemsi Sarežģīts 610 pilda Apraksts Uzdevums Palīdzība 1 . Skaitļu virkn…" at bounding box center [724, 407] width 417 height 1167
click at [481, 168] on div "Mācību tēma: Matemātikas i - 12. klases 1. ieskaites mācību materiāls (ab) #5 📝…" at bounding box center [724, 267] width 1448 height 535
click at [554, 188] on label "1;7;19;43;91" at bounding box center [724, 183] width 405 height 21
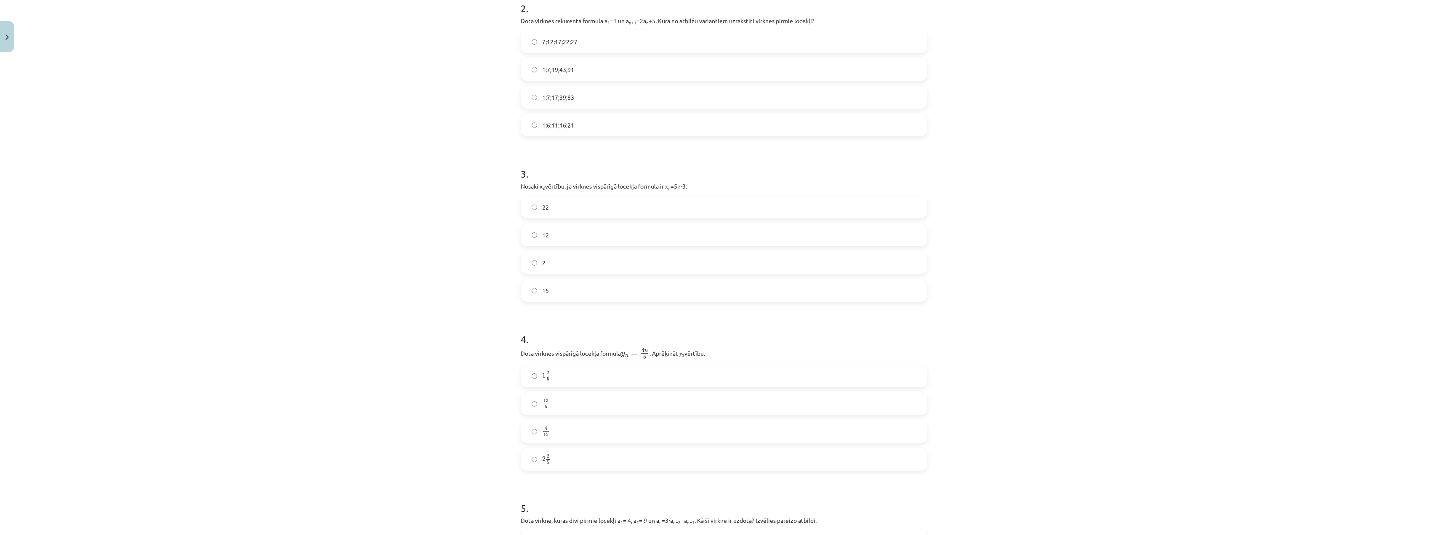
scroll to position [316, 0]
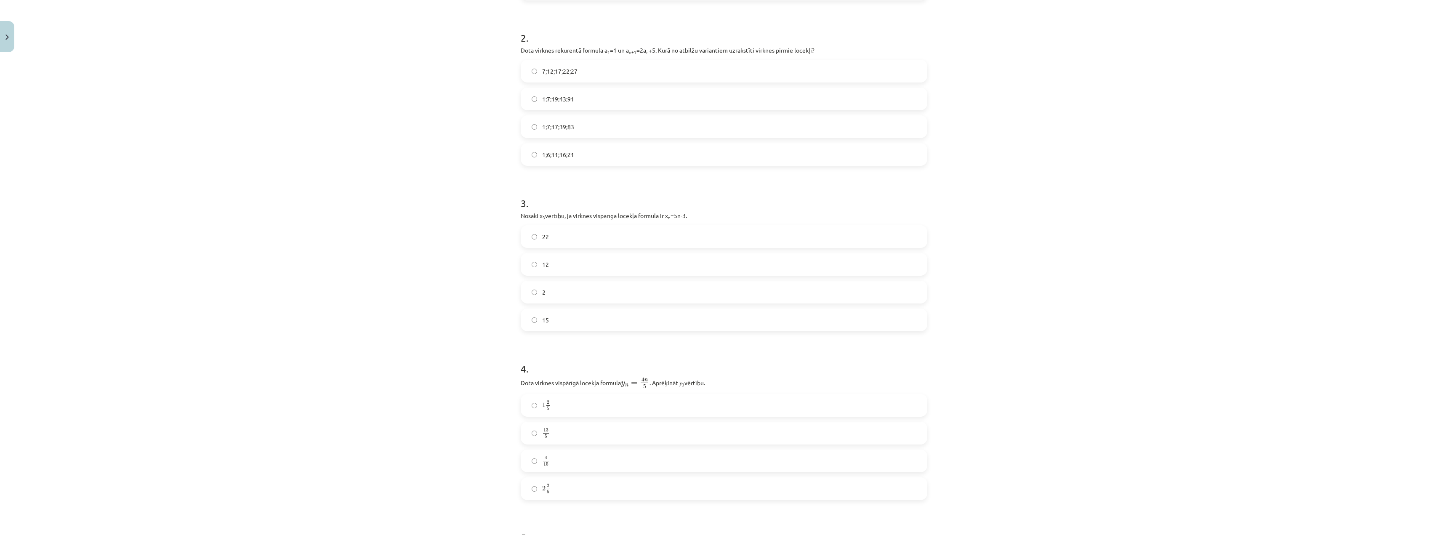
click at [535, 266] on label "12" at bounding box center [724, 264] width 405 height 21
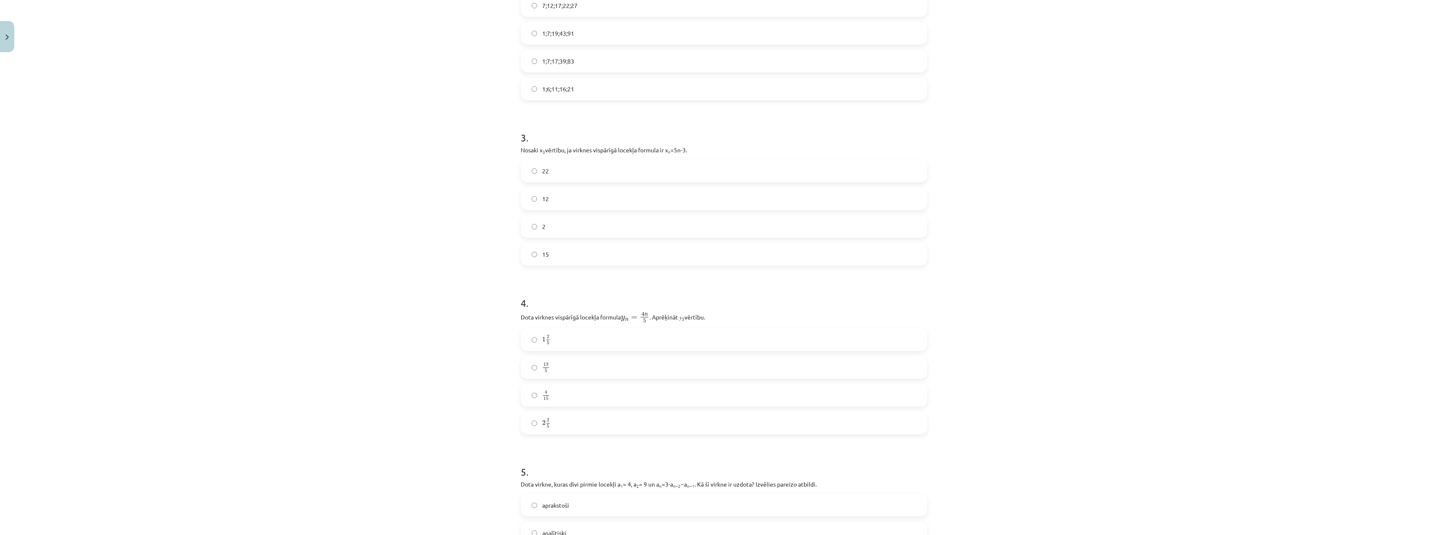
scroll to position [442, 0]
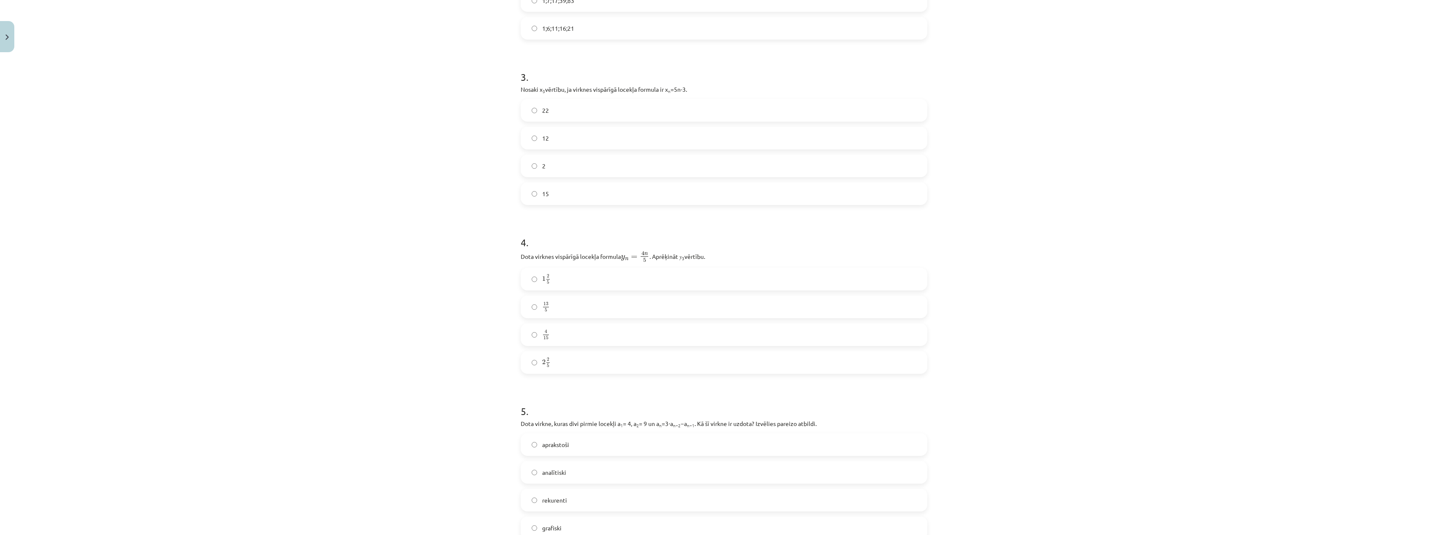
click at [538, 368] on label "2 2 5 2 2 5" at bounding box center [724, 362] width 405 height 21
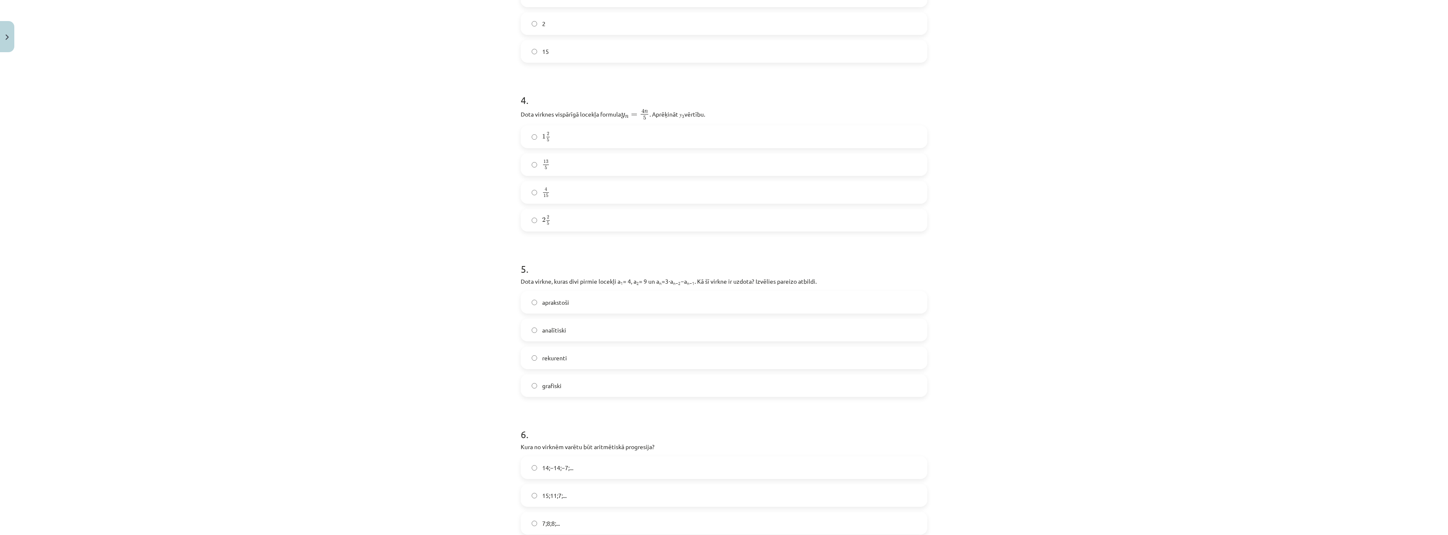
scroll to position [610, 0]
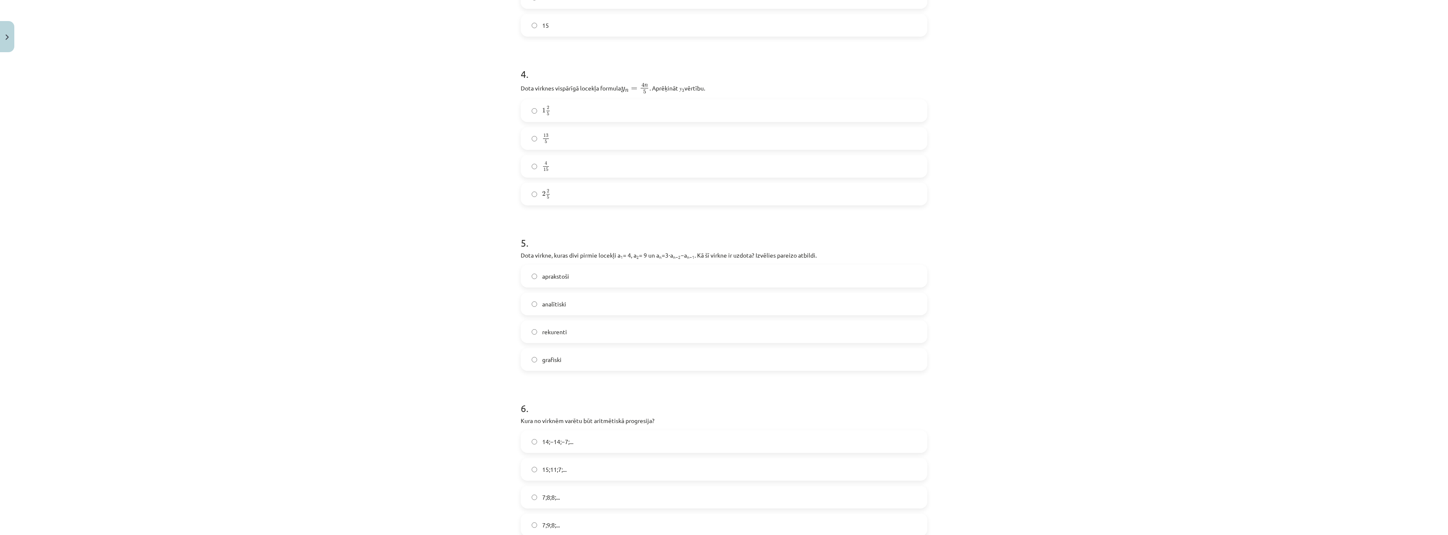
click at [541, 337] on label "rekurenti" at bounding box center [724, 331] width 405 height 21
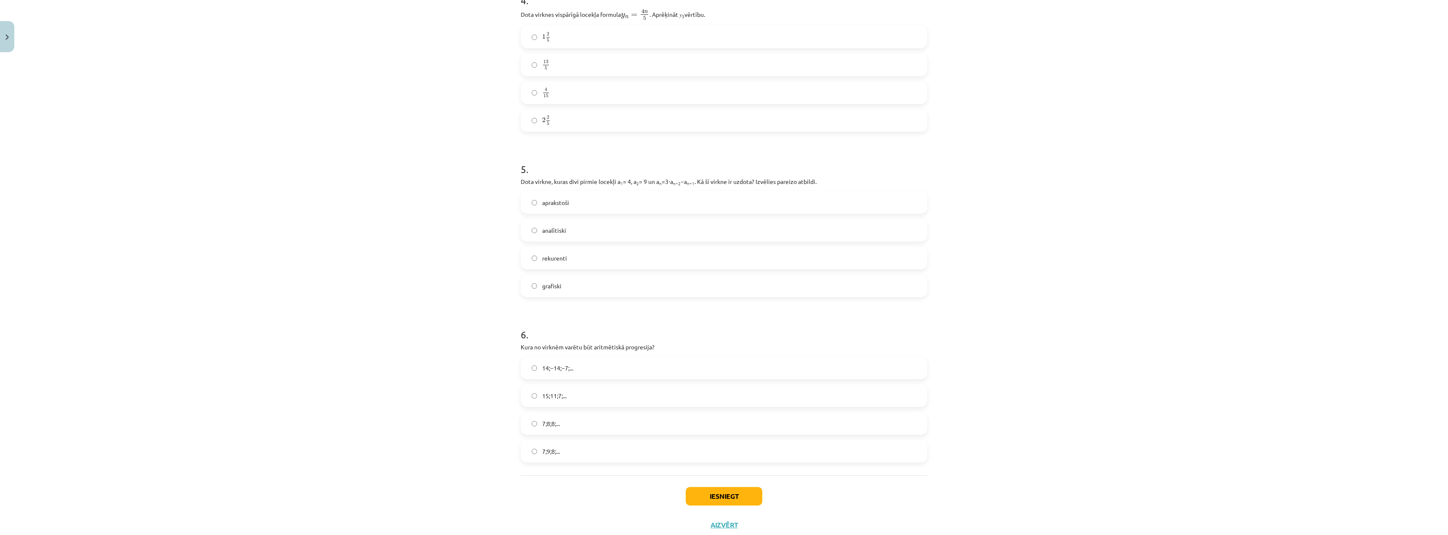
scroll to position [709, 0]
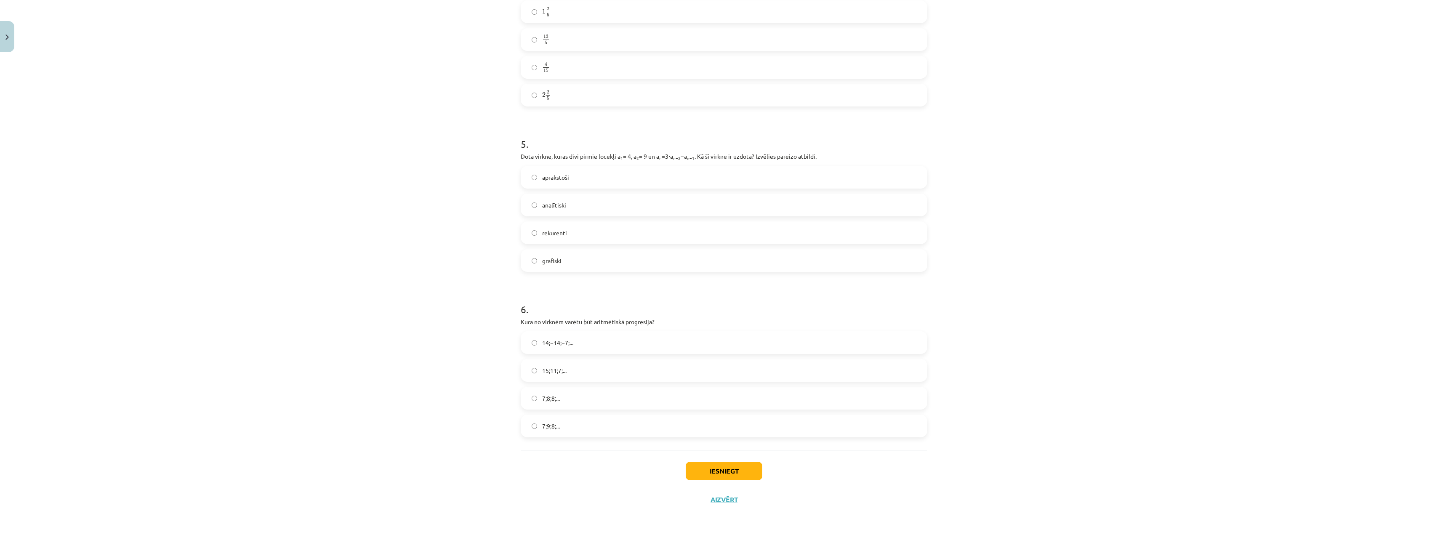
click at [537, 375] on label "15;11;7;..." at bounding box center [724, 370] width 405 height 21
click at [713, 466] on button "Iesniegt" at bounding box center [724, 471] width 77 height 19
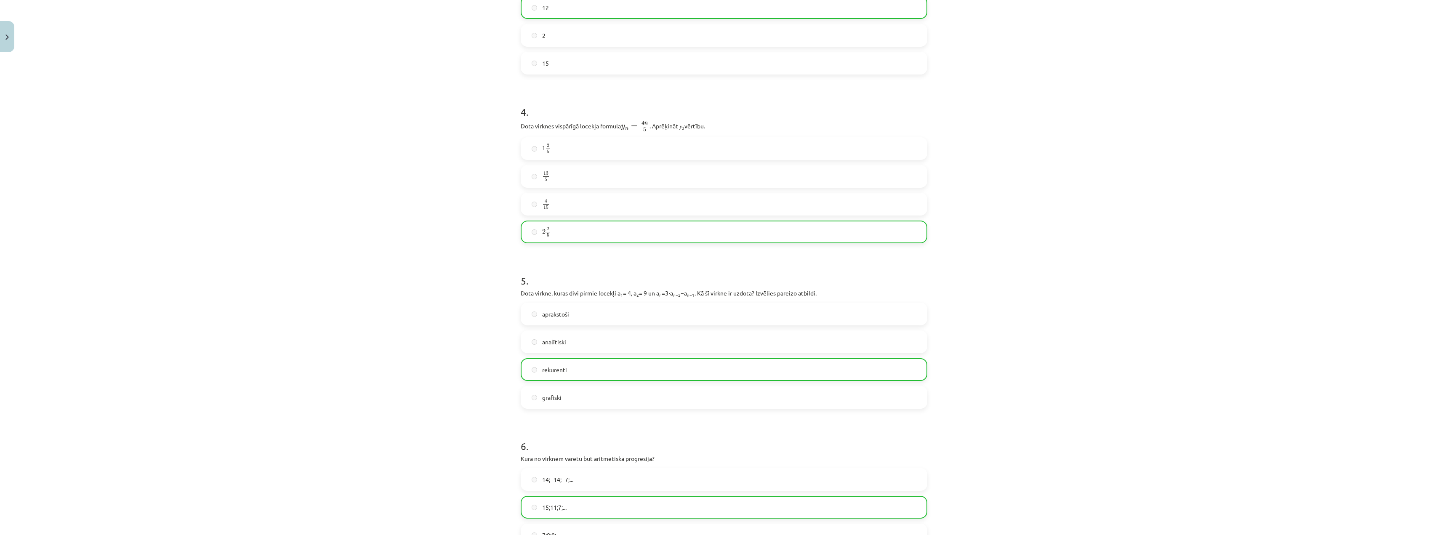
scroll to position [736, 0]
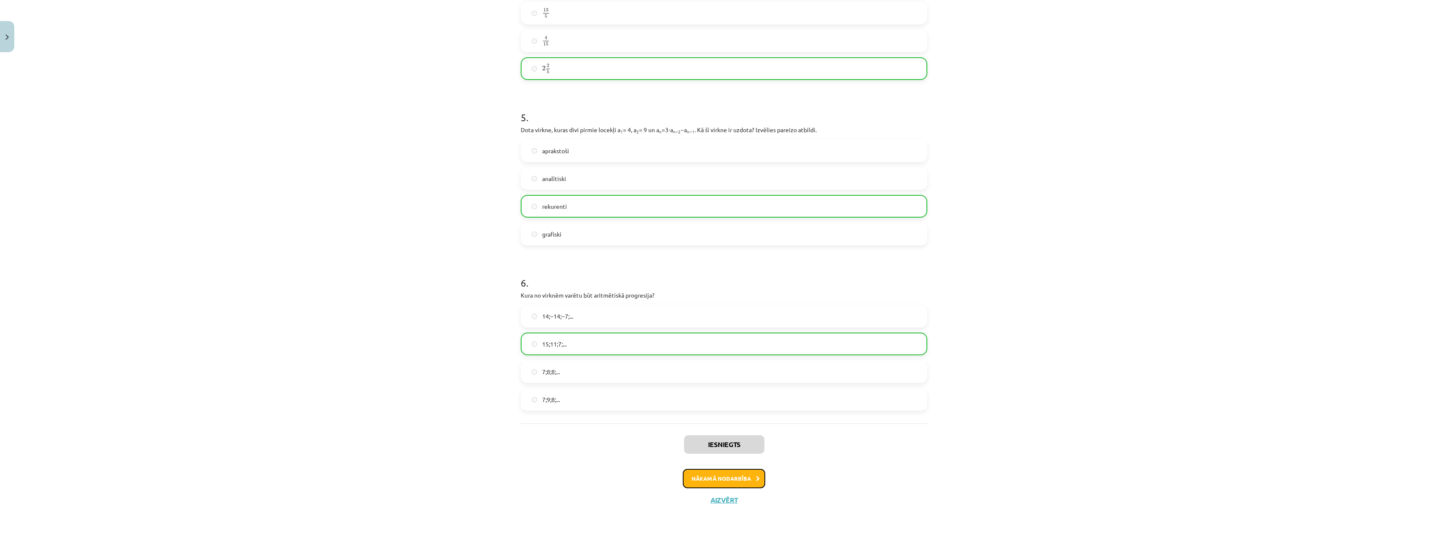
click at [740, 478] on button "Nākamā nodarbība" at bounding box center [724, 478] width 83 height 19
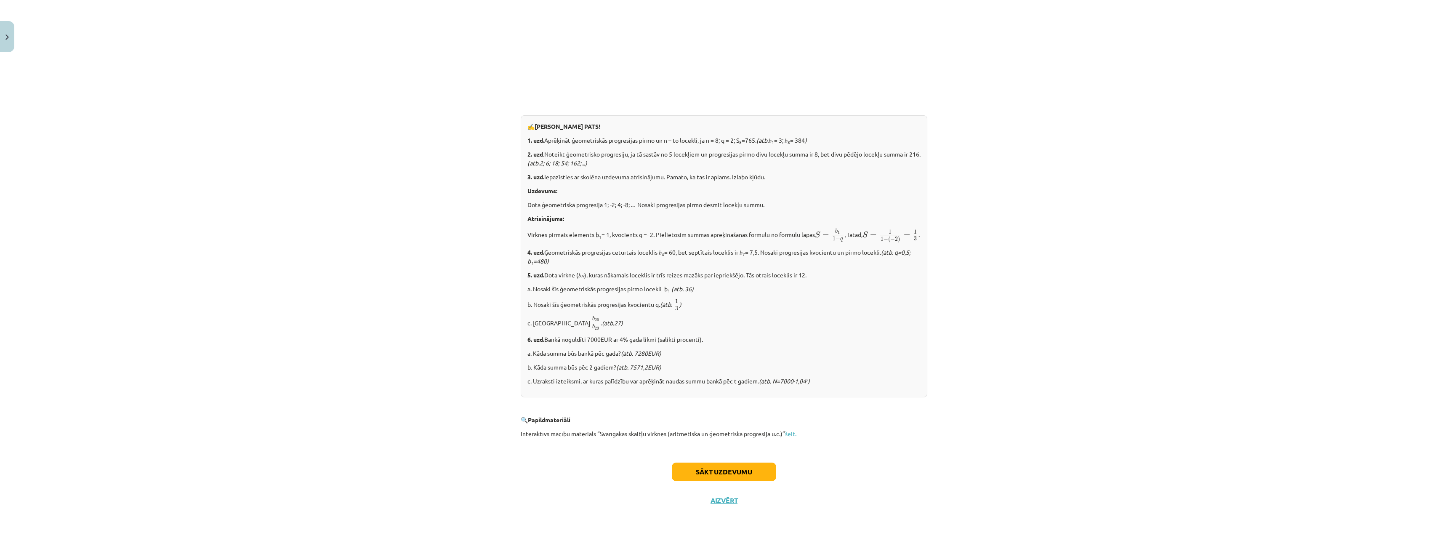
scroll to position [830, 0]
click at [766, 471] on button "Sākt uzdevumu" at bounding box center [724, 471] width 104 height 19
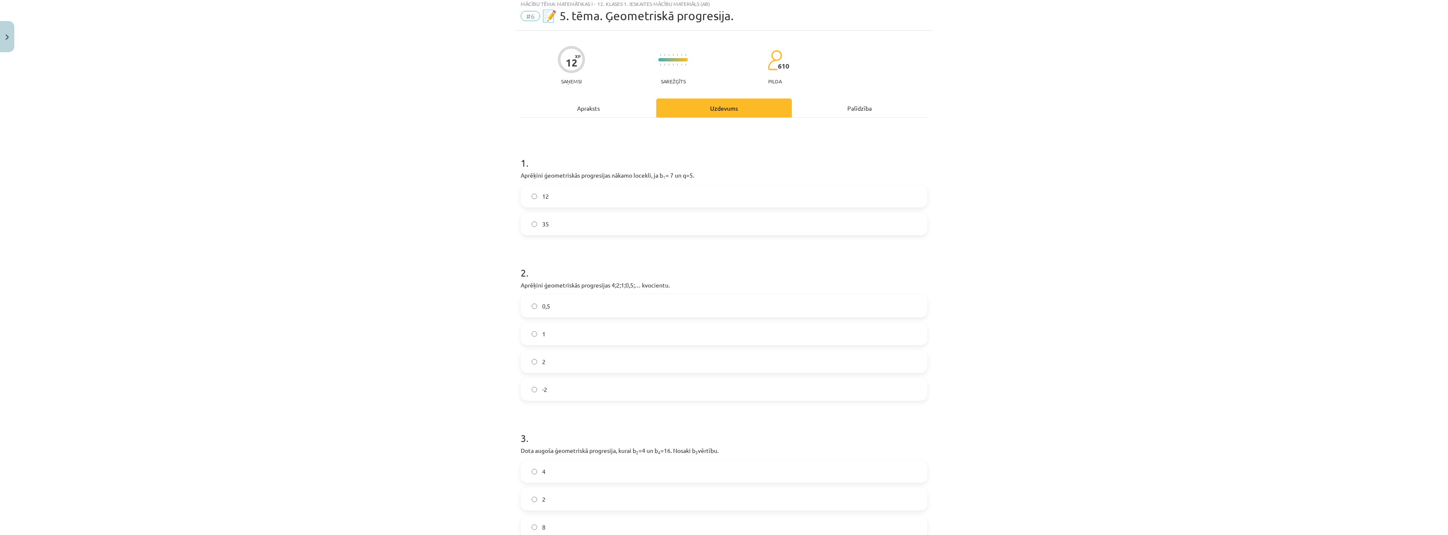
scroll to position [21, 0]
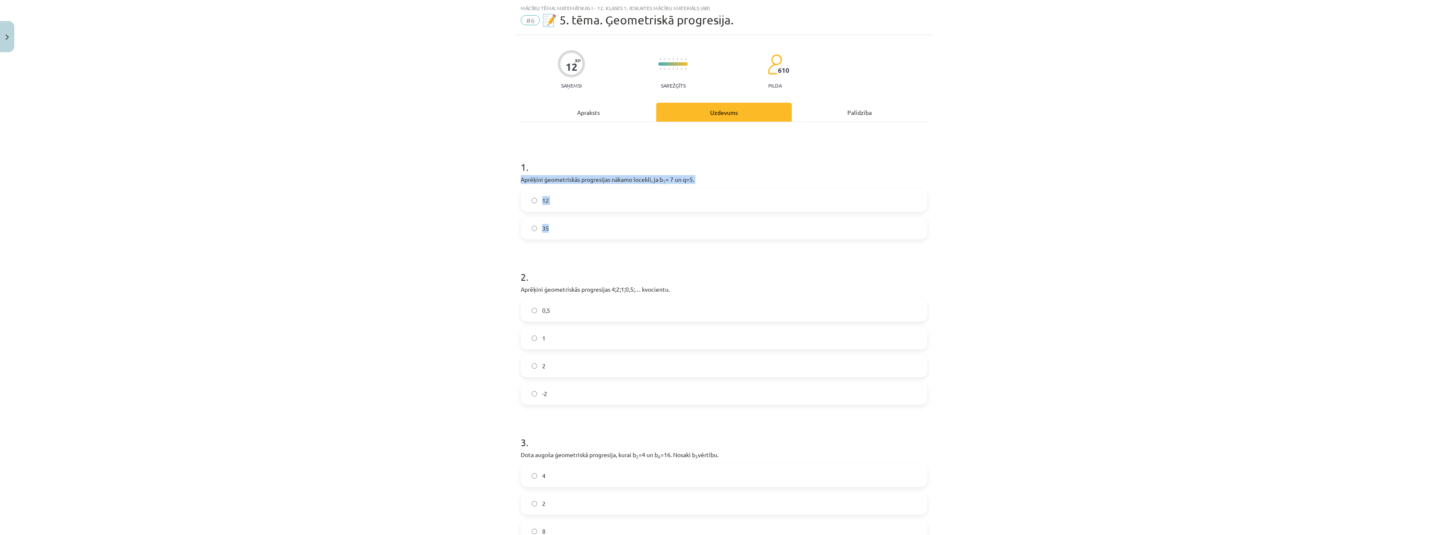
drag, startPoint x: 516, startPoint y: 183, endPoint x: 578, endPoint y: 227, distance: 76.0
click at [578, 227] on div "12 XP Saņemsi Sarežģīts 610 pilda Apraksts Uzdevums Palīdzība 1 . Aprēķini ģeom…" at bounding box center [724, 341] width 417 height 612
click at [530, 234] on label "35" at bounding box center [724, 228] width 405 height 21
click at [543, 316] on label "0,5" at bounding box center [724, 310] width 405 height 21
drag, startPoint x: 516, startPoint y: 291, endPoint x: 582, endPoint y: 384, distance: 113.5
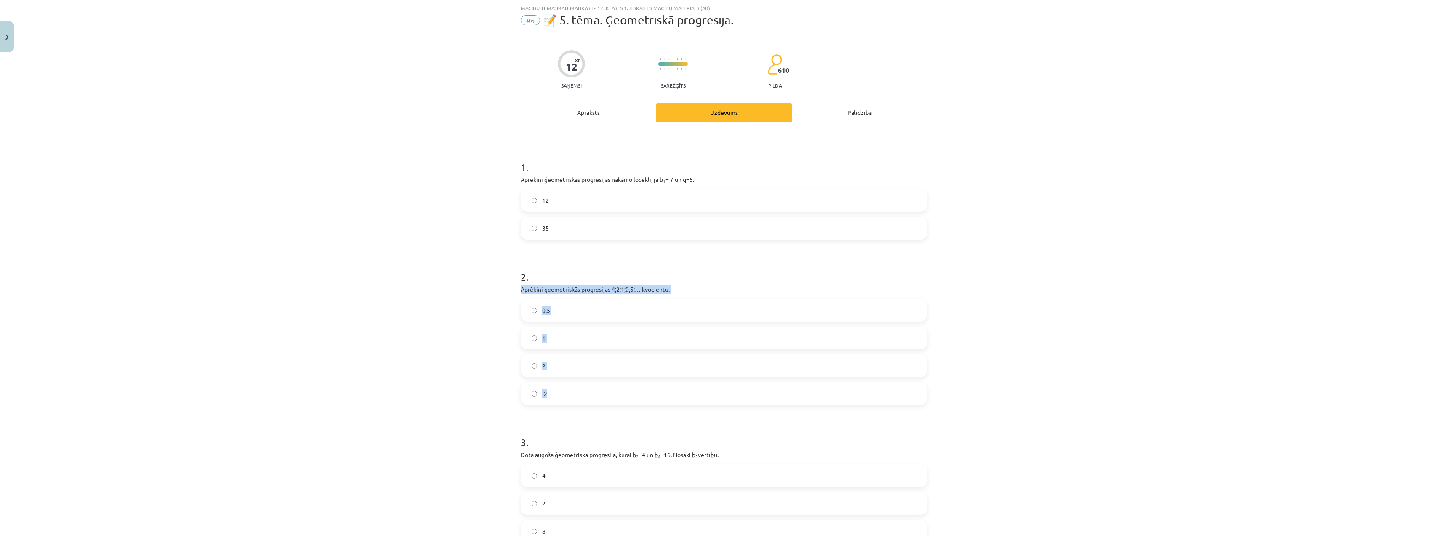
click at [582, 384] on div "12 XP Saņemsi Sarežģīts 610 pilda Apraksts Uzdevums Palīdzība 1 . Aprēķini ģeom…" at bounding box center [724, 341] width 417 height 612
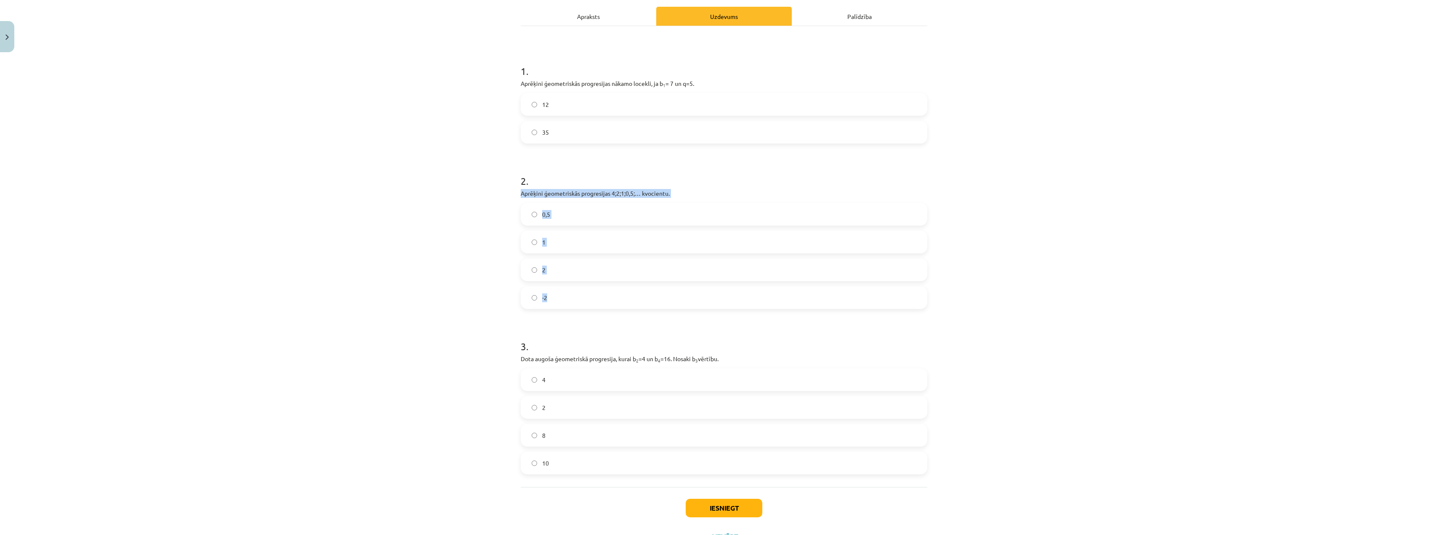
scroll to position [154, 0]
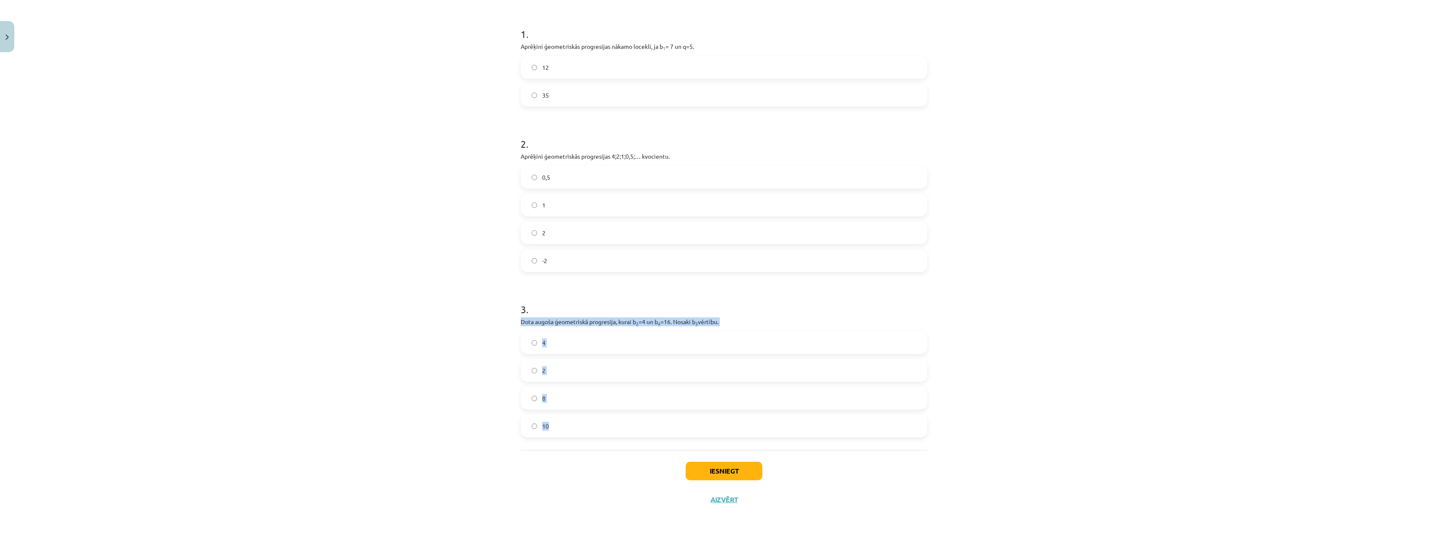
drag, startPoint x: 516, startPoint y: 324, endPoint x: 620, endPoint y: 432, distance: 149.8
click at [620, 432] on div "12 XP Saņemsi Sarežģīts 610 pilda Apraksts Uzdevums Palīdzība 1 . Aprēķini ģeom…" at bounding box center [724, 208] width 417 height 612
click at [536, 403] on label "8" at bounding box center [724, 398] width 405 height 21
click at [727, 475] on button "Iesniegt" at bounding box center [724, 471] width 77 height 19
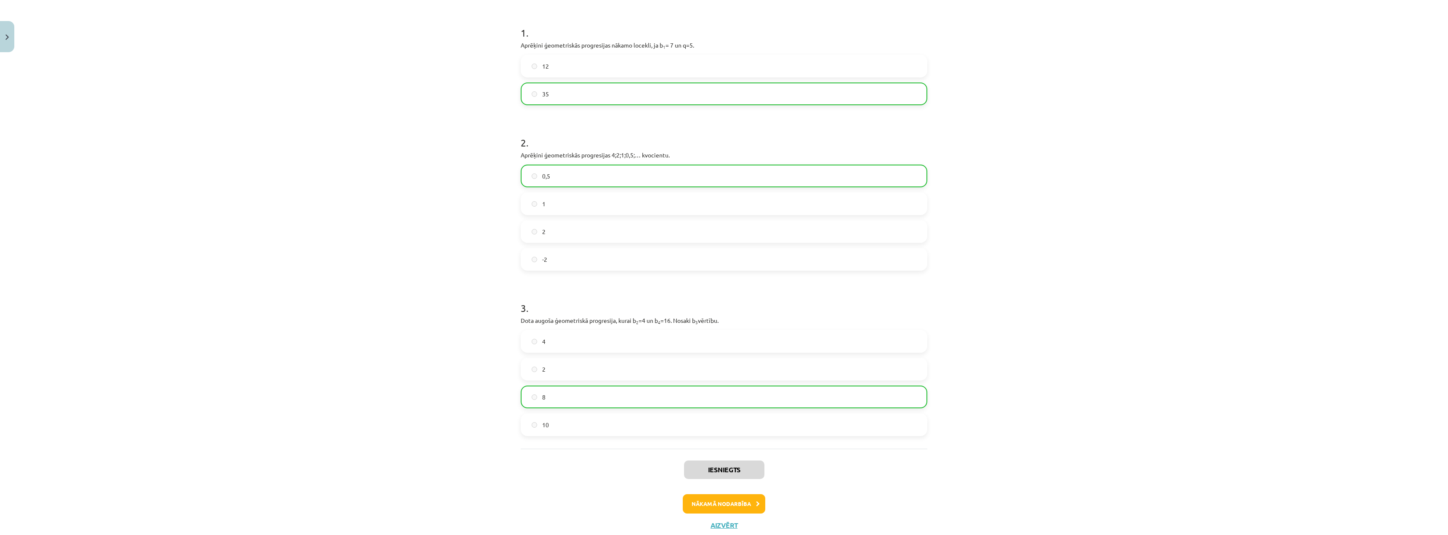
scroll to position [168, 0]
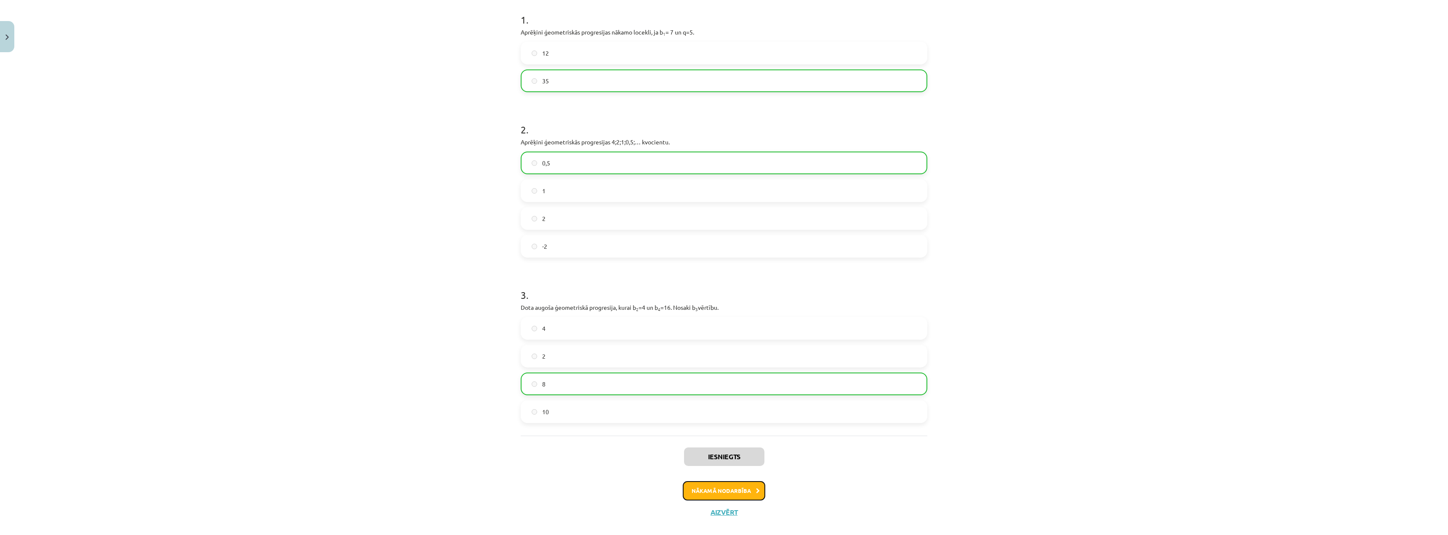
click at [753, 486] on button "Nākamā nodarbība" at bounding box center [724, 490] width 83 height 19
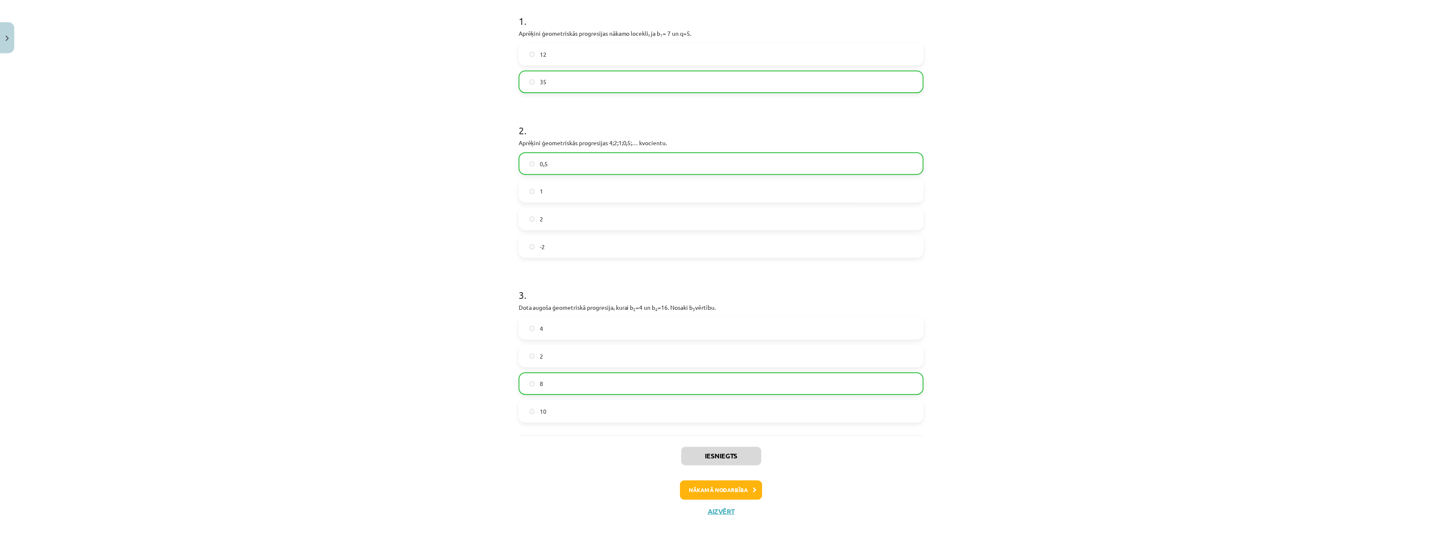
scroll to position [0, 0]
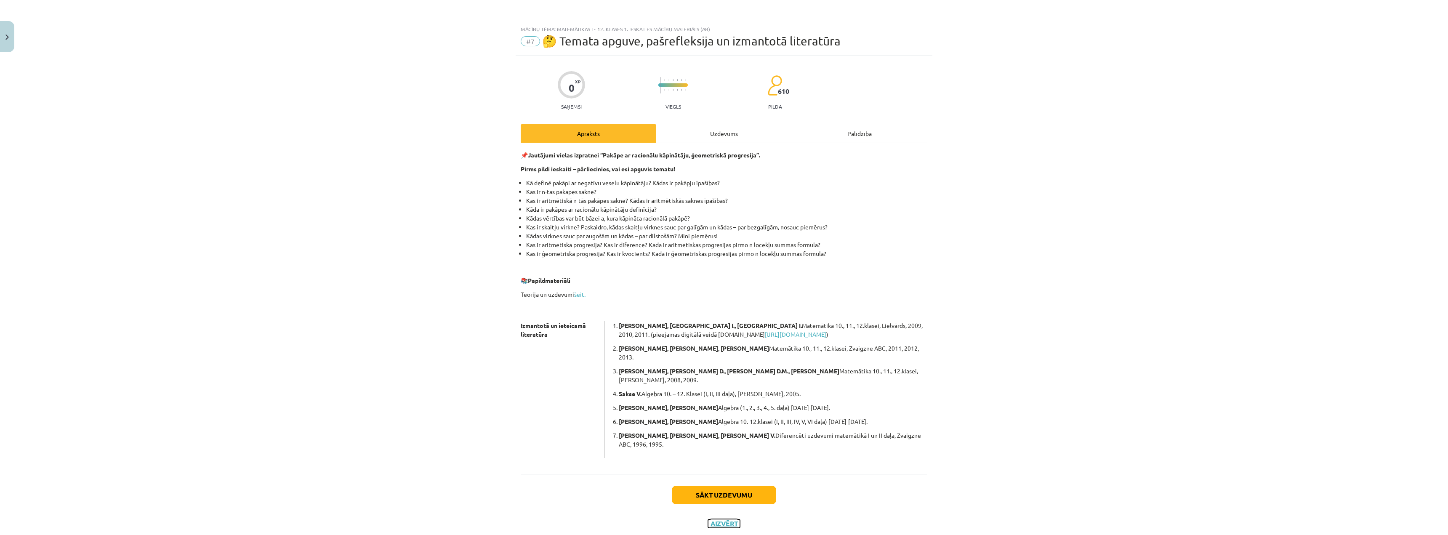
click at [729, 519] on button "Aizvērt" at bounding box center [724, 523] width 32 height 8
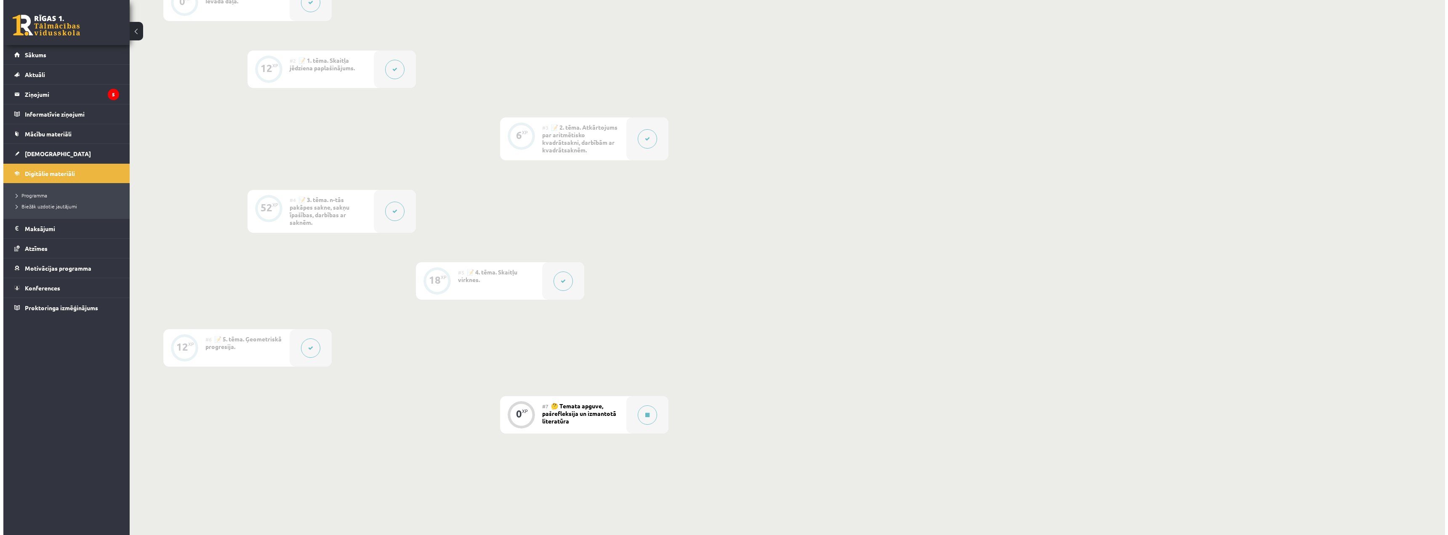
scroll to position [340, 0]
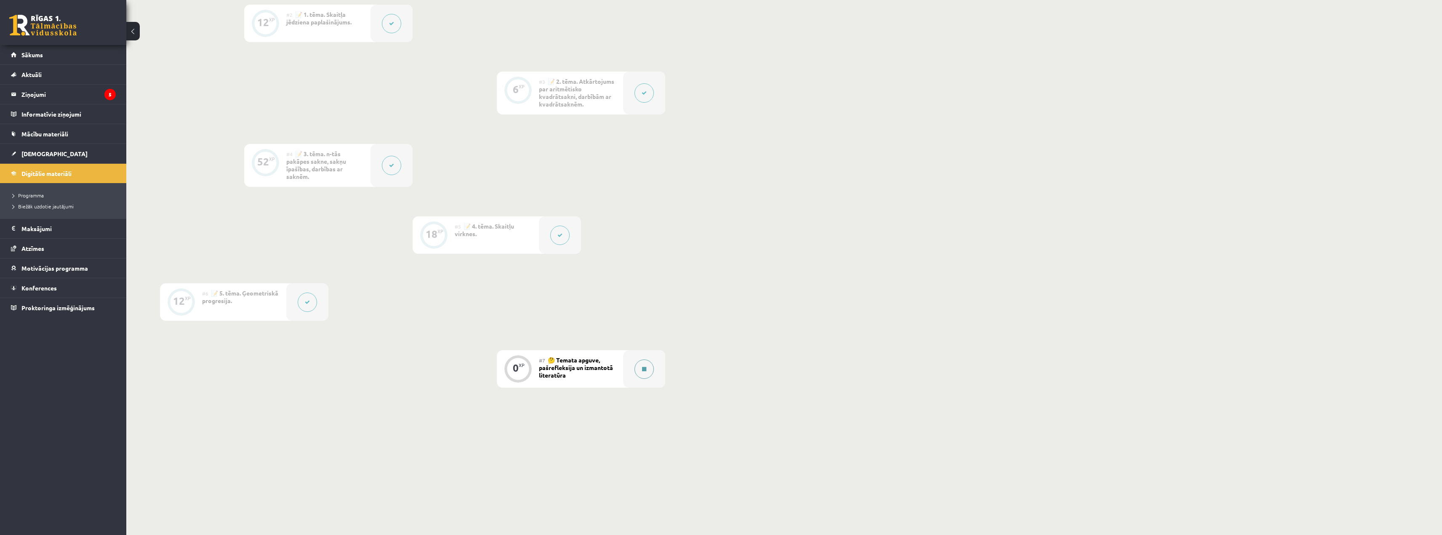
click at [634, 372] on button at bounding box center [643, 368] width 19 height 19
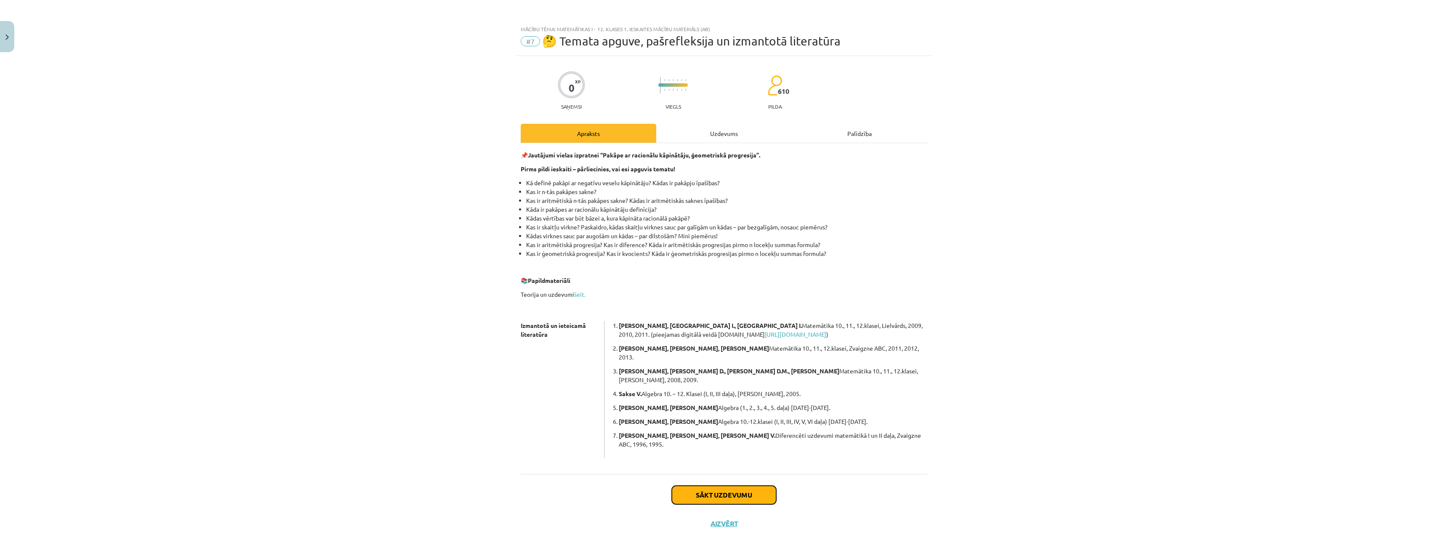
click at [751, 486] on button "Sākt uzdevumu" at bounding box center [724, 495] width 104 height 19
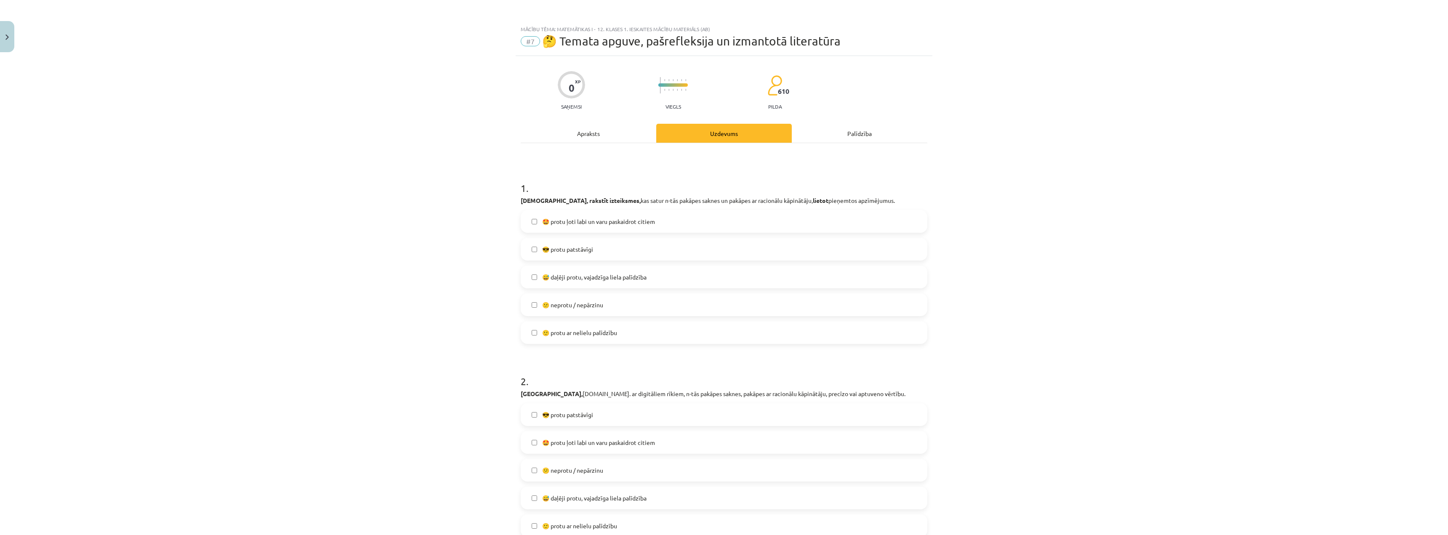
click at [538, 330] on label "🙂 protu ar nelielu palīdzību" at bounding box center [724, 332] width 405 height 21
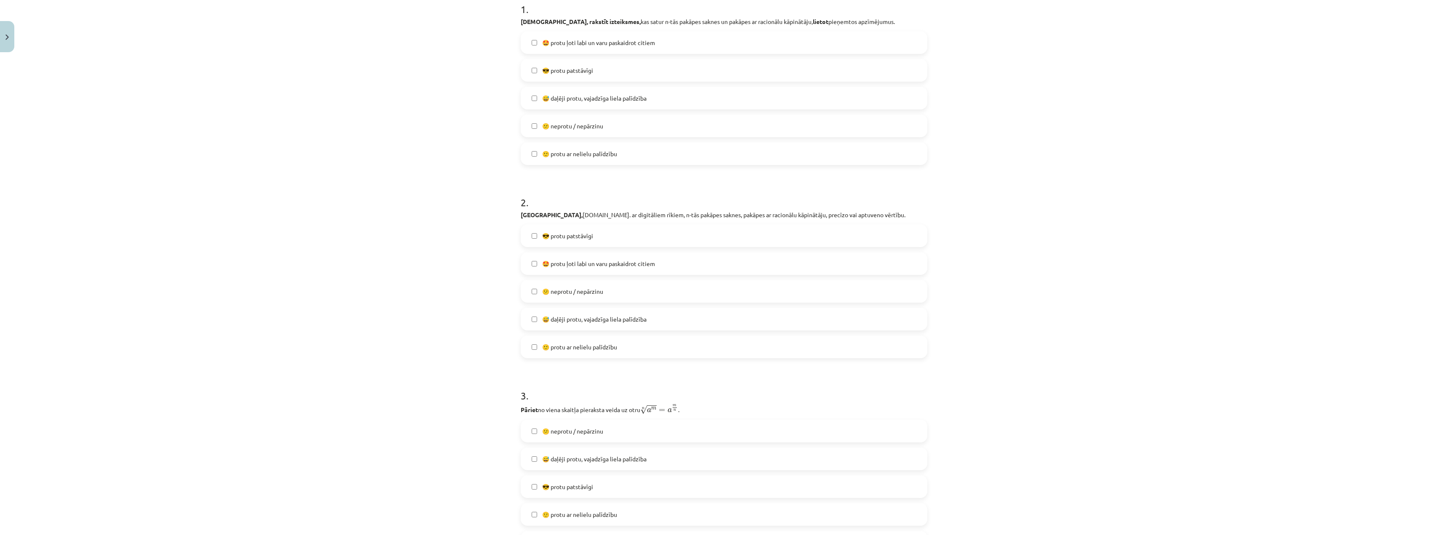
scroll to position [210, 0]
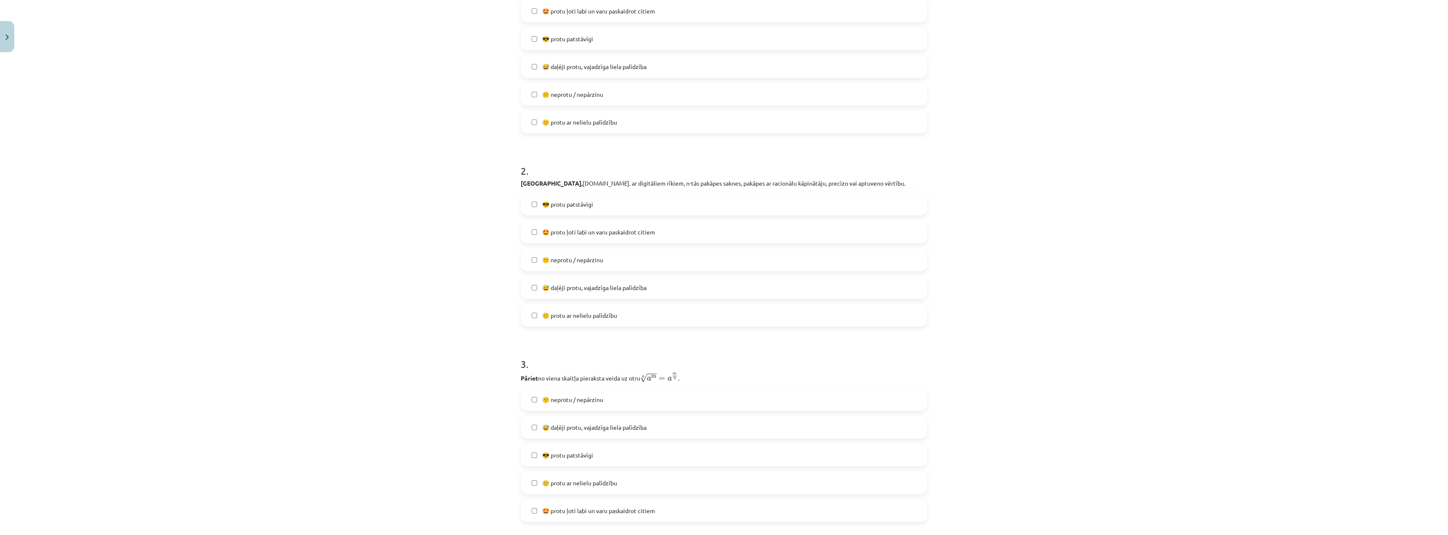
click at [532, 319] on label "🙂 protu ar nelielu palīdzību" at bounding box center [724, 315] width 405 height 21
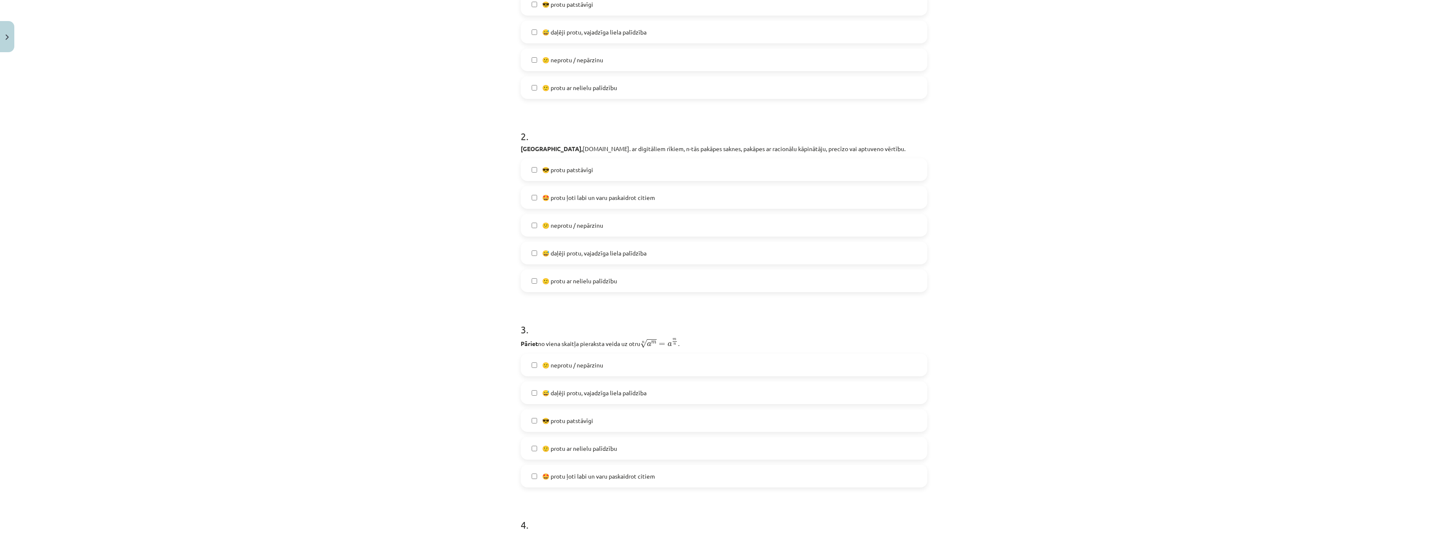
scroll to position [421, 0]
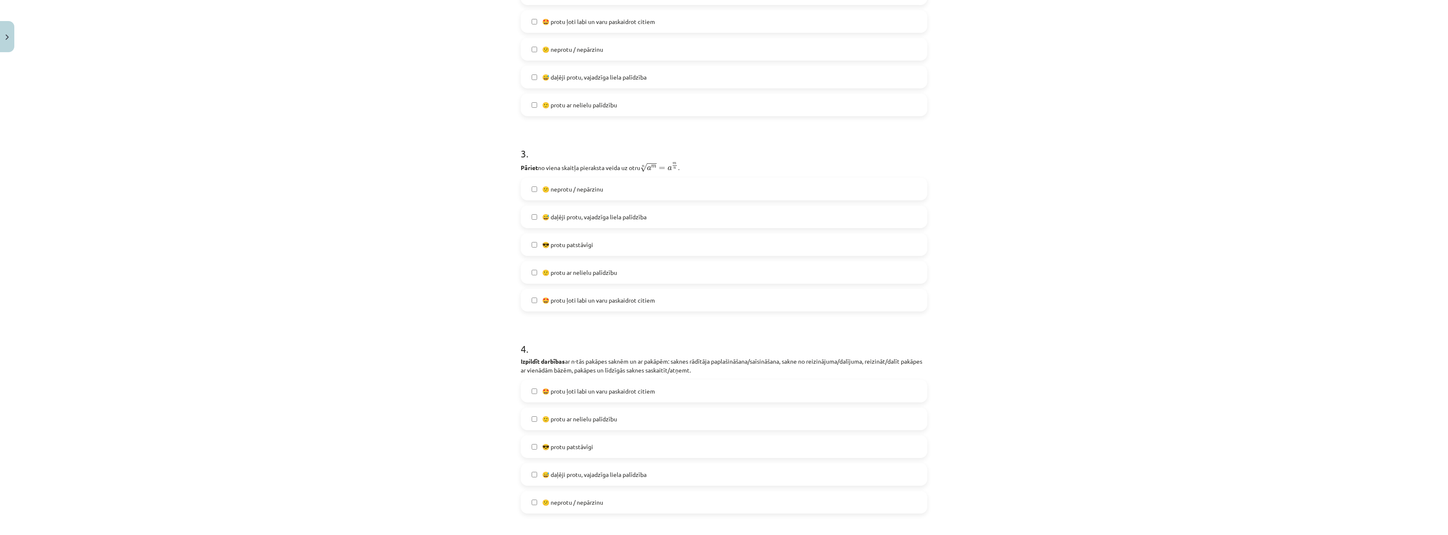
click at [530, 277] on label "🙂 protu ar nelielu palīdzību" at bounding box center [724, 272] width 405 height 21
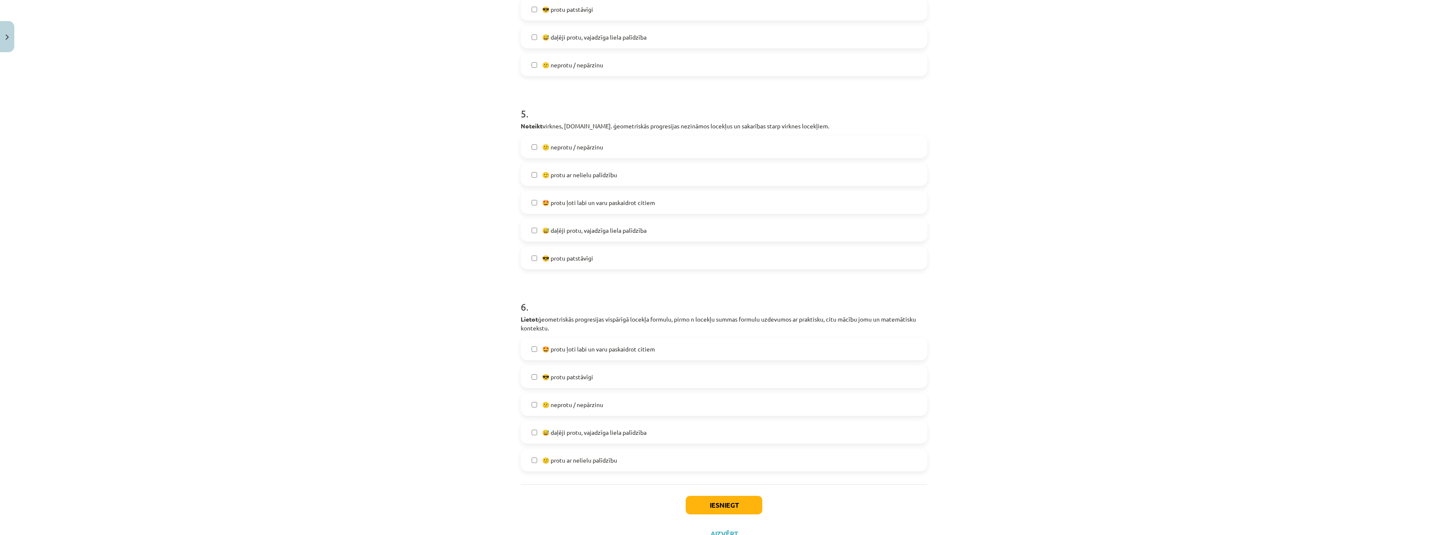
scroll to position [892, 0]
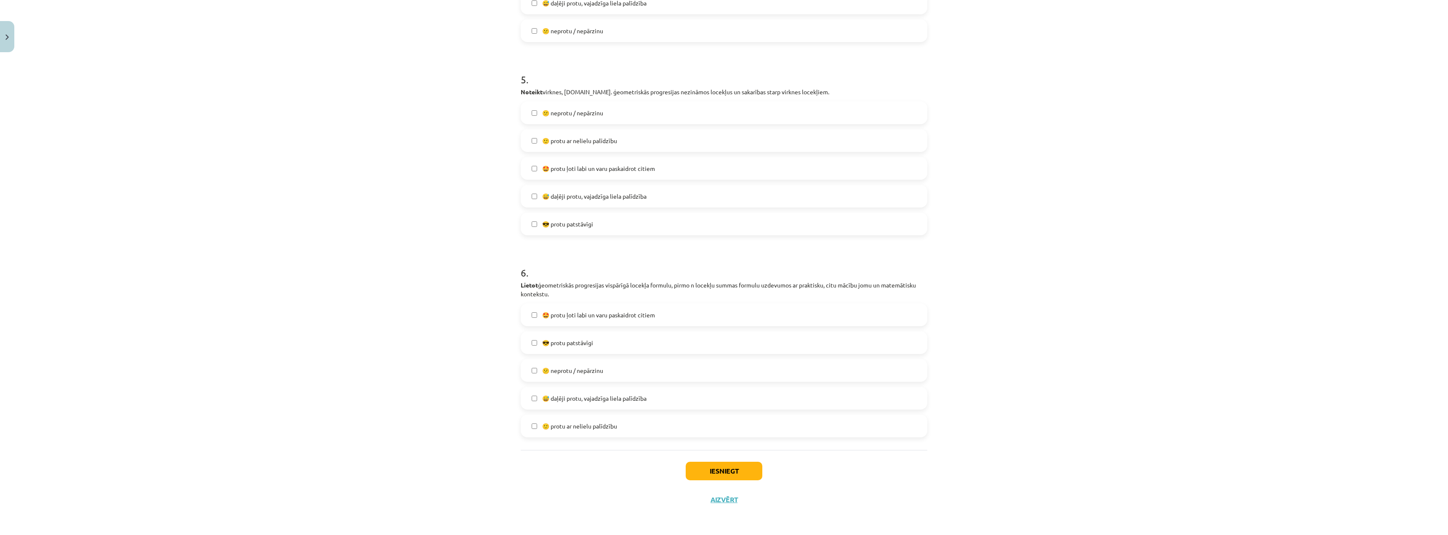
click at [549, 344] on span "😎 protu patstāvīgi" at bounding box center [567, 342] width 51 height 9
click at [538, 225] on label "😎 protu patstāvīgi" at bounding box center [724, 223] width 405 height 21
click at [732, 464] on button "Iesniegt" at bounding box center [724, 471] width 77 height 19
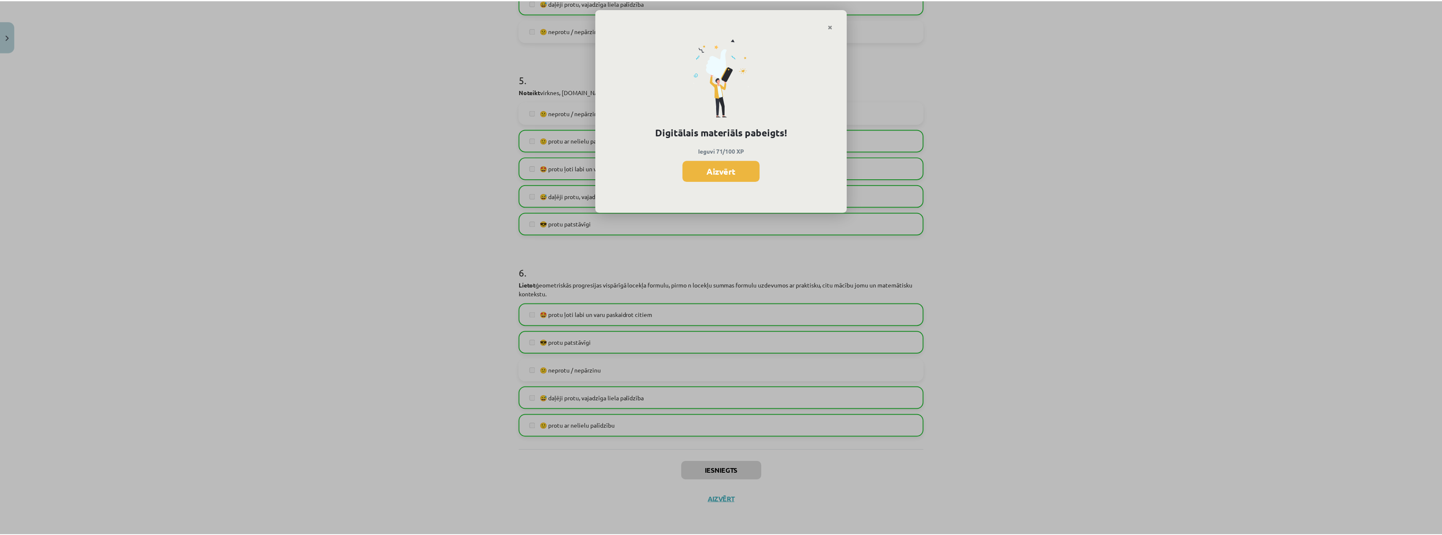
scroll to position [339, 0]
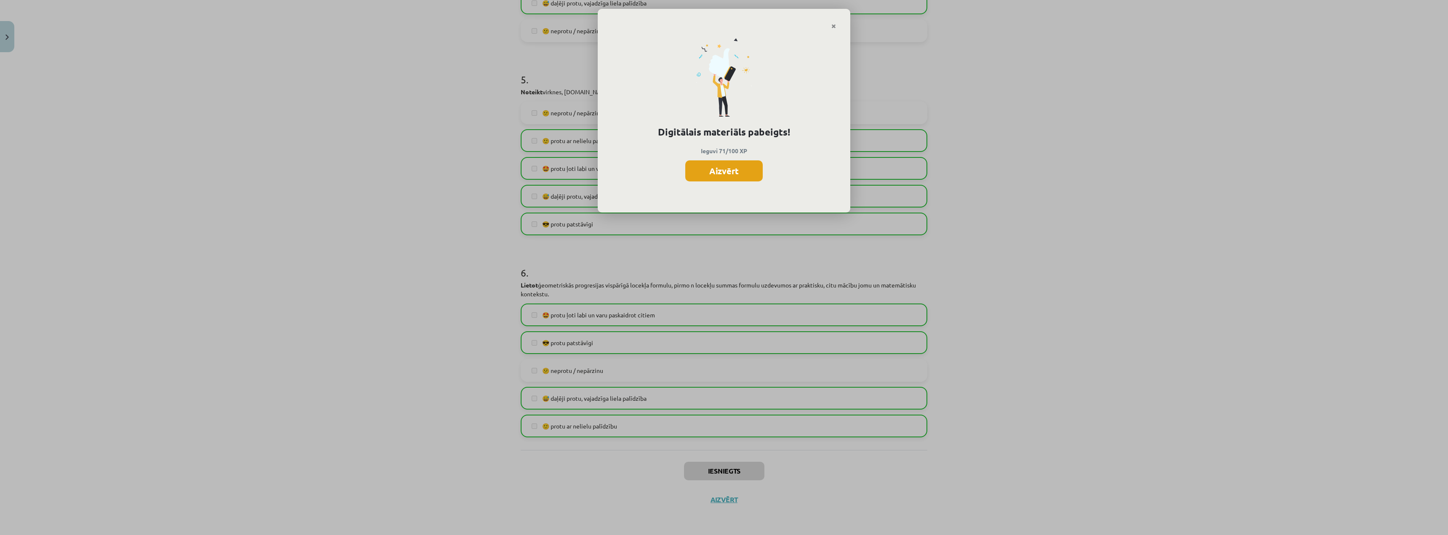
click at [718, 178] on button "Aizvērt" at bounding box center [723, 170] width 77 height 21
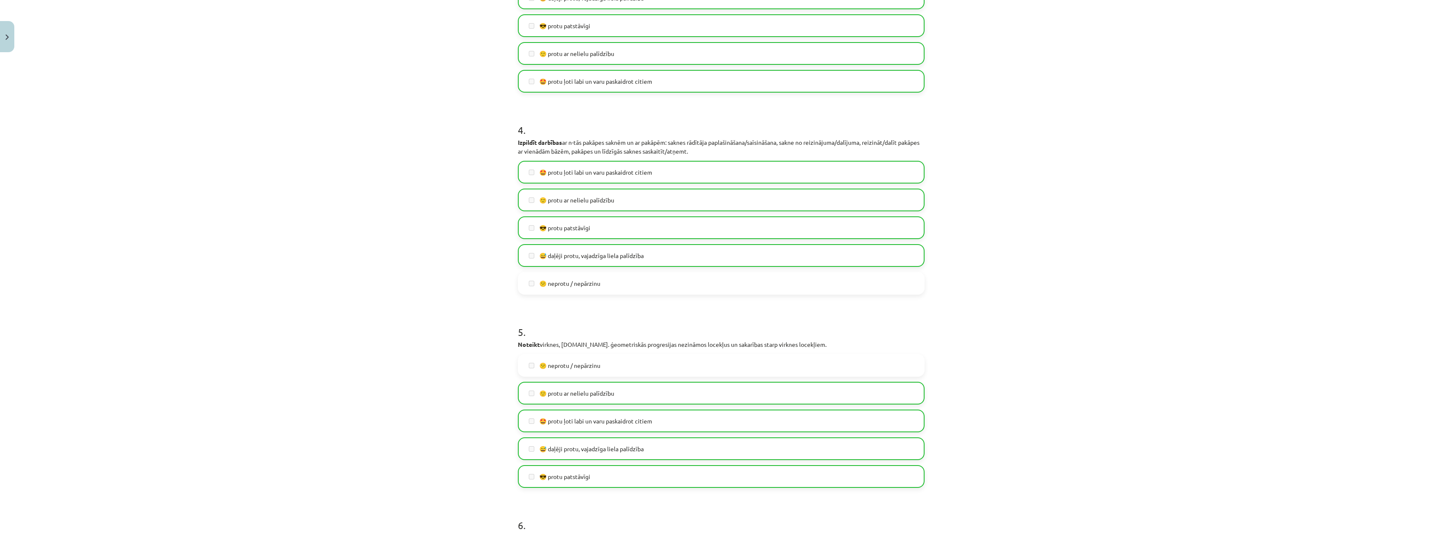
scroll to position [892, 0]
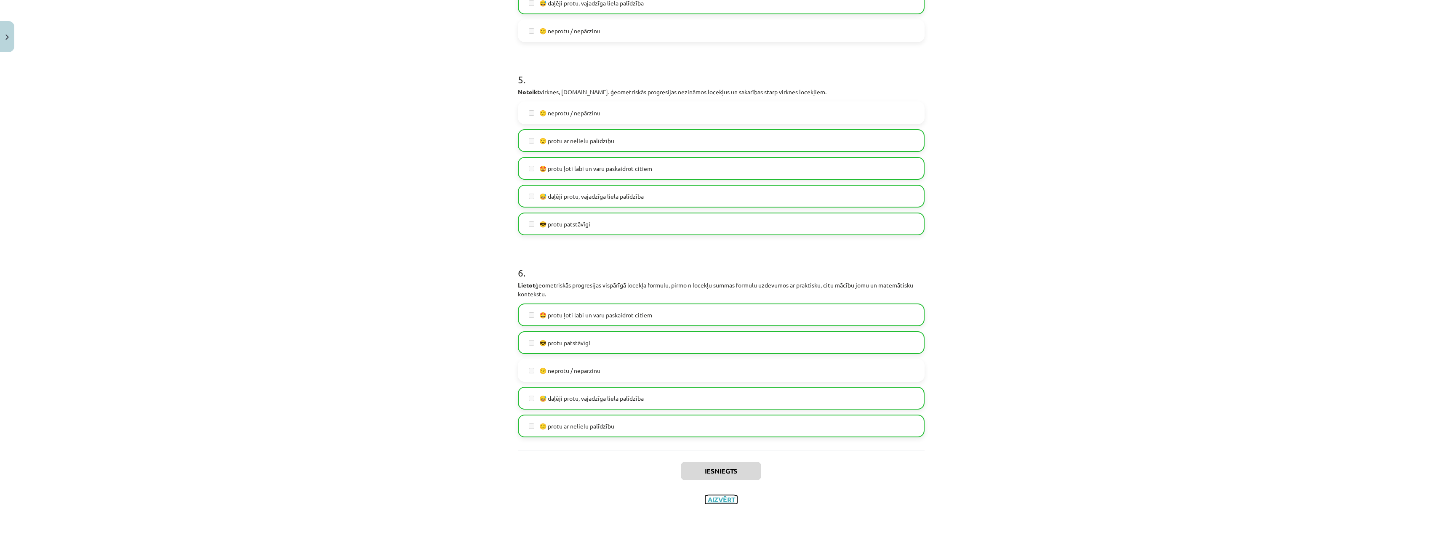
click at [725, 497] on button "Aizvērt" at bounding box center [721, 499] width 32 height 8
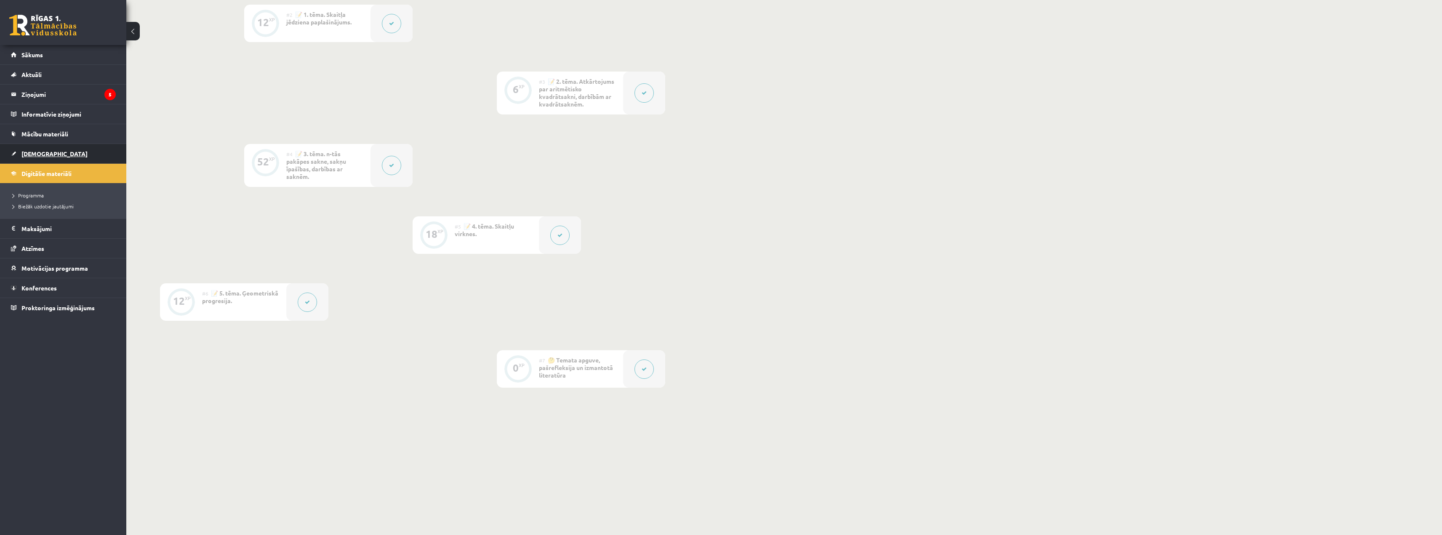
click at [39, 154] on span "[DEMOGRAPHIC_DATA]" at bounding box center [54, 154] width 66 height 8
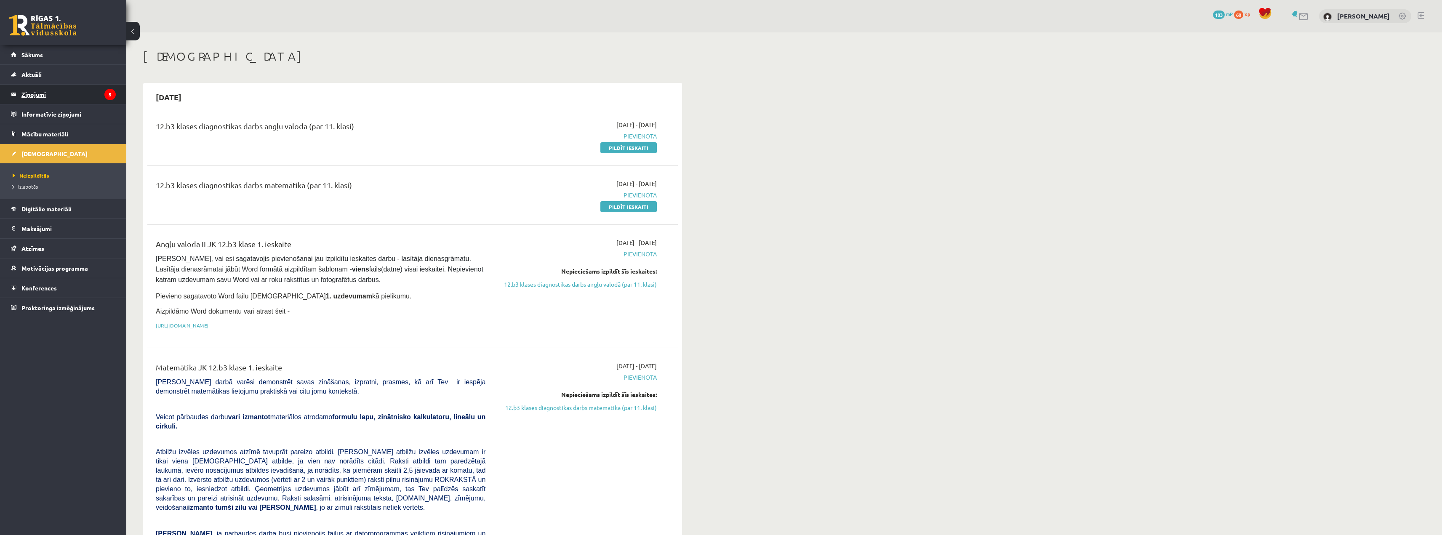
click at [91, 99] on legend "Ziņojumi 5" at bounding box center [68, 94] width 94 height 19
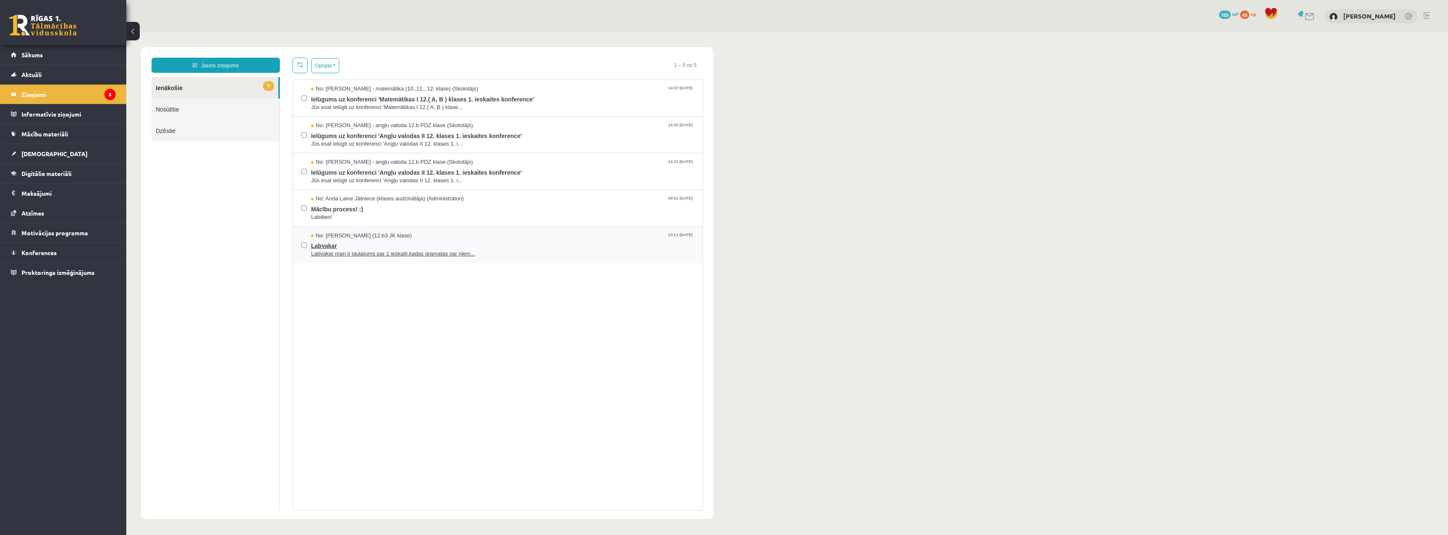
click at [398, 253] on span "Labvakar man ir jautajums par 1 ieskaiti,kadas gramatas var ņiem..." at bounding box center [502, 254] width 383 height 8
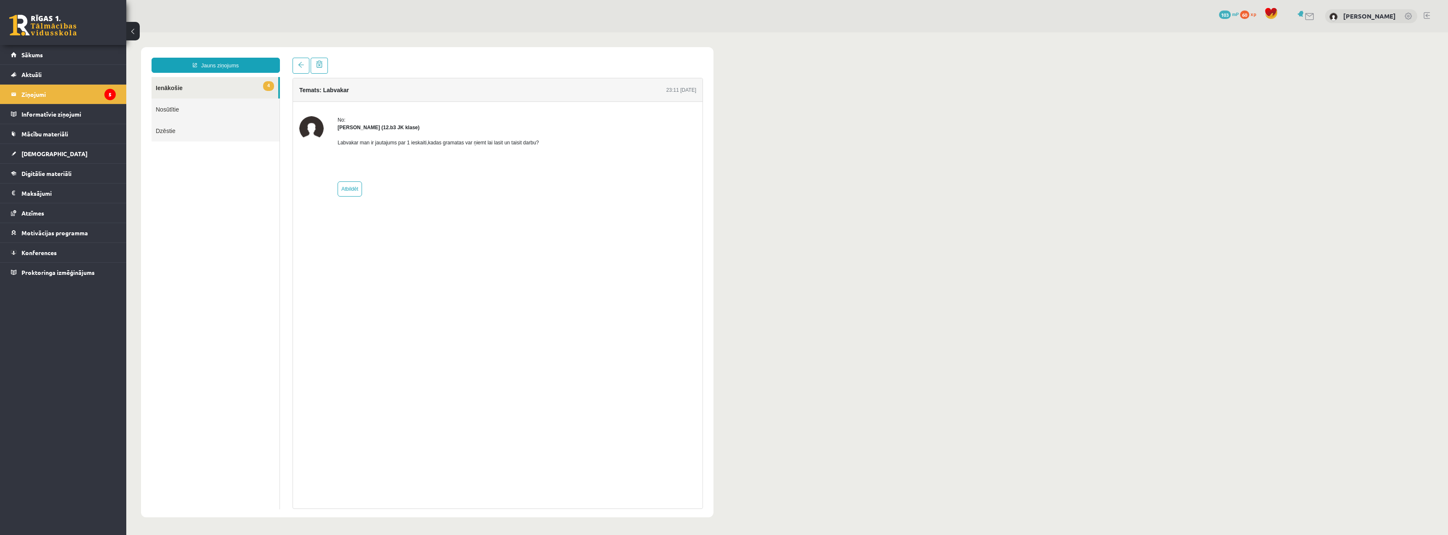
click at [175, 89] on link "4 Ienākošie" at bounding box center [215, 87] width 127 height 21
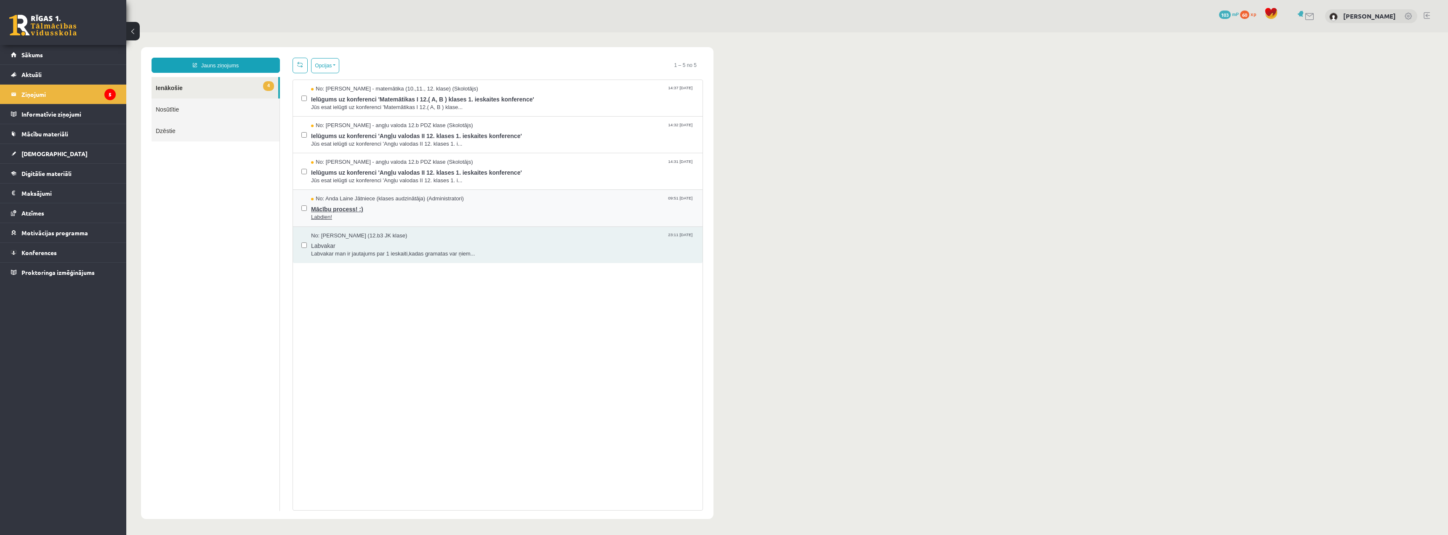
click at [372, 205] on span "Mācību process! :)" at bounding box center [502, 208] width 383 height 11
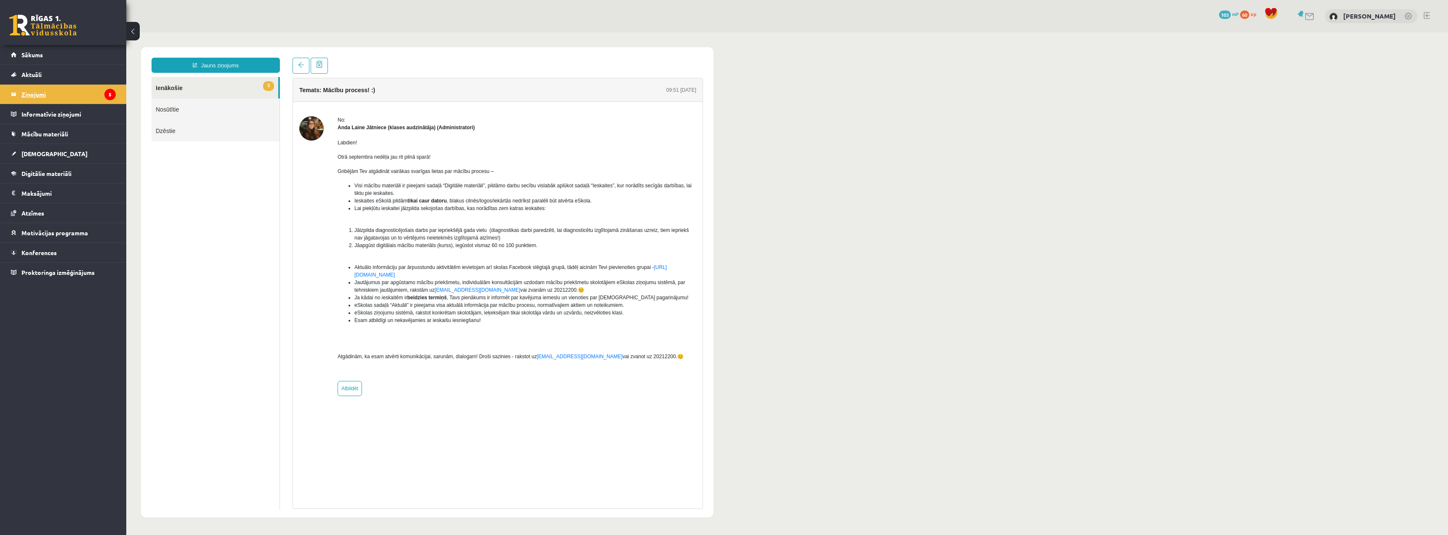
click at [99, 100] on legend "Ziņojumi 5" at bounding box center [68, 94] width 94 height 19
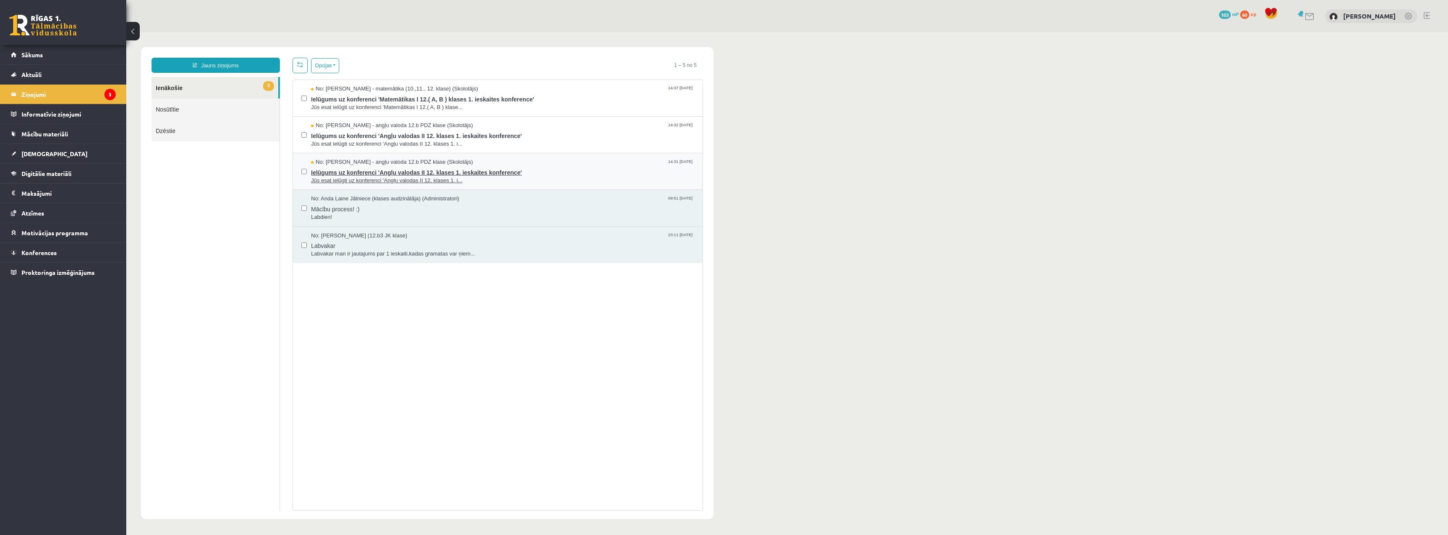
click at [447, 182] on span "Jūs esat ielūgti uz konferenci 'Angļu valodas II 12. klases 1. i..." at bounding box center [502, 181] width 383 height 8
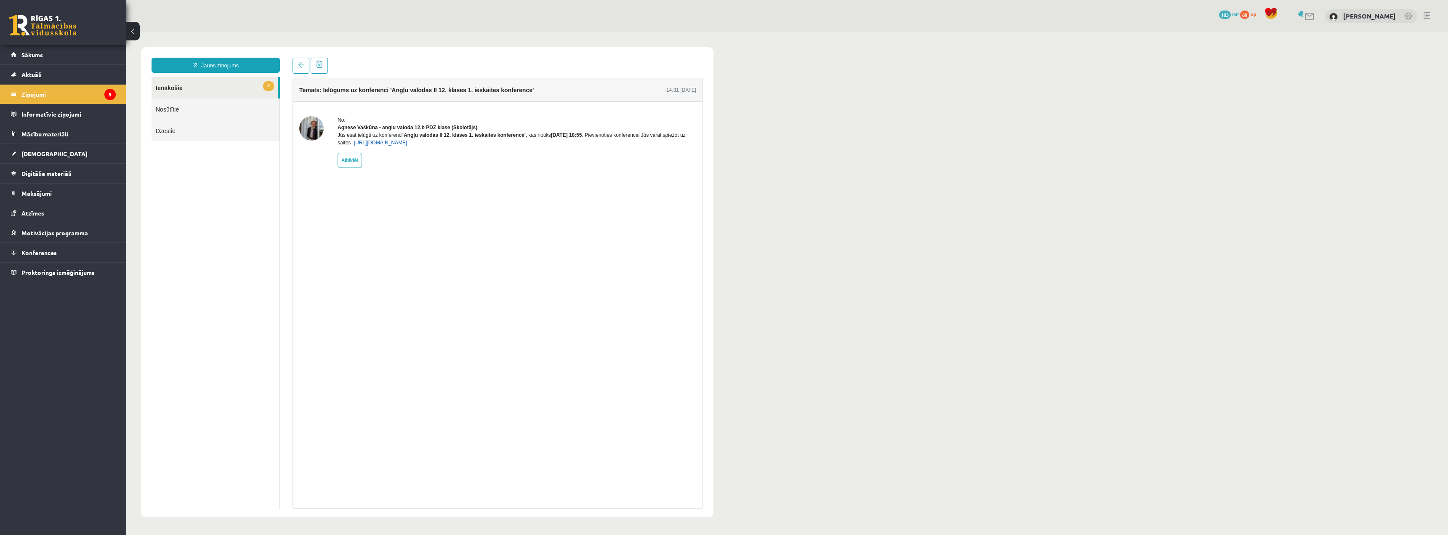
click at [376, 146] on link "[URL][DOMAIN_NAME]" at bounding box center [380, 143] width 53 height 6
